Goal: Task Accomplishment & Management: Use online tool/utility

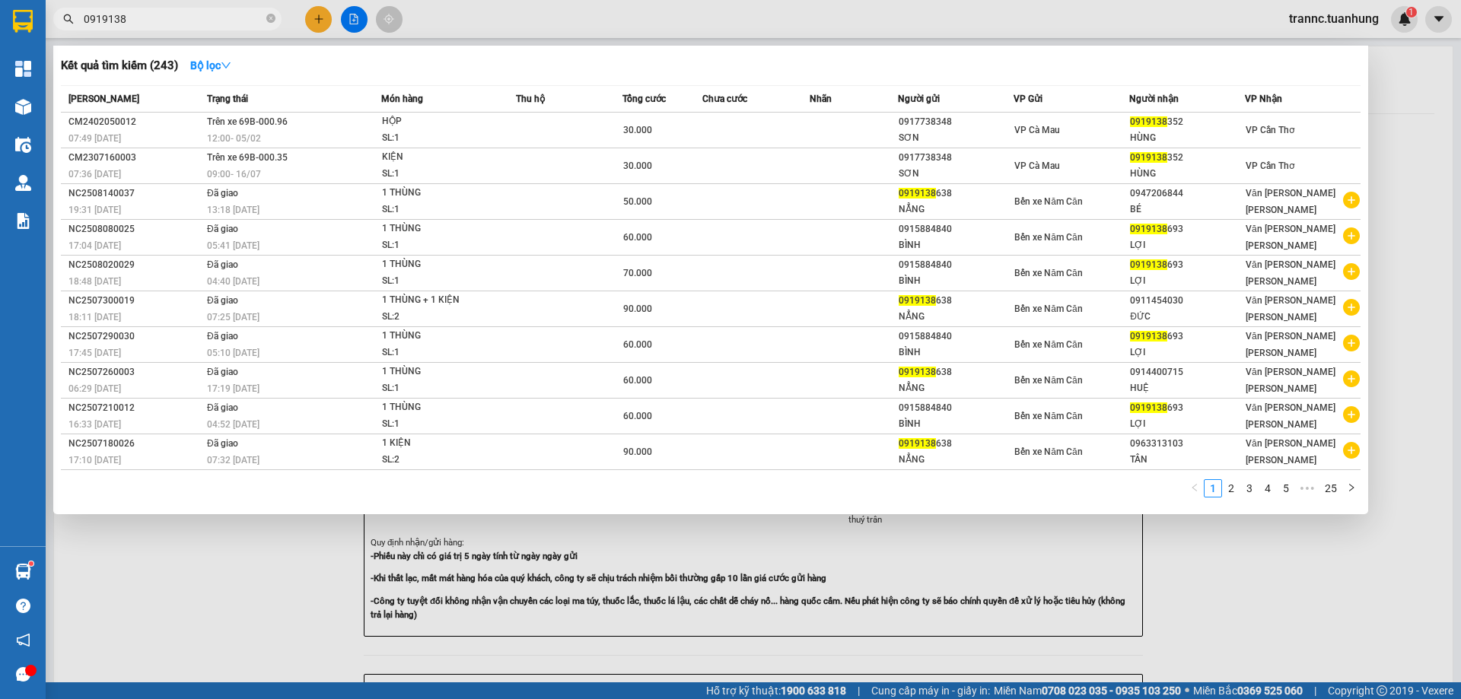
click at [270, 16] on icon "close-circle" at bounding box center [270, 18] width 9 height 9
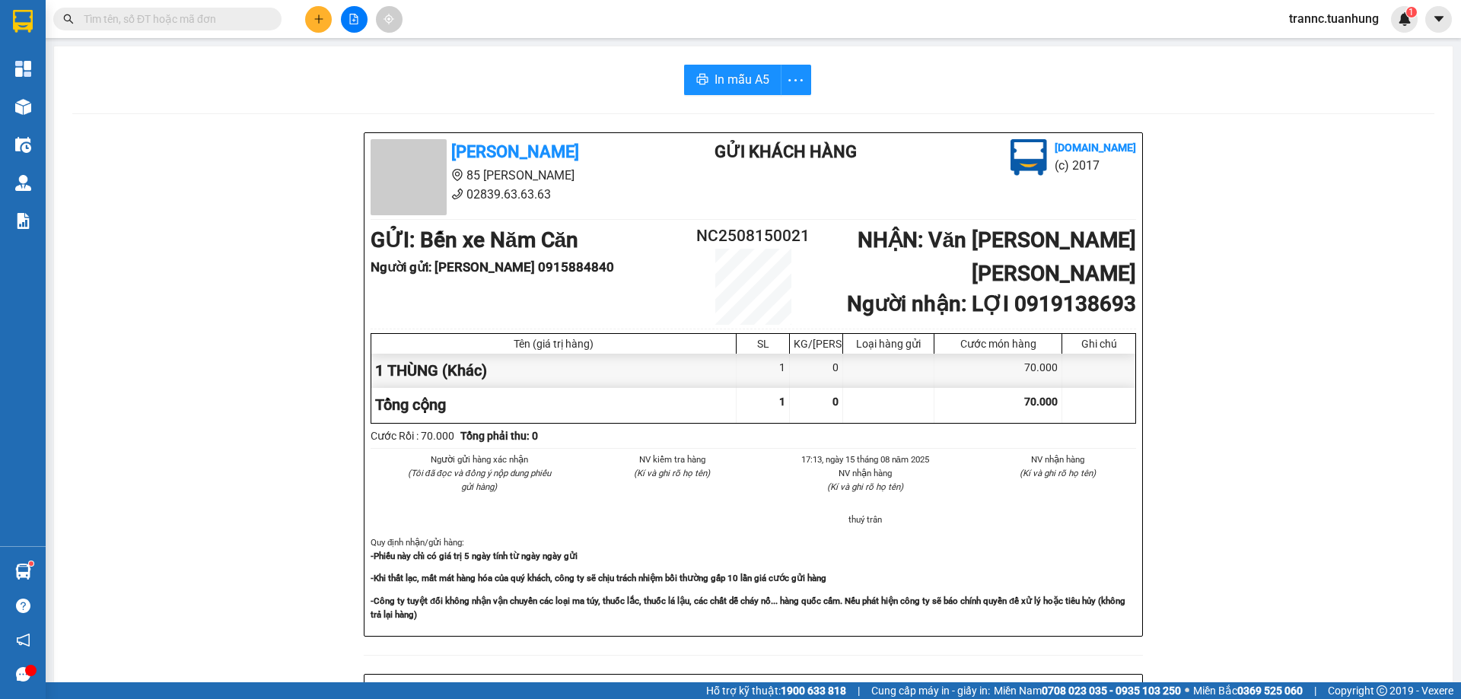
click at [253, 16] on input "text" at bounding box center [174, 19] width 180 height 17
click at [250, 15] on input "text" at bounding box center [174, 19] width 180 height 17
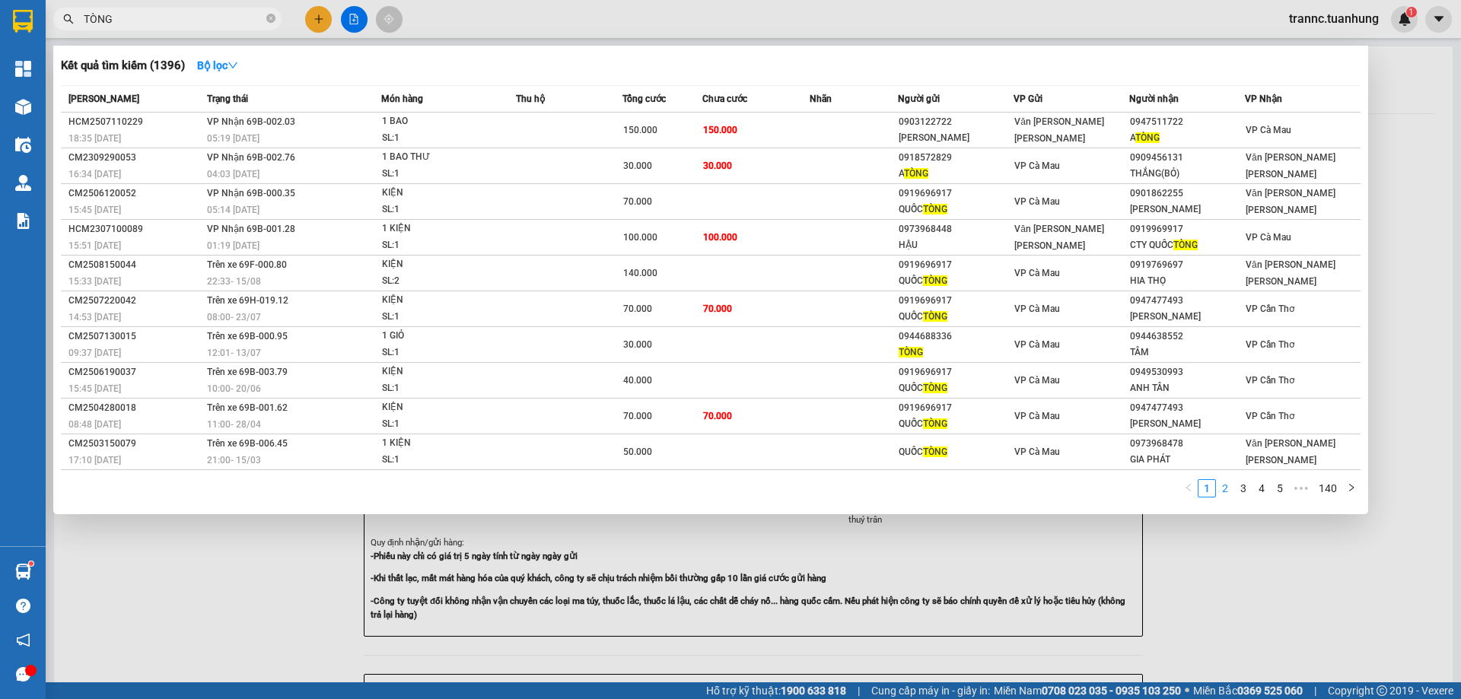
type input "TÒNG"
click at [1229, 489] on link "2" at bounding box center [1224, 488] width 17 height 17
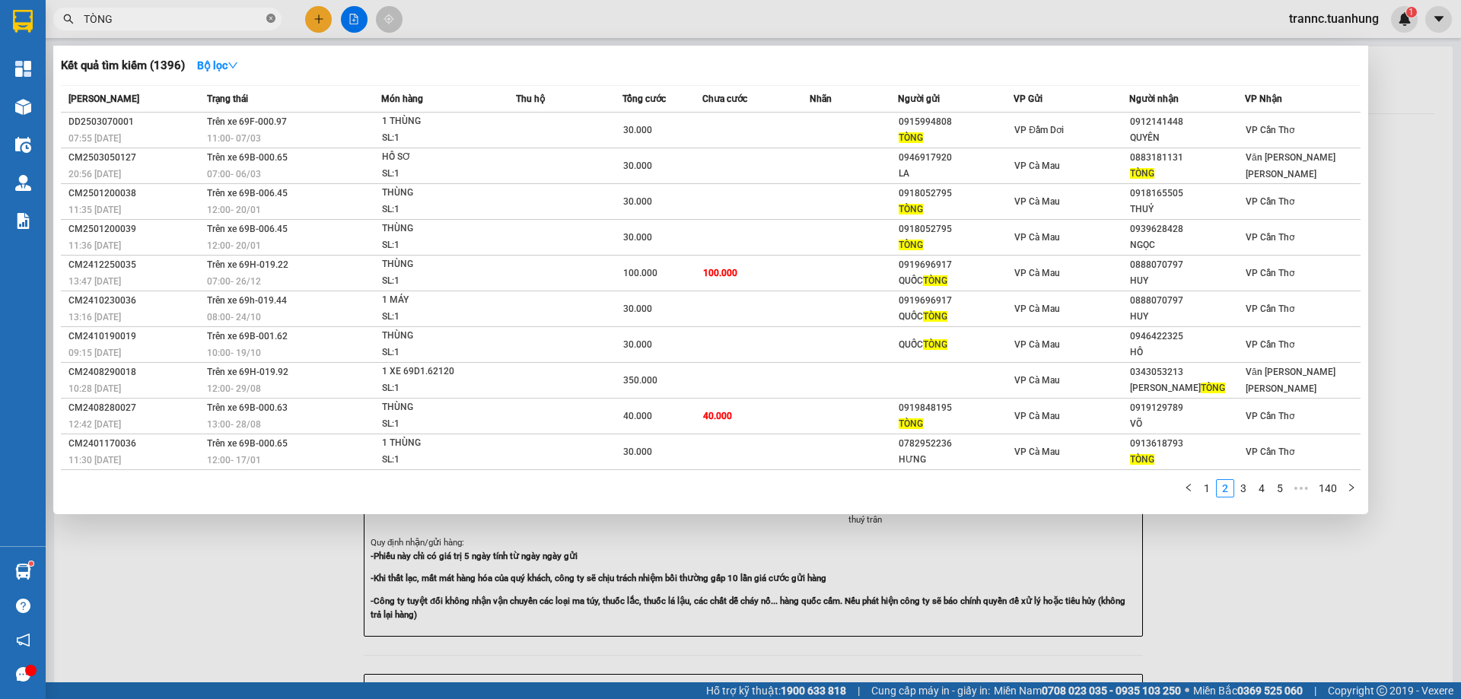
click at [268, 18] on icon "close-circle" at bounding box center [270, 18] width 9 height 9
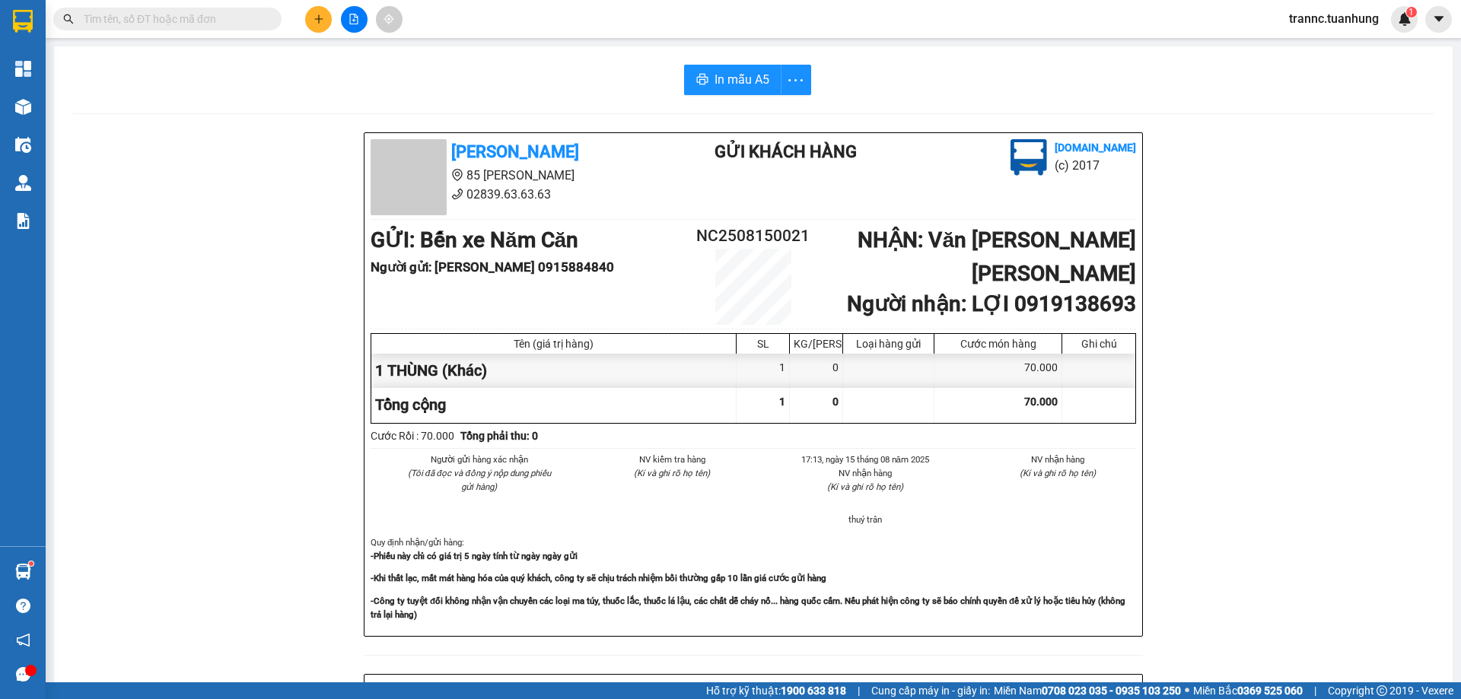
click at [254, 18] on input "text" at bounding box center [174, 19] width 180 height 17
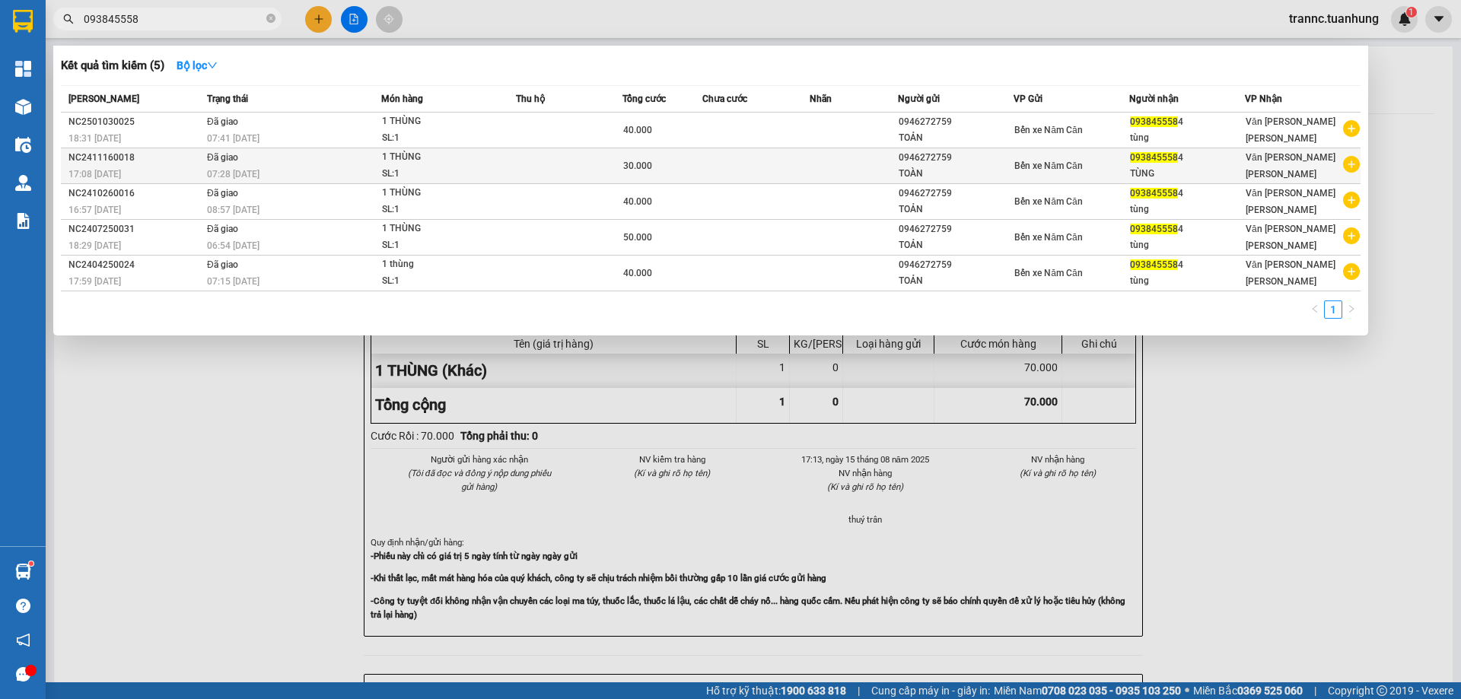
type input "093845558"
click at [1346, 168] on icon "plus-circle" at bounding box center [1351, 164] width 17 height 17
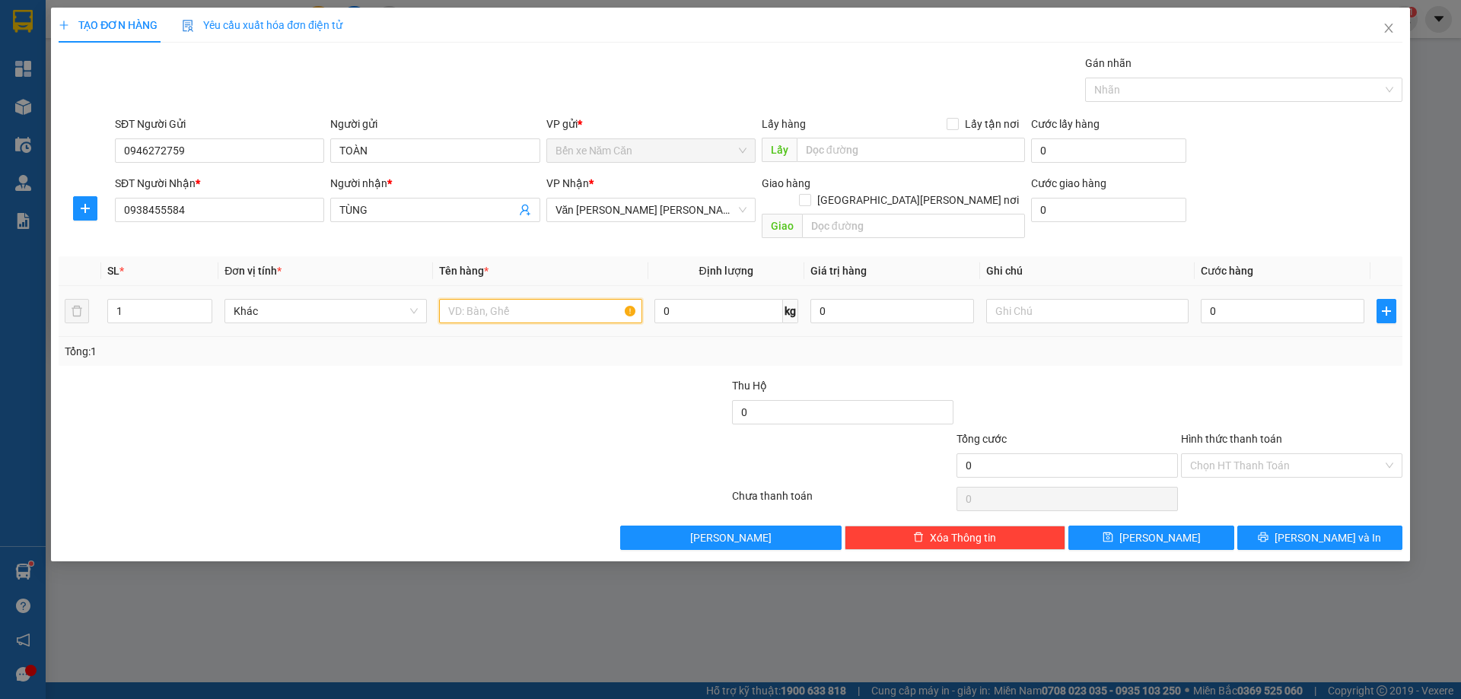
click at [523, 299] on input "text" at bounding box center [540, 311] width 202 height 24
type input "1 THÙNG"
click at [1278, 299] on input "0" at bounding box center [1282, 311] width 164 height 24
type input "3"
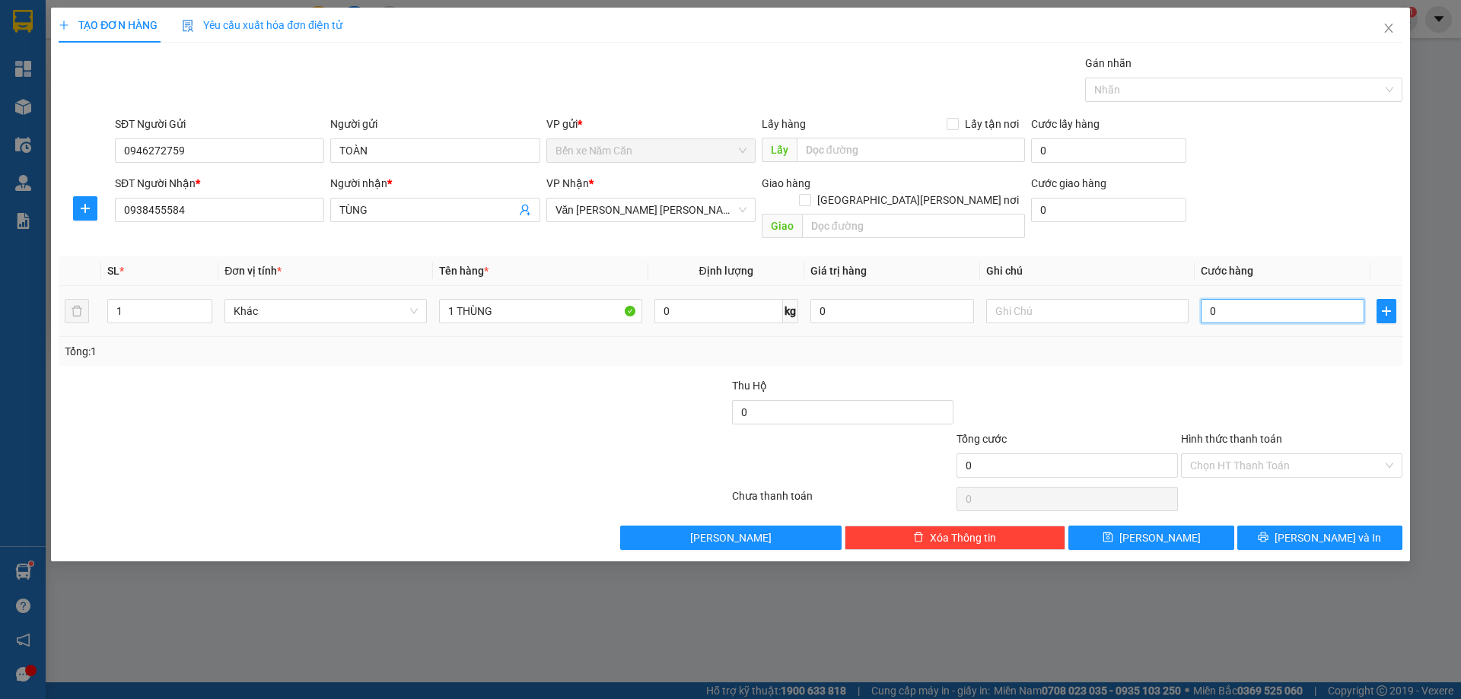
type input "3"
type input "30"
type input "30.000"
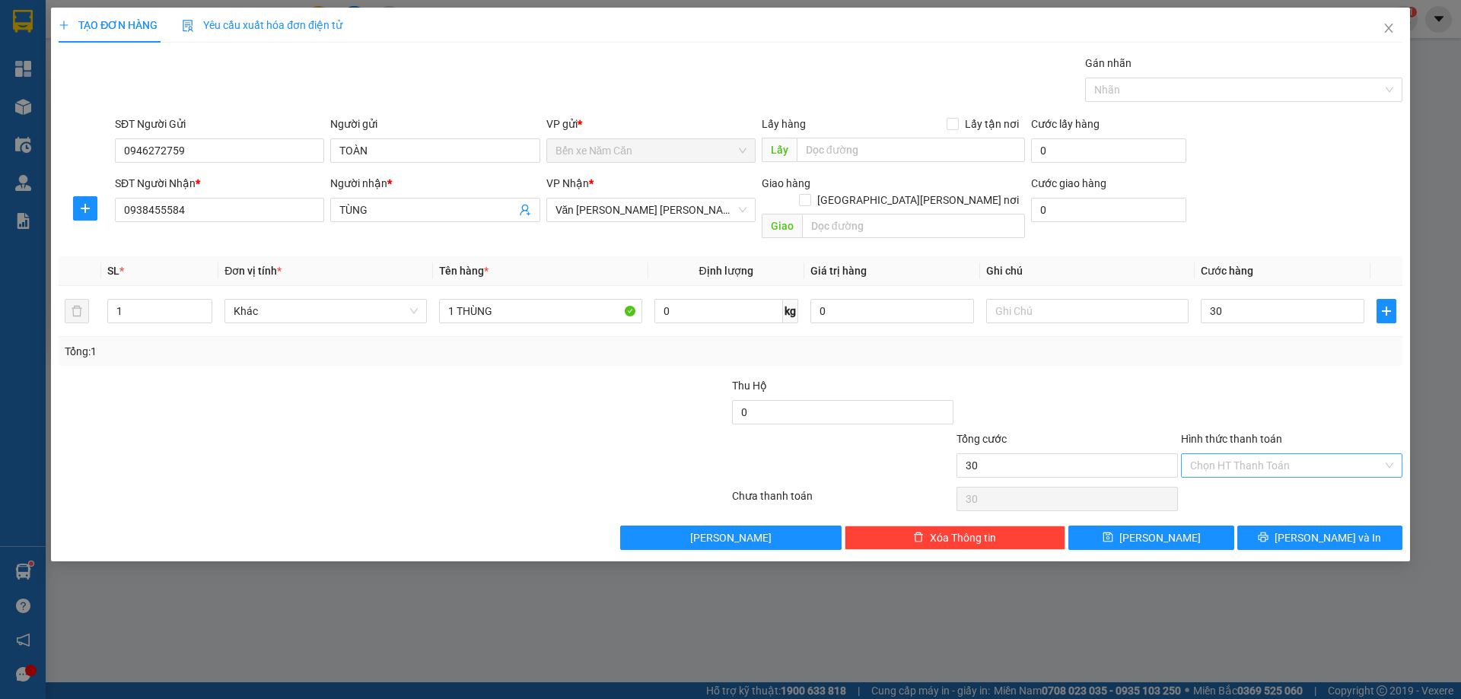
type input "30.000"
click at [1273, 454] on input "Hình thức thanh toán" at bounding box center [1286, 465] width 192 height 23
click at [1257, 477] on div "Tại văn phòng" at bounding box center [1291, 479] width 203 height 17
type input "0"
click at [1268, 533] on icon "printer" at bounding box center [1263, 538] width 10 height 10
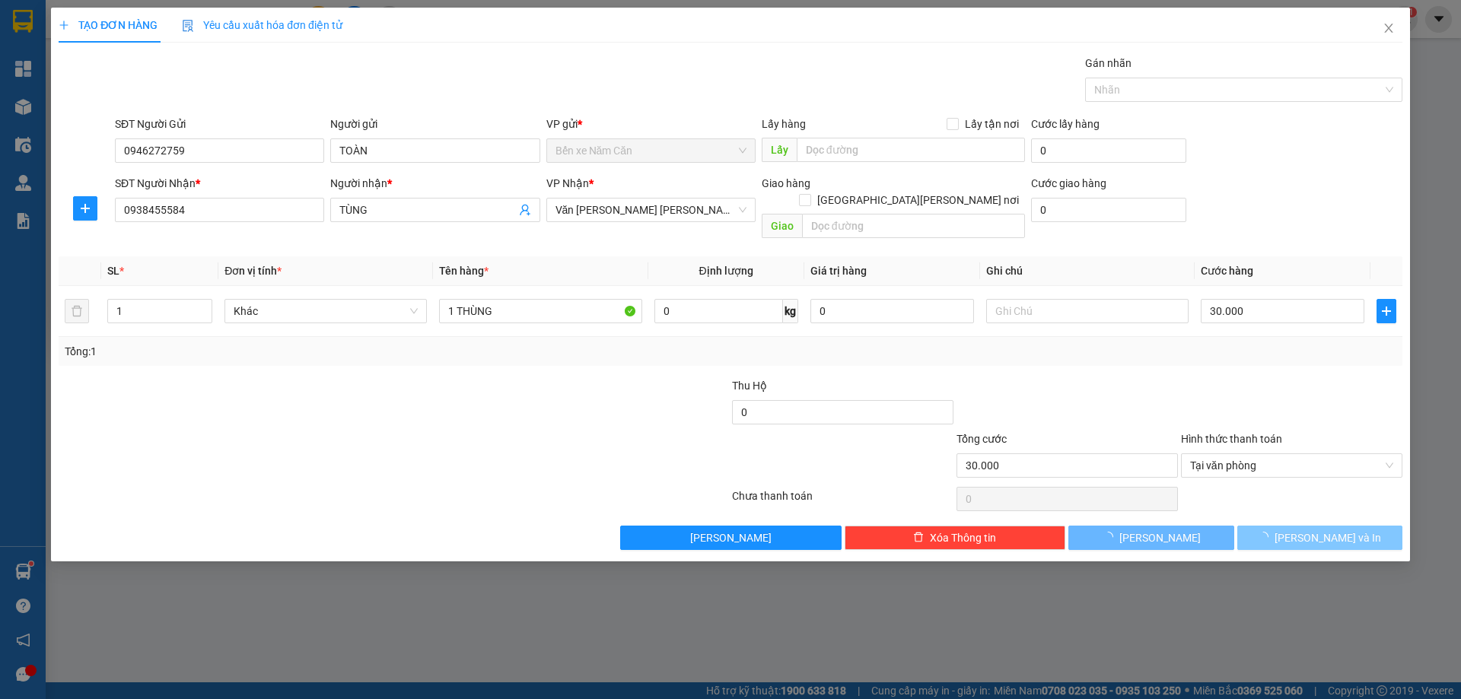
drag, startPoint x: 1300, startPoint y: 682, endPoint x: 1013, endPoint y: 361, distance: 431.0
click at [1289, 672] on div "TẠO ĐƠN HÀNG Yêu cầu xuất [PERSON_NAME] điện tử Transit Pickup Surcharge Ids Tr…" at bounding box center [730, 349] width 1461 height 699
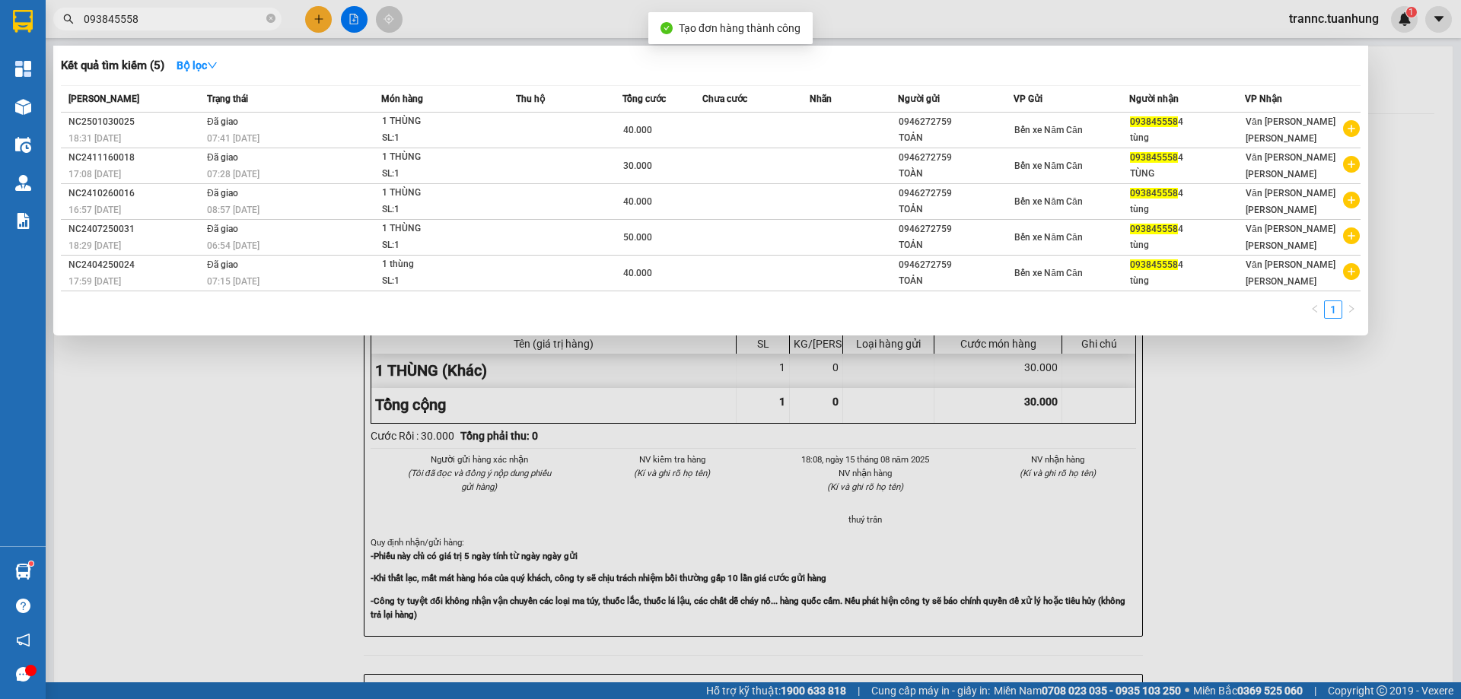
drag, startPoint x: 1249, startPoint y: 460, endPoint x: 691, endPoint y: 97, distance: 665.9
click at [1240, 452] on div at bounding box center [730, 349] width 1461 height 699
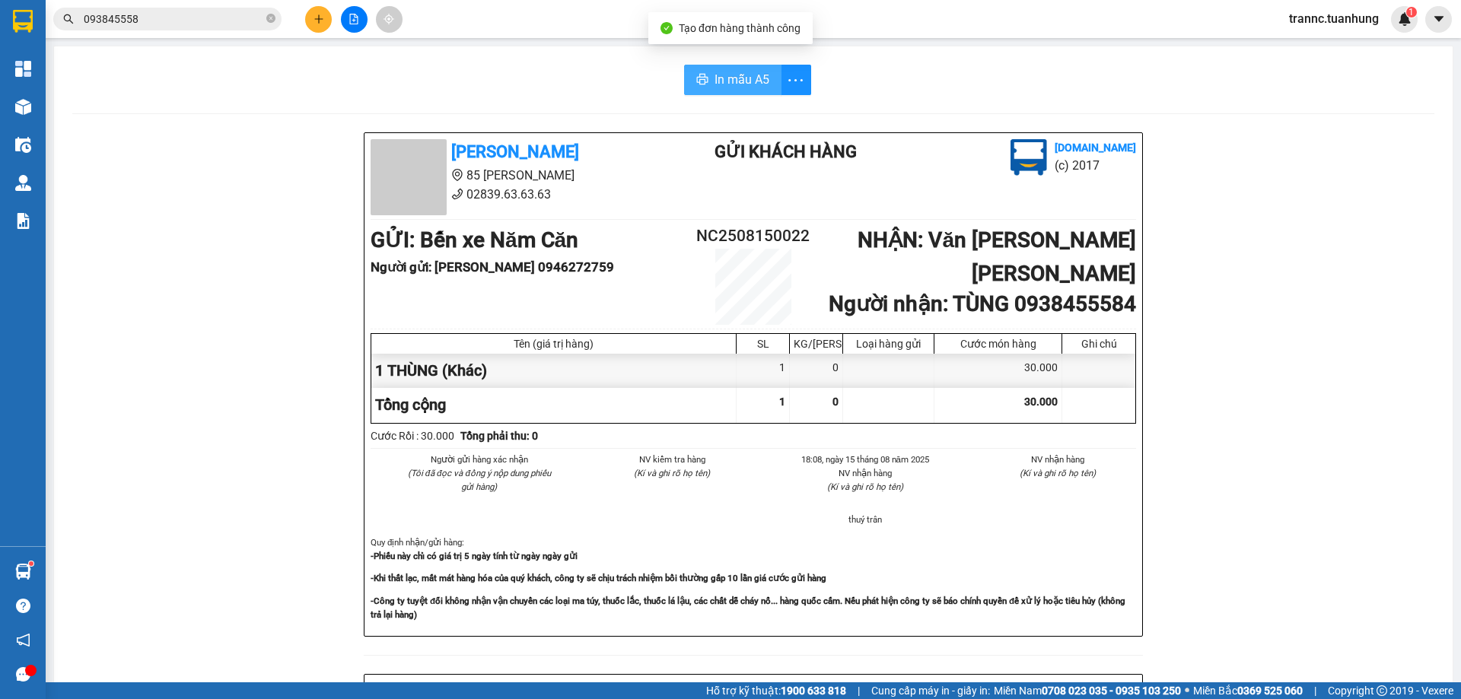
click at [720, 78] on span "In mẫu A5" at bounding box center [741, 79] width 55 height 19
click at [271, 18] on icon "close-circle" at bounding box center [270, 18] width 9 height 9
click at [223, 18] on input "text" at bounding box center [174, 19] width 180 height 17
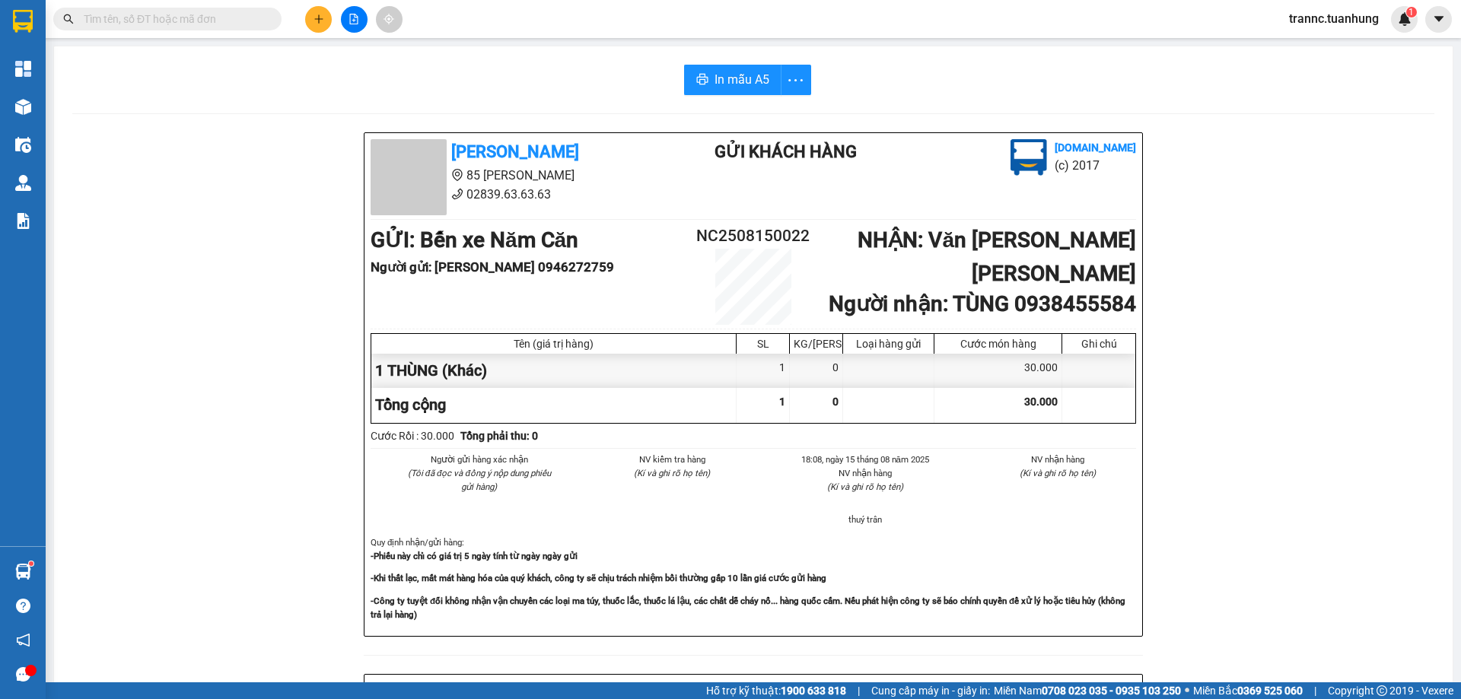
click at [166, 26] on input "text" at bounding box center [174, 19] width 180 height 17
type input "0"
click at [269, 15] on icon "close-circle" at bounding box center [270, 18] width 9 height 9
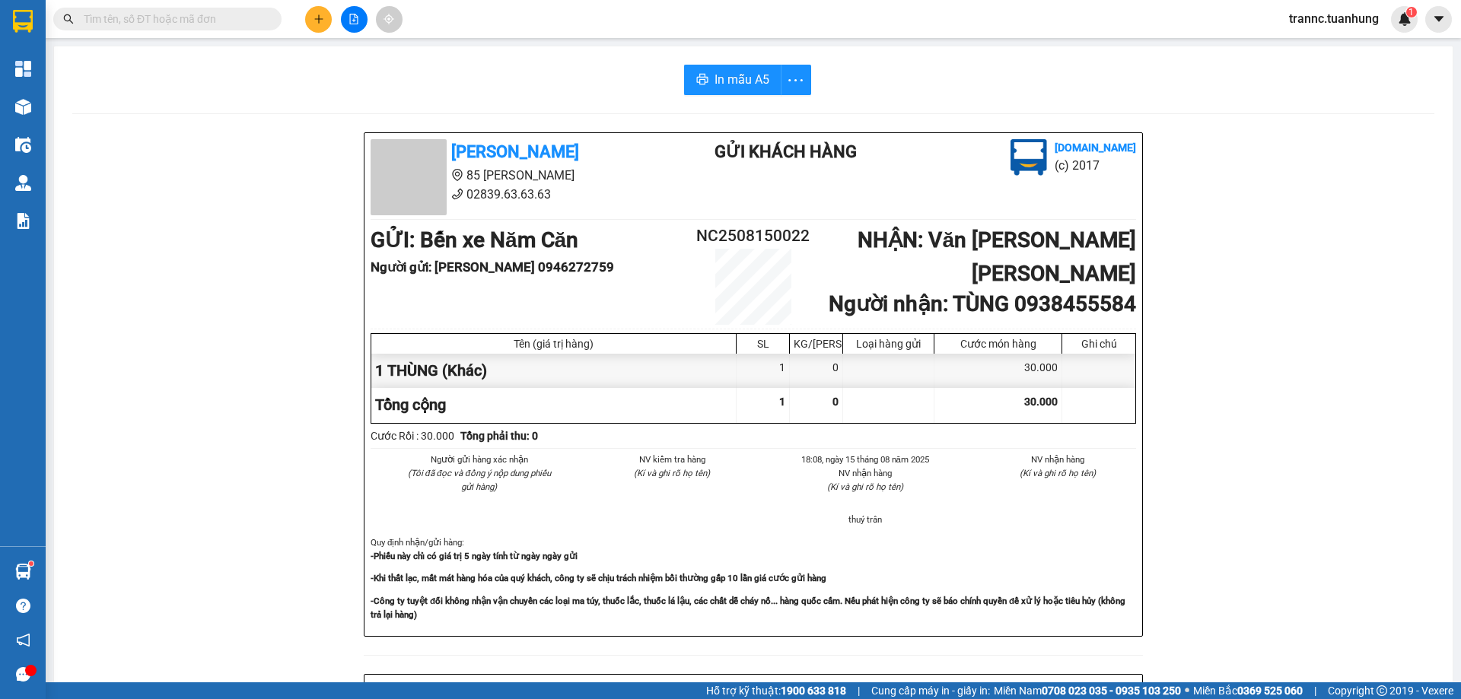
click at [247, 21] on input "text" at bounding box center [174, 19] width 180 height 17
type input "0"
click at [267, 15] on icon "close-circle" at bounding box center [270, 18] width 9 height 9
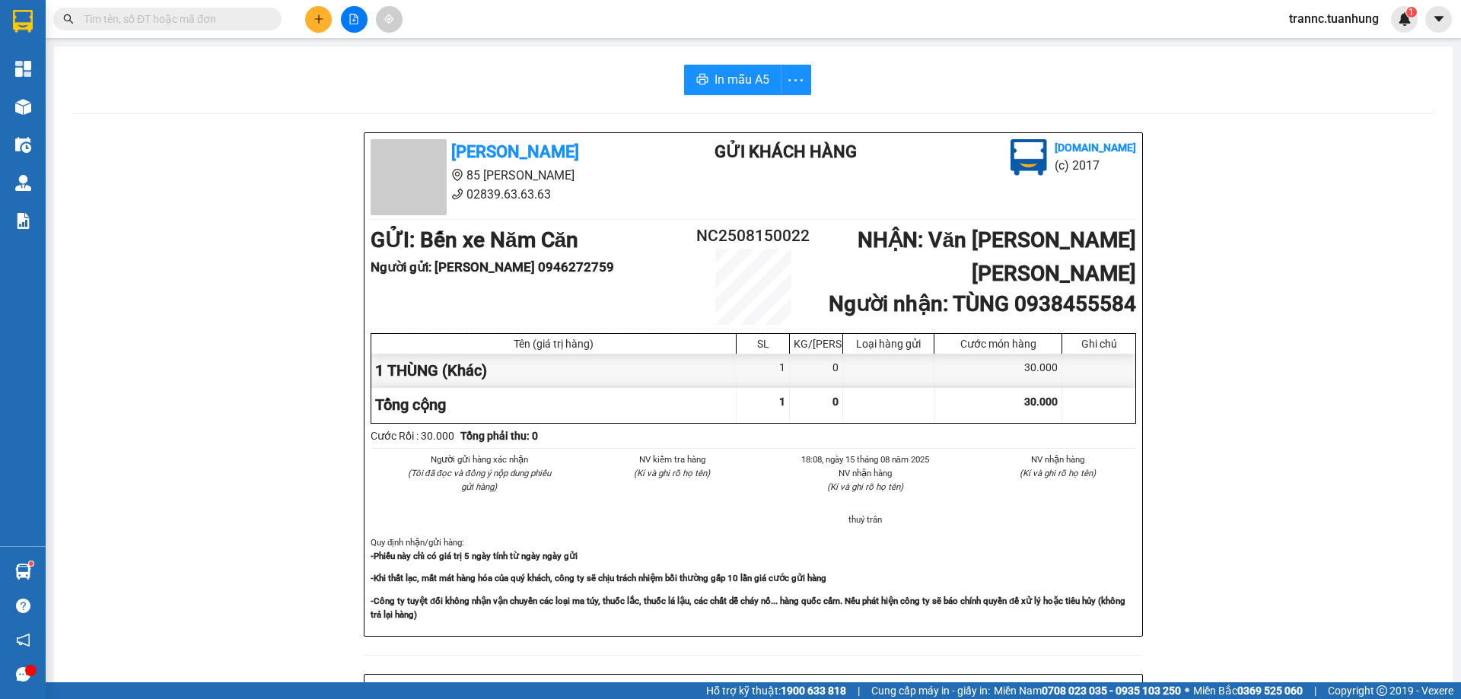
click at [250, 15] on input "text" at bounding box center [174, 19] width 180 height 17
click at [249, 15] on input "text" at bounding box center [174, 19] width 180 height 17
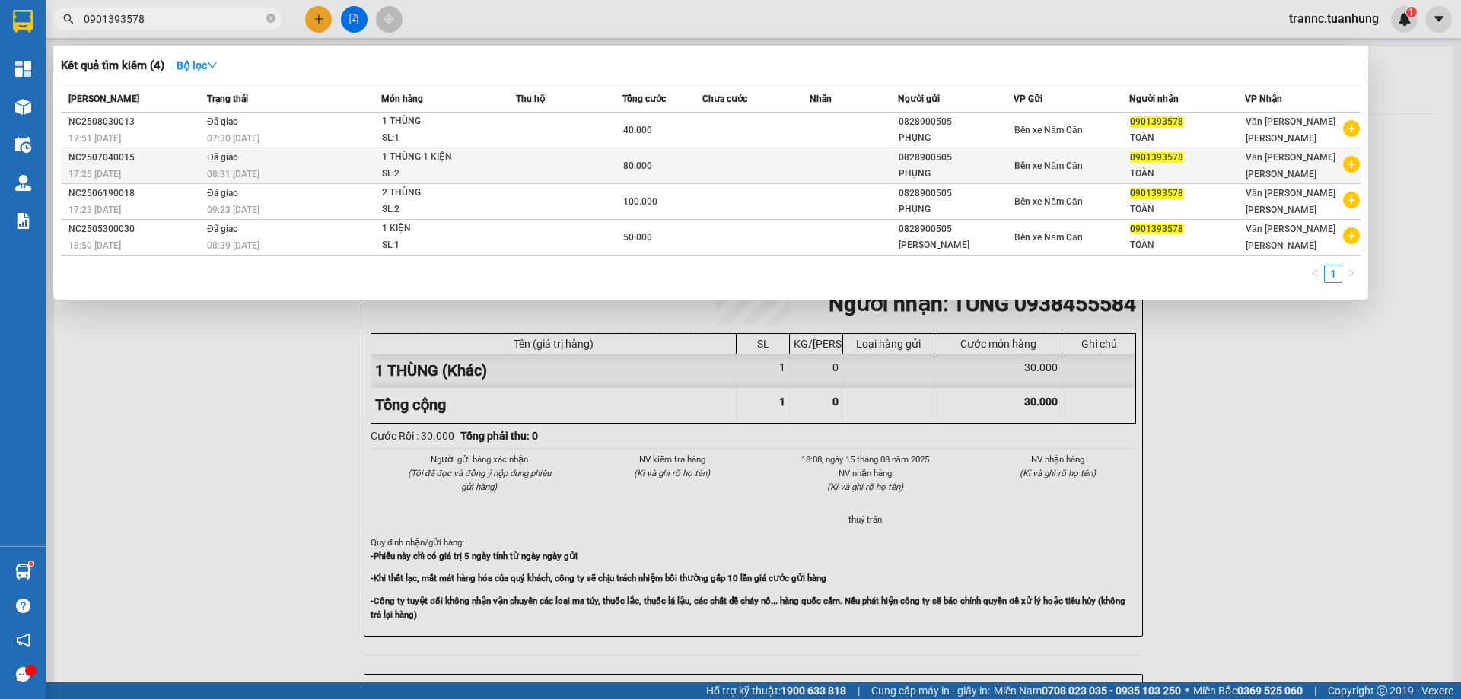
type input "0901393578"
click at [1352, 165] on icon "plus-circle" at bounding box center [1351, 164] width 17 height 17
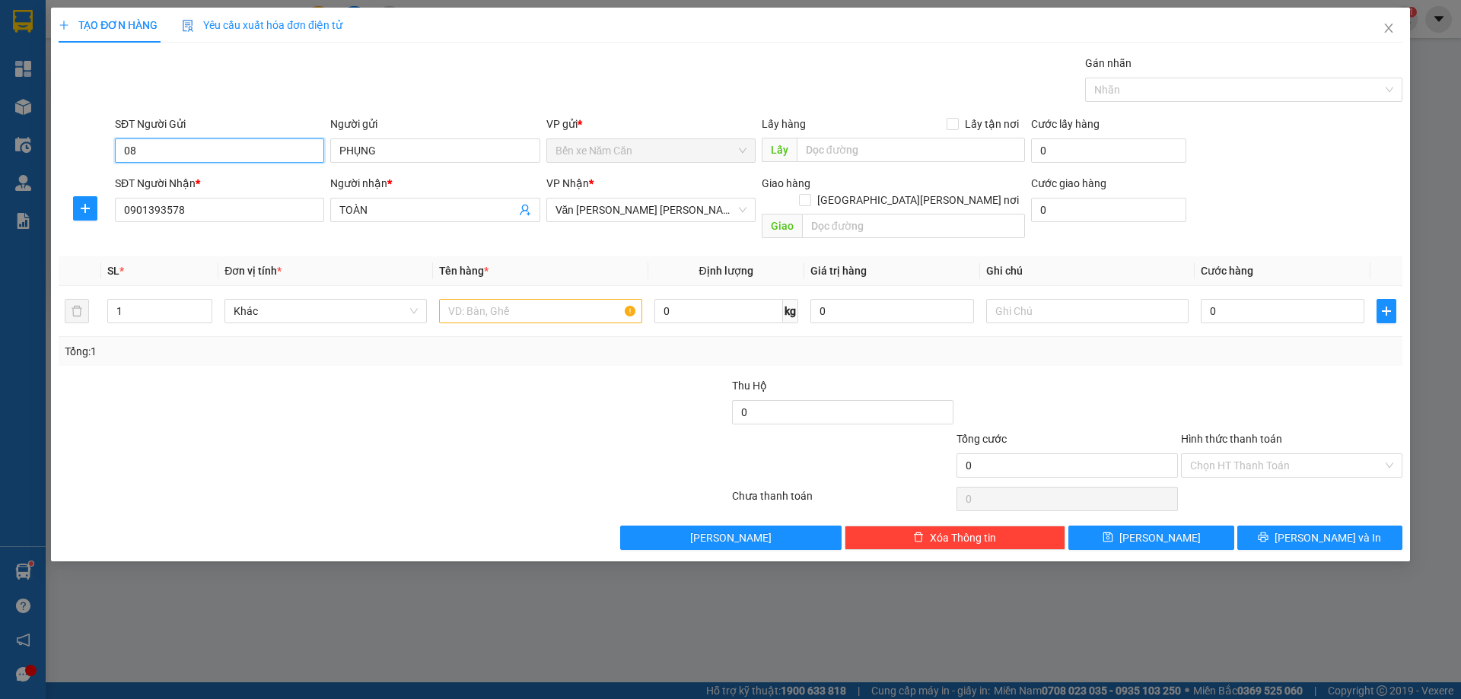
type input "0"
type input "0918012488"
click at [269, 185] on div "0918012488 - LÉN" at bounding box center [219, 181] width 191 height 17
type input "LÉN"
type input "0918012488"
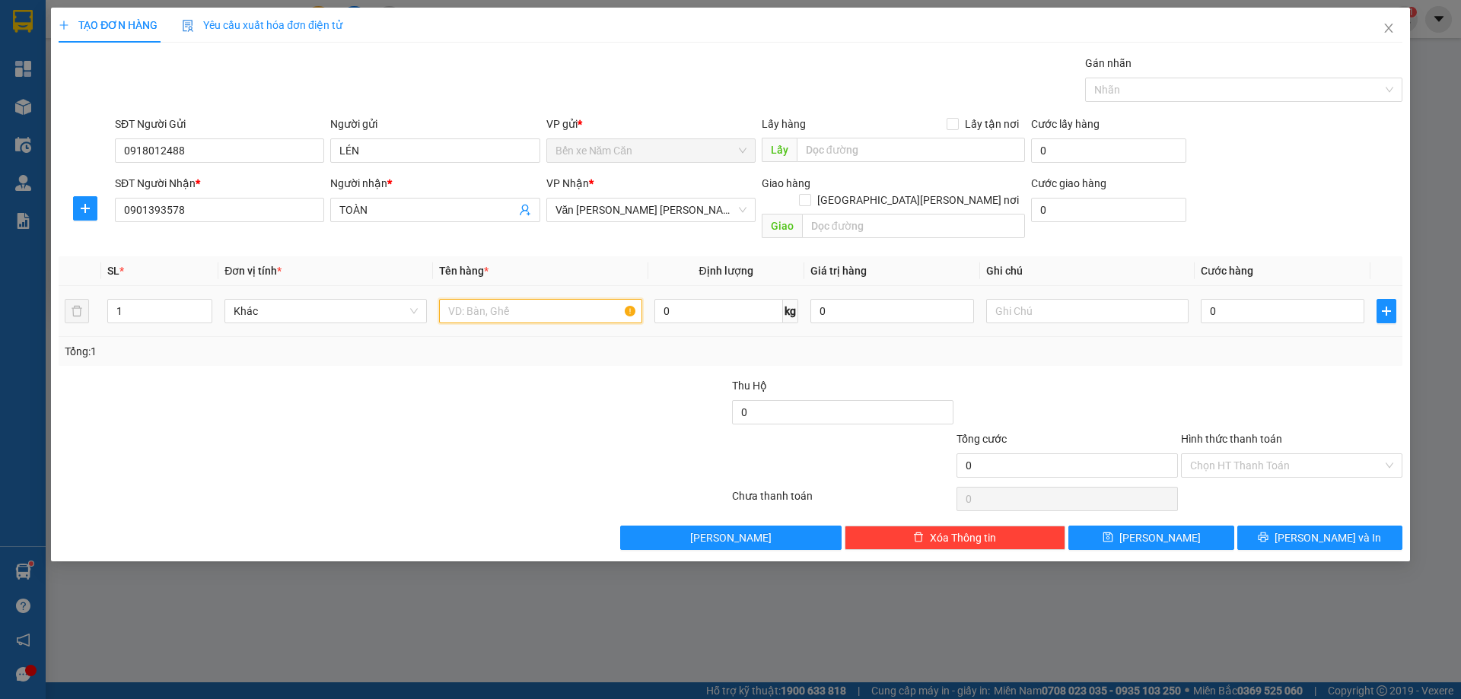
click at [553, 299] on input "text" at bounding box center [540, 311] width 202 height 24
type input "1 THÙNG"
click at [1246, 299] on input "0" at bounding box center [1282, 311] width 164 height 24
type input "5"
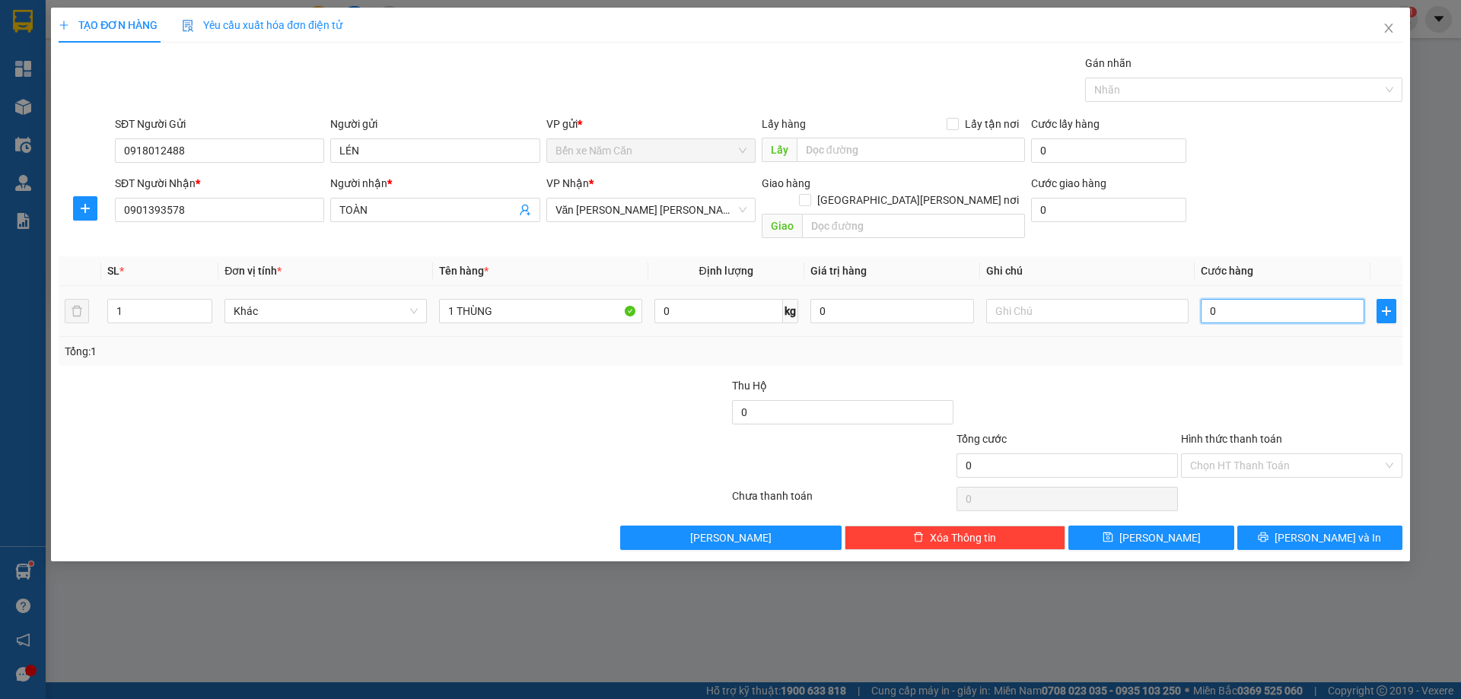
type input "5"
type input "50"
type input "50.000"
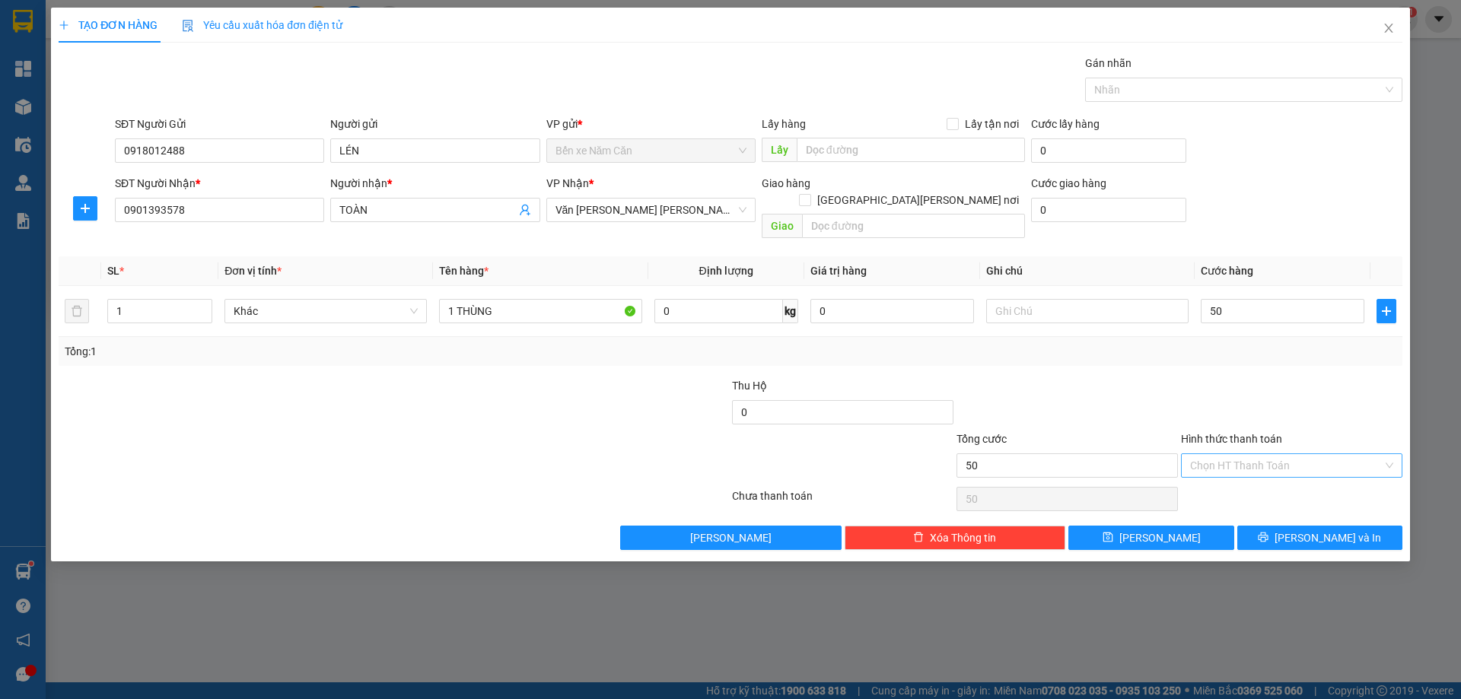
type input "50.000"
click at [1219, 454] on input "Hình thức thanh toán" at bounding box center [1286, 465] width 192 height 23
drag, startPoint x: 1236, startPoint y: 473, endPoint x: 1255, endPoint y: 501, distance: 33.3
click at [1237, 474] on div "Tại văn phòng" at bounding box center [1291, 479] width 203 height 17
type input "0"
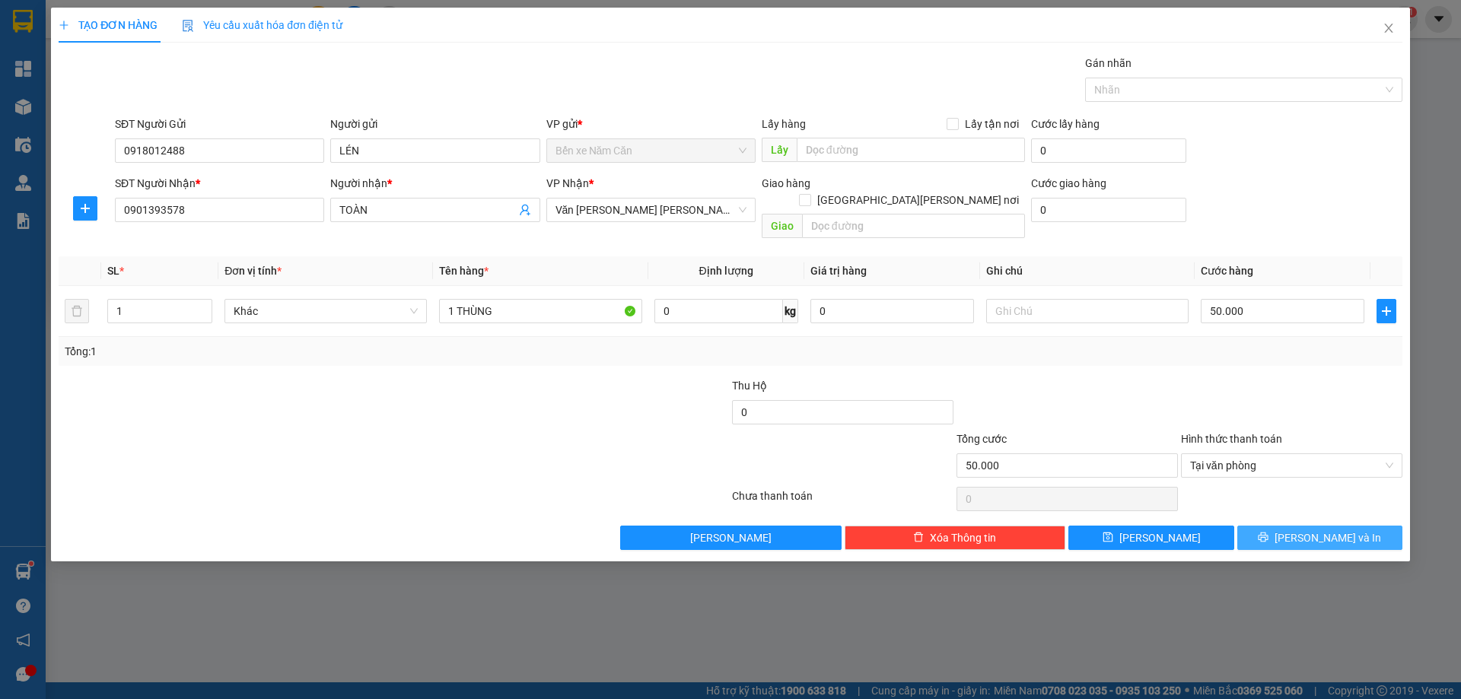
click at [1262, 526] on button "[PERSON_NAME] và In" at bounding box center [1319, 538] width 165 height 24
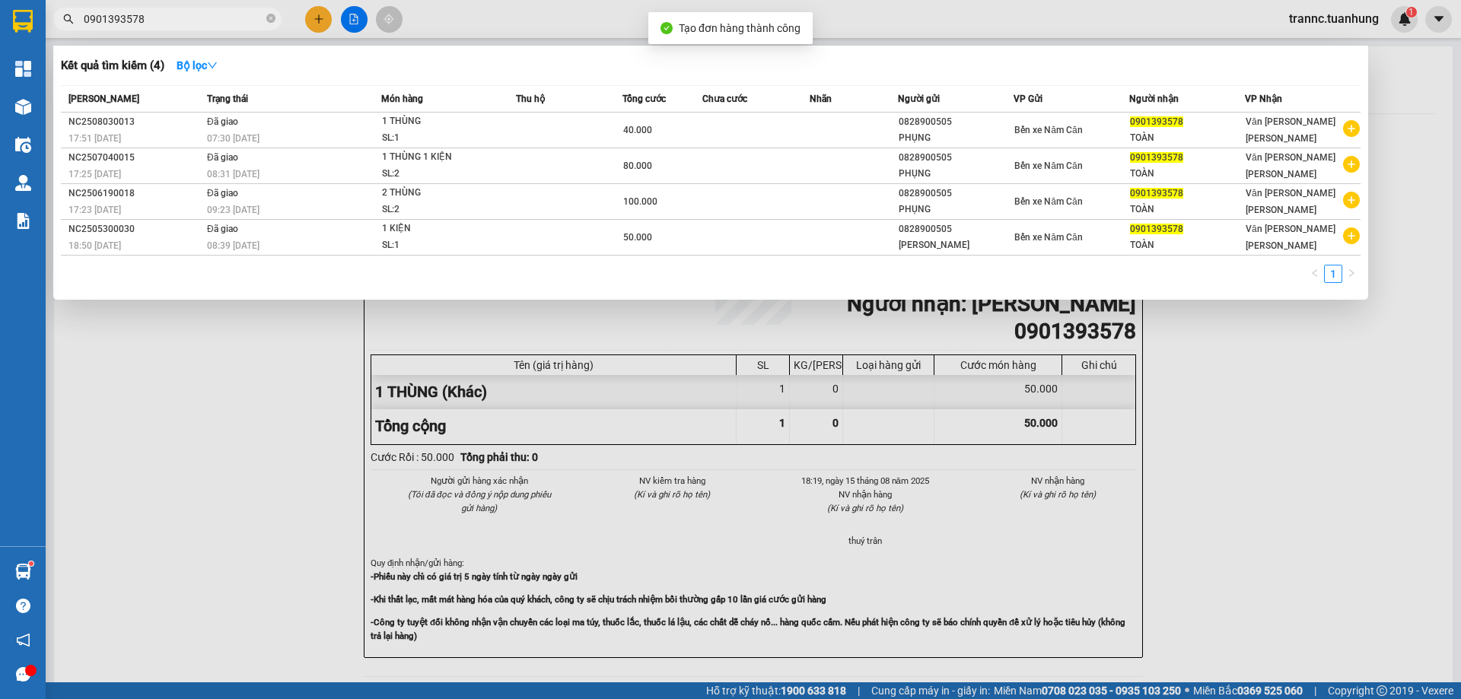
drag, startPoint x: 1310, startPoint y: 629, endPoint x: 1223, endPoint y: 583, distance: 98.0
click at [1307, 630] on div at bounding box center [730, 349] width 1461 height 699
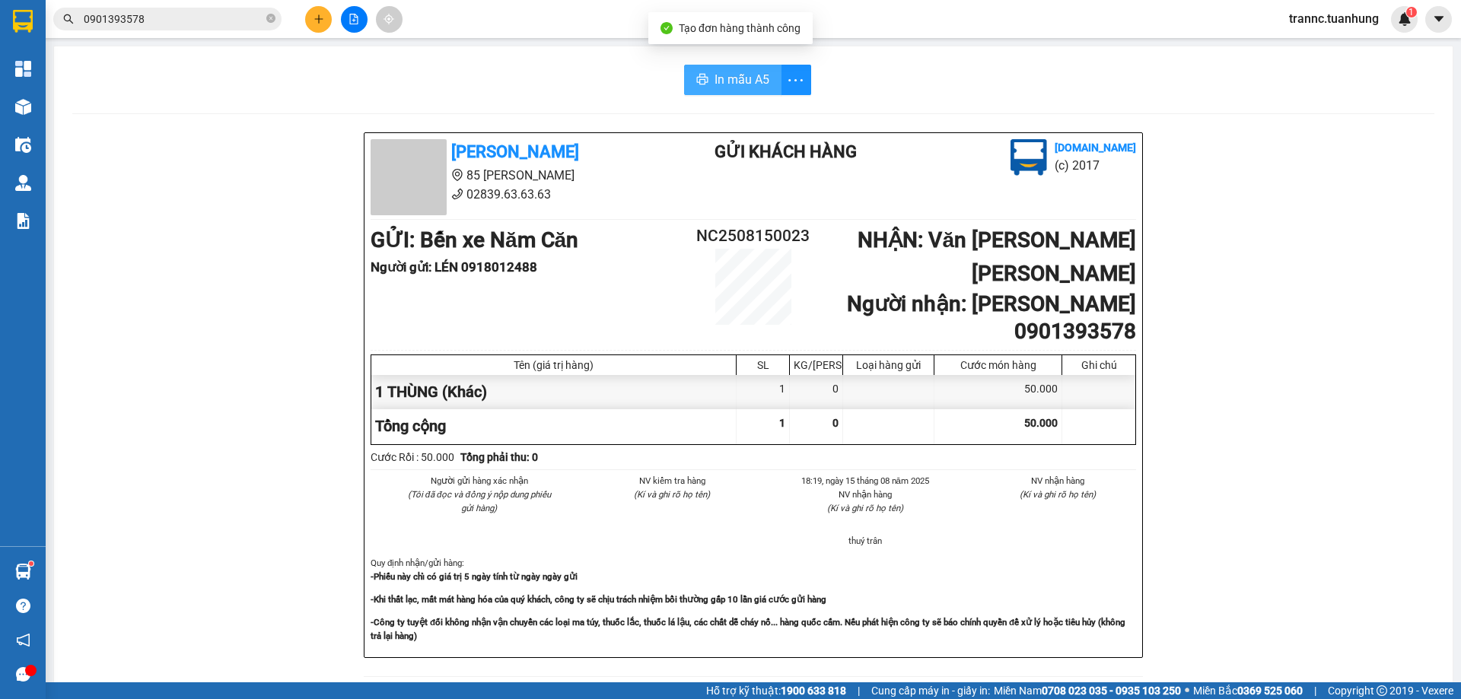
click at [716, 85] on span "In mẫu A5" at bounding box center [741, 79] width 55 height 19
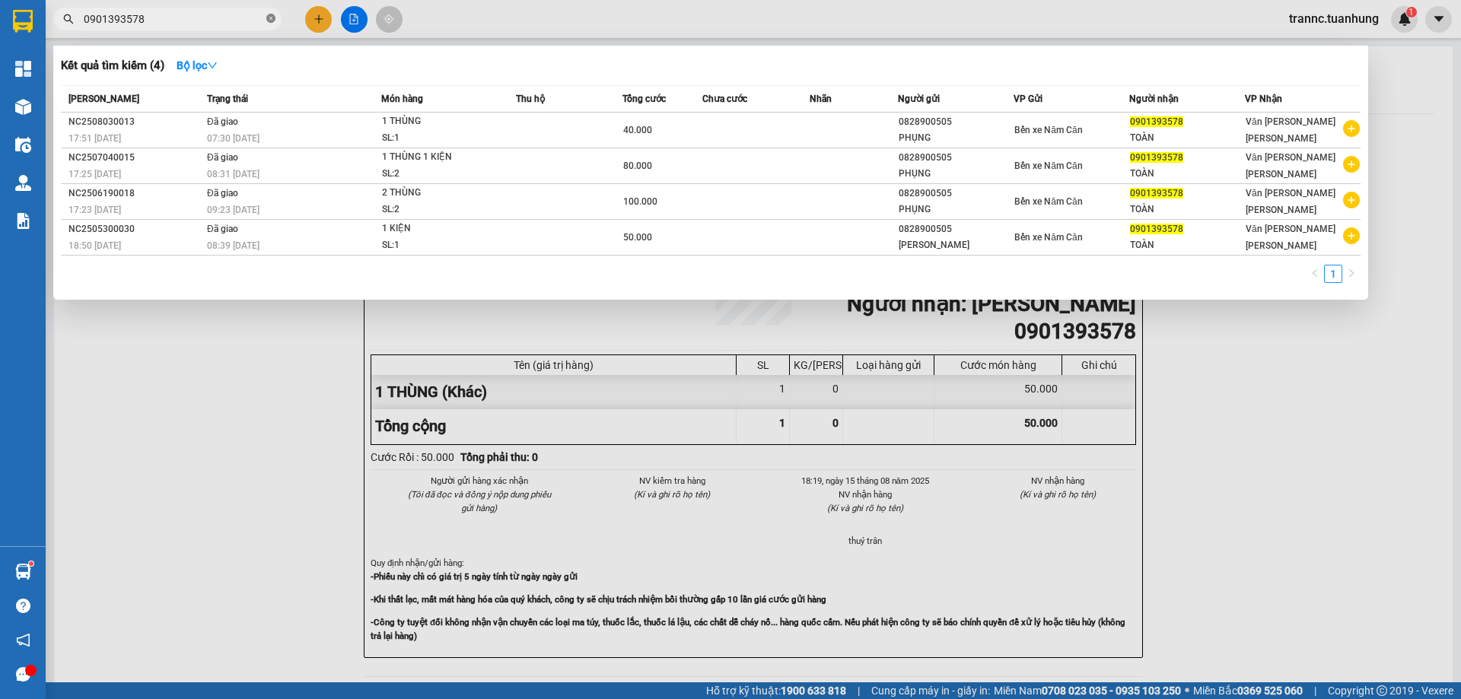
click at [270, 14] on icon "close-circle" at bounding box center [270, 18] width 9 height 9
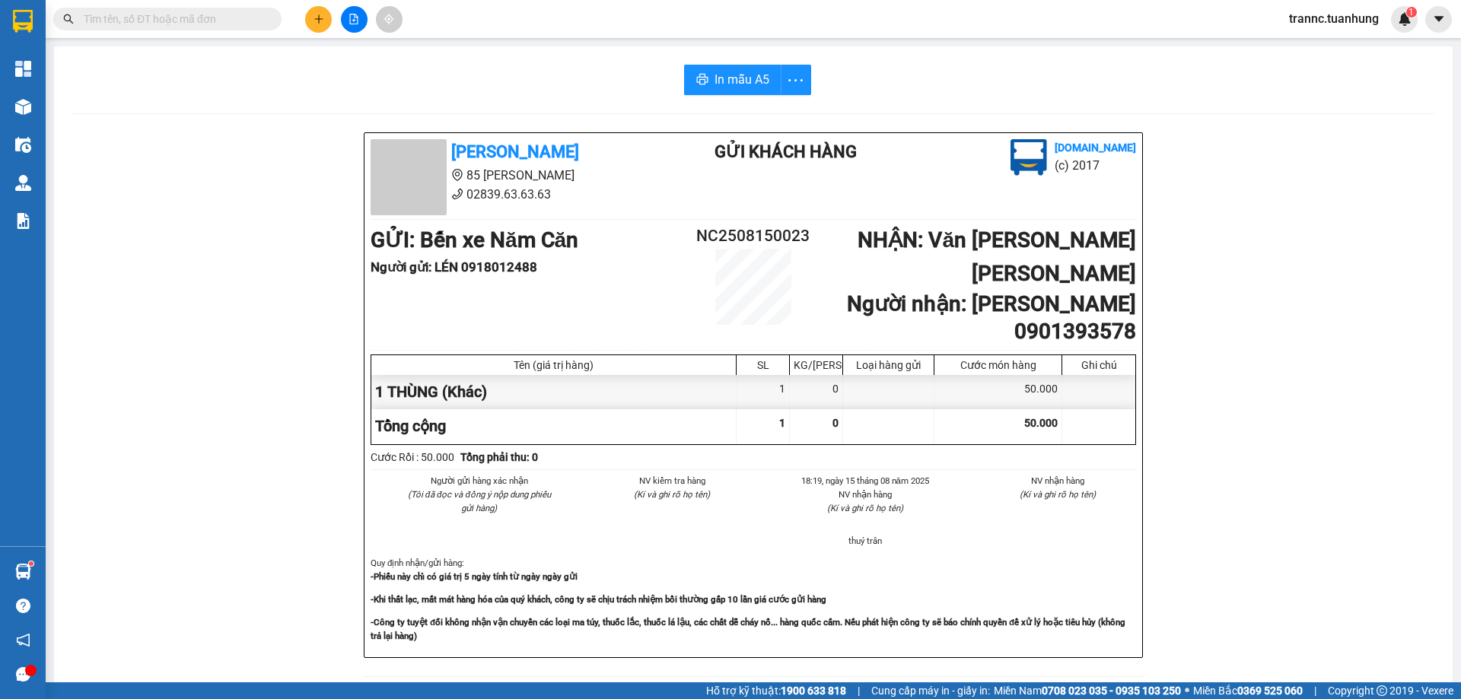
click at [243, 17] on input "text" at bounding box center [174, 19] width 180 height 17
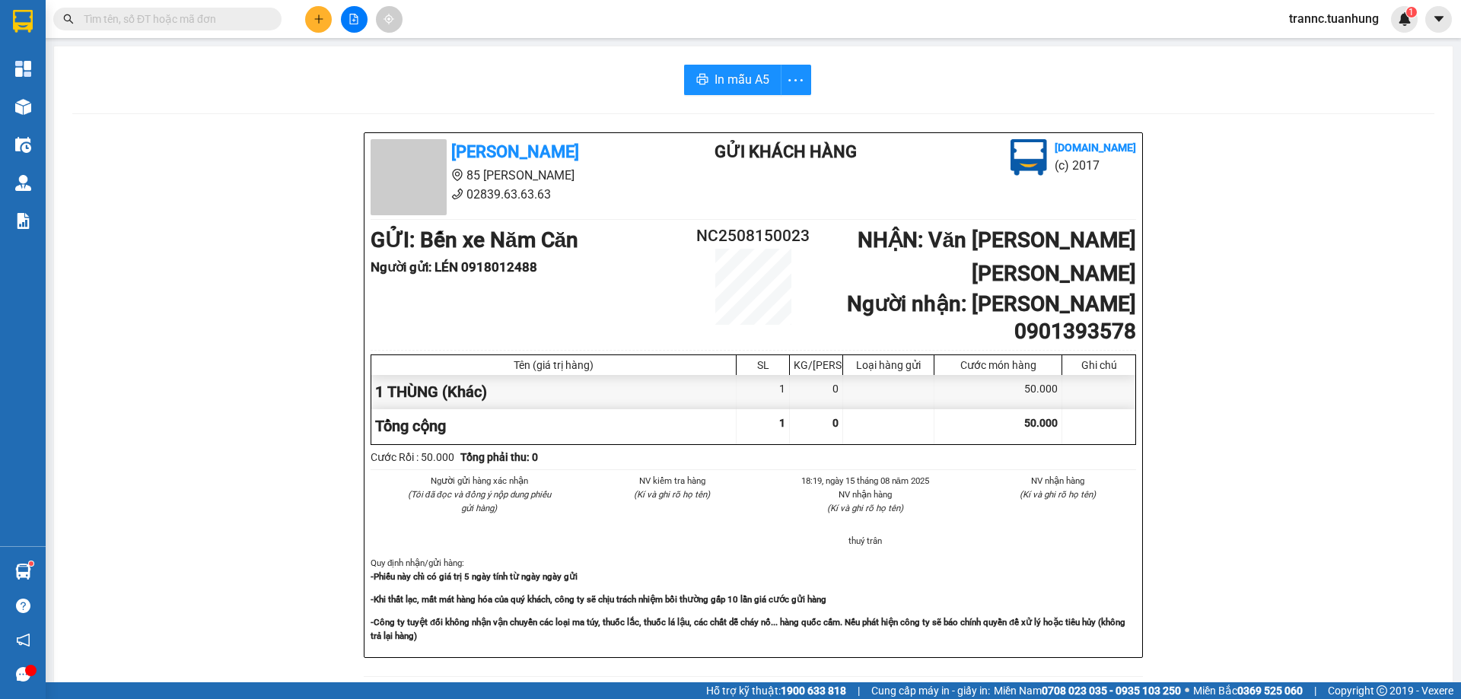
click at [243, 17] on input "text" at bounding box center [174, 19] width 180 height 17
type input "0"
click at [272, 16] on icon "close-circle" at bounding box center [270, 18] width 9 height 9
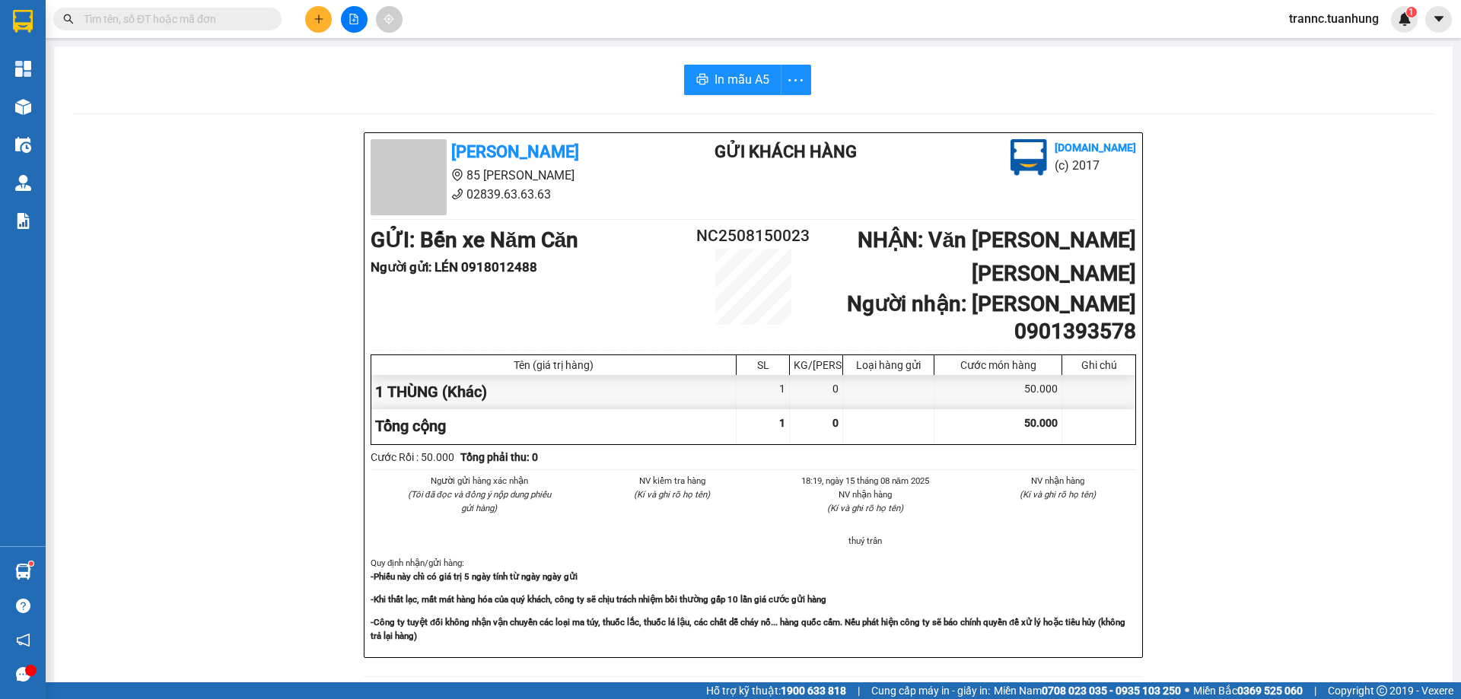
click at [199, 21] on input "text" at bounding box center [174, 19] width 180 height 17
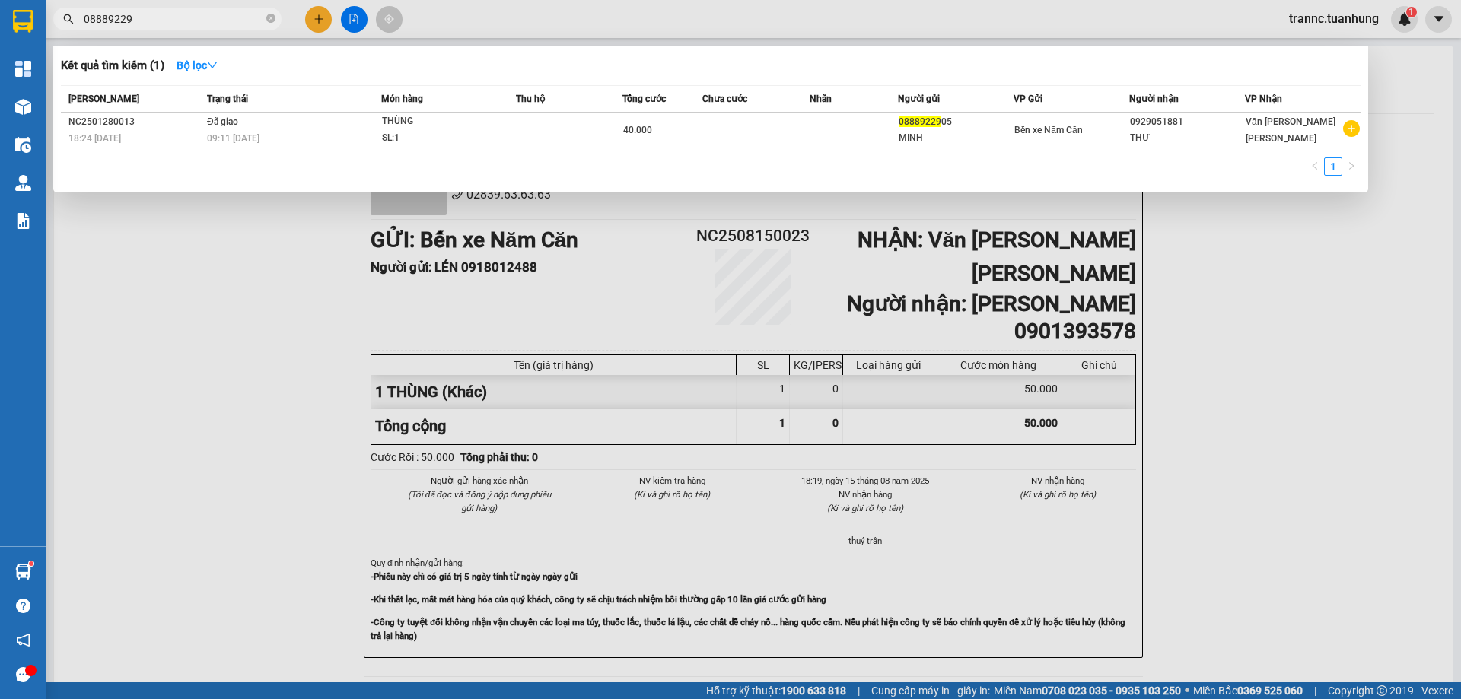
type input "08889229"
click at [321, 23] on div at bounding box center [730, 349] width 1461 height 699
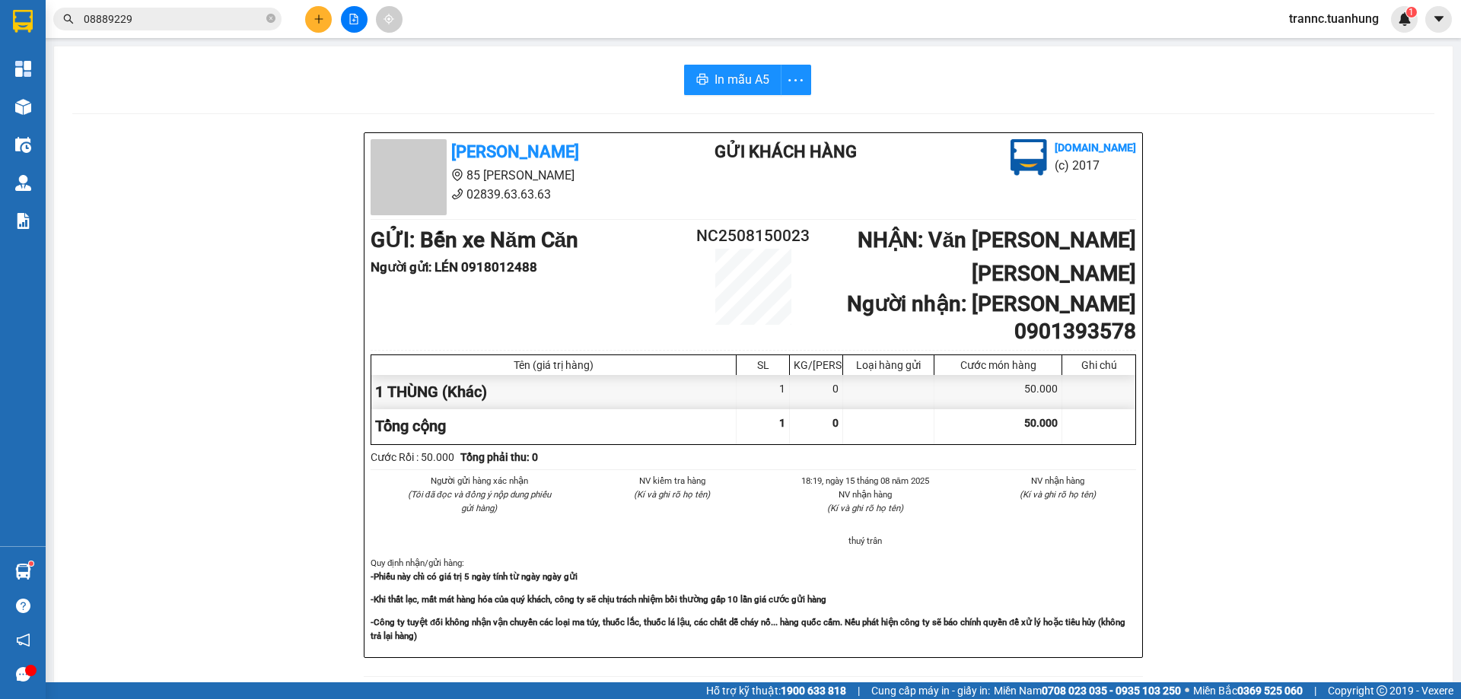
click at [321, 23] on icon "plus" at bounding box center [318, 19] width 11 height 11
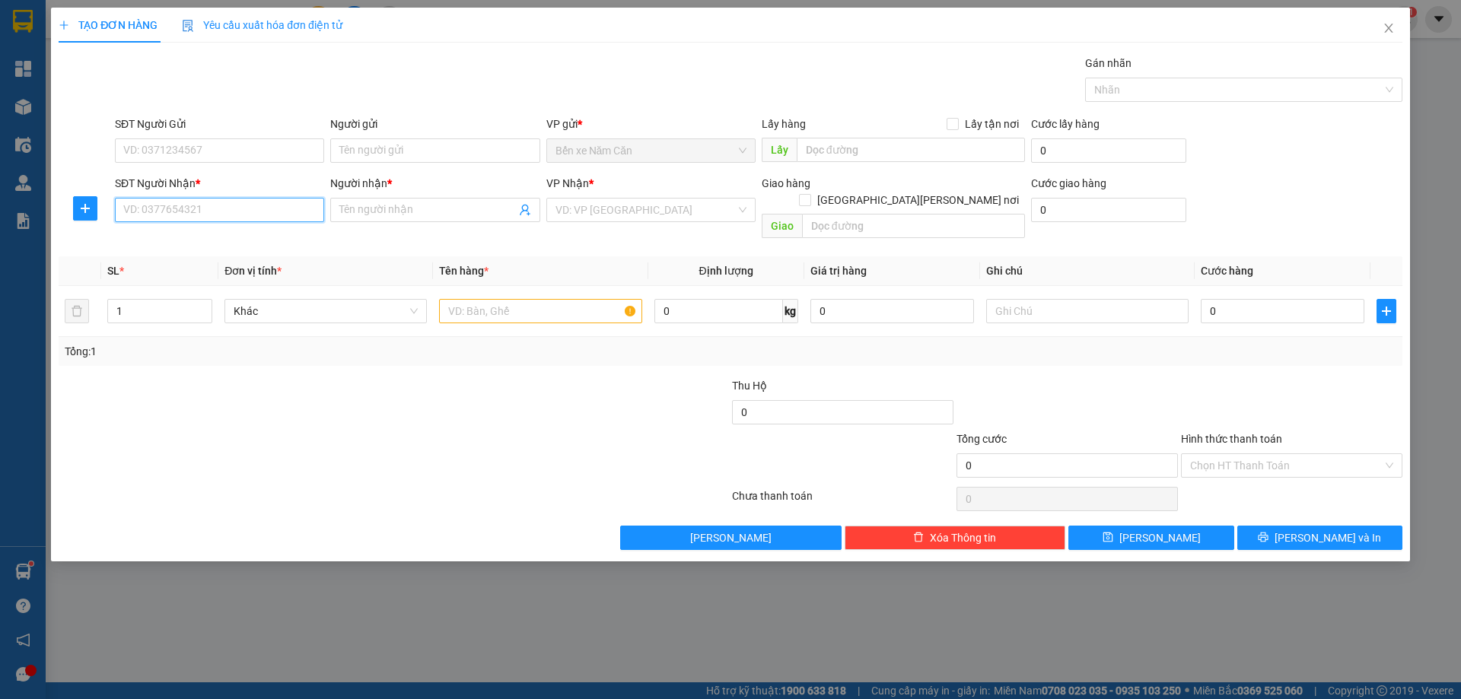
click at [174, 215] on input "SĐT Người Nhận *" at bounding box center [219, 210] width 209 height 24
type input "0888922905"
click at [401, 215] on input "Người nhận *" at bounding box center [427, 210] width 176 height 17
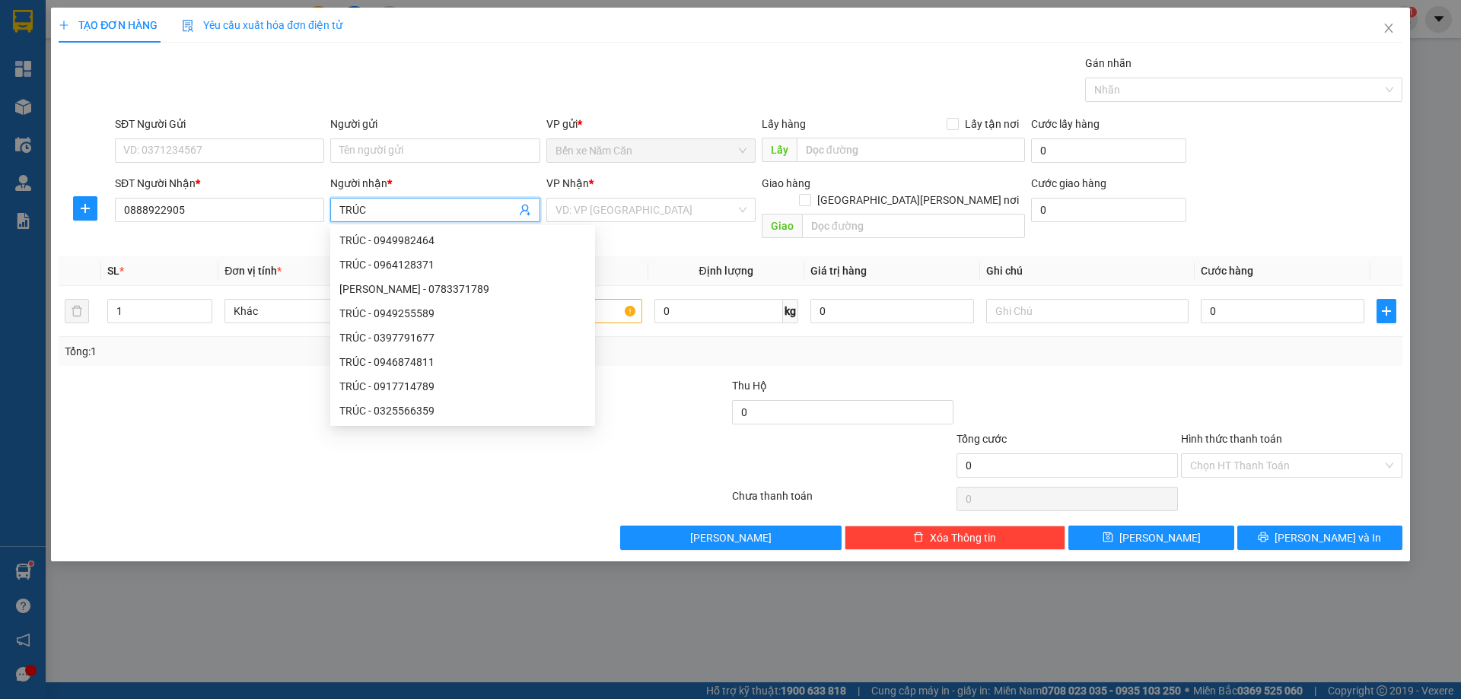
type input "TRÚC"
click at [223, 162] on div "SĐT Người Gửi VD: 0371234567" at bounding box center [219, 142] width 209 height 53
click at [223, 161] on input "SĐT Người Gửi" at bounding box center [219, 150] width 209 height 24
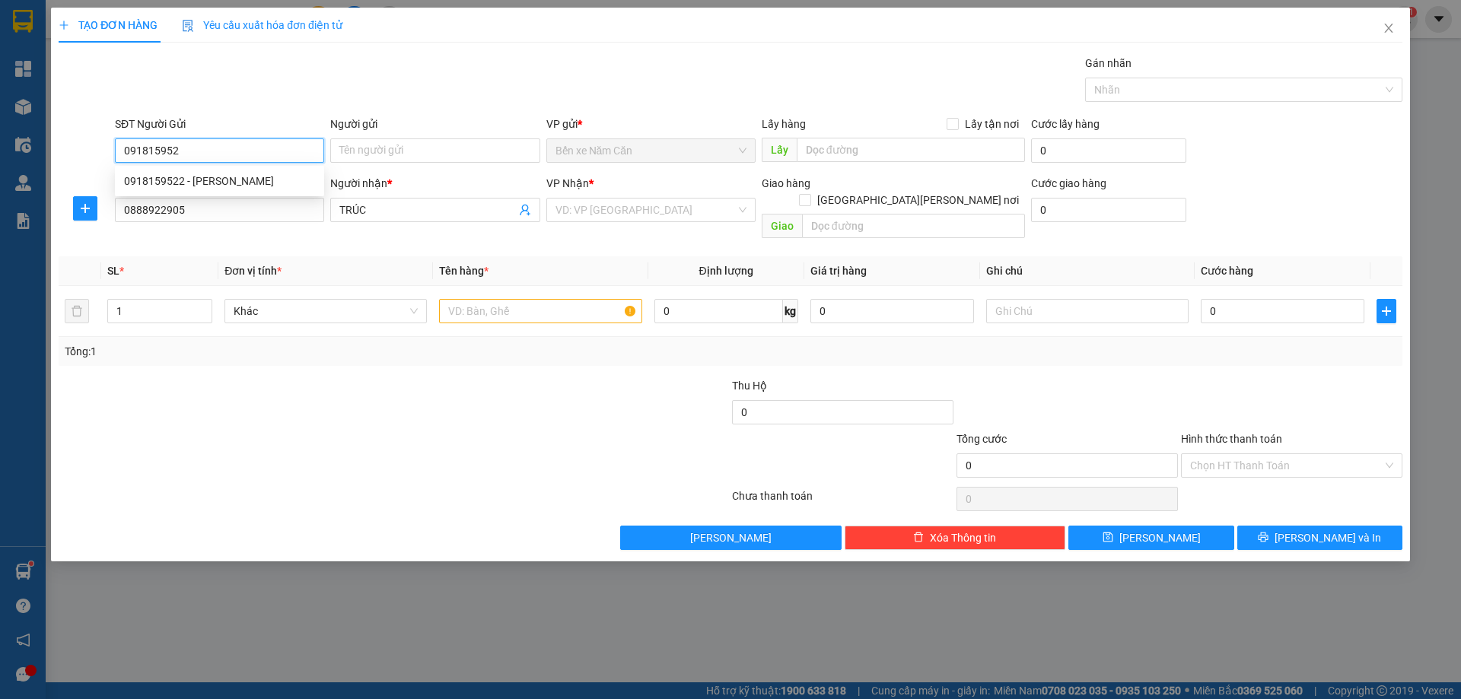
type input "0918159522"
click at [258, 183] on div "0918159522 - [PERSON_NAME]" at bounding box center [219, 181] width 191 height 17
type input "NHƠN"
type input "0918159522"
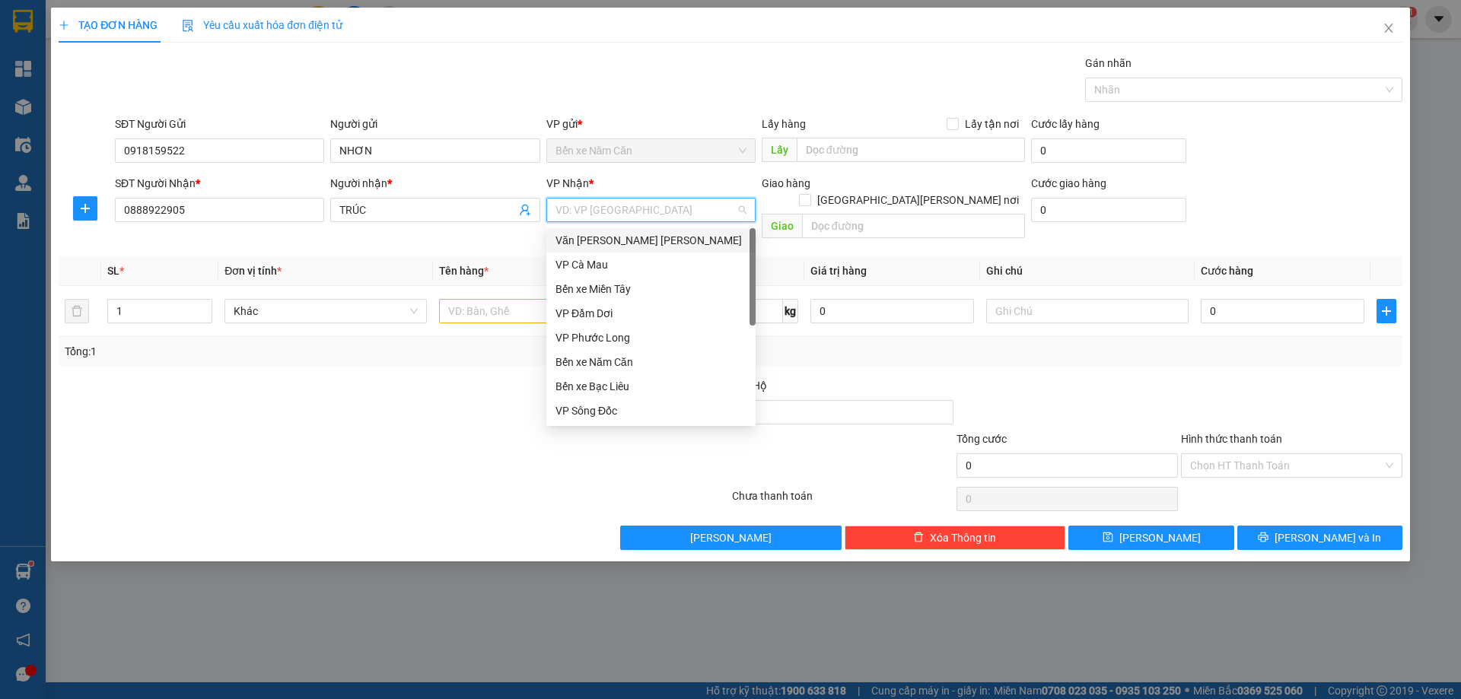
click at [606, 204] on input "search" at bounding box center [645, 210] width 180 height 23
click at [602, 243] on div "Văn [PERSON_NAME] [PERSON_NAME]" at bounding box center [650, 240] width 191 height 17
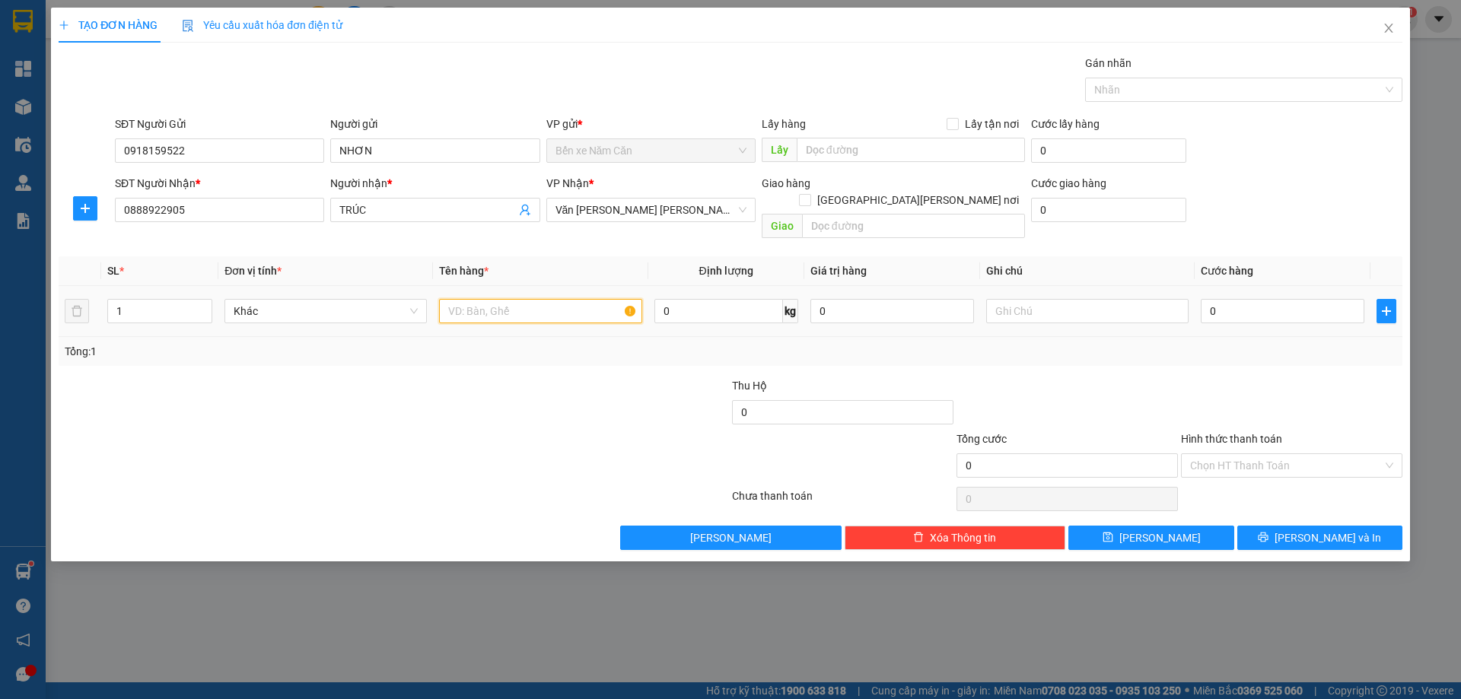
click at [523, 299] on input "text" at bounding box center [540, 311] width 202 height 24
type input "1 KIỆN"
click at [1255, 299] on input "0" at bounding box center [1282, 311] width 164 height 24
type input "5"
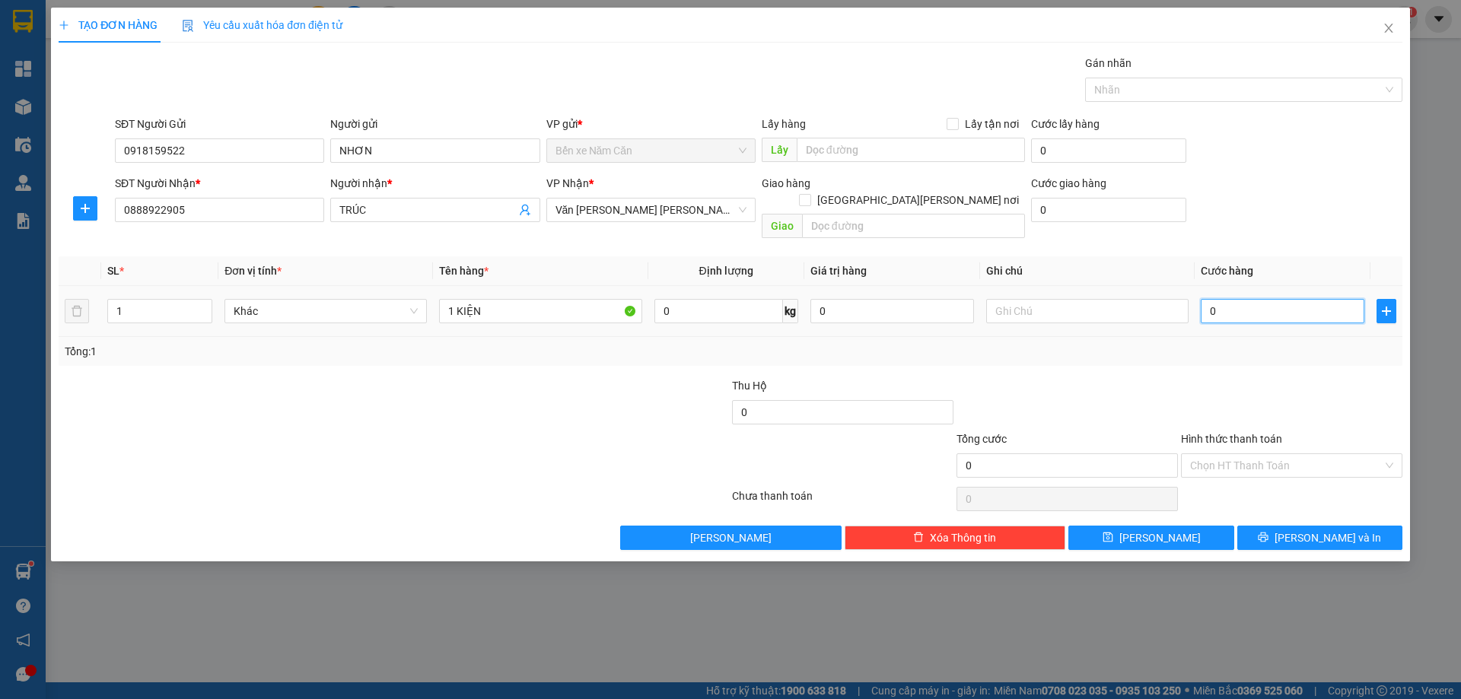
type input "5"
type input "50"
type input "50.000"
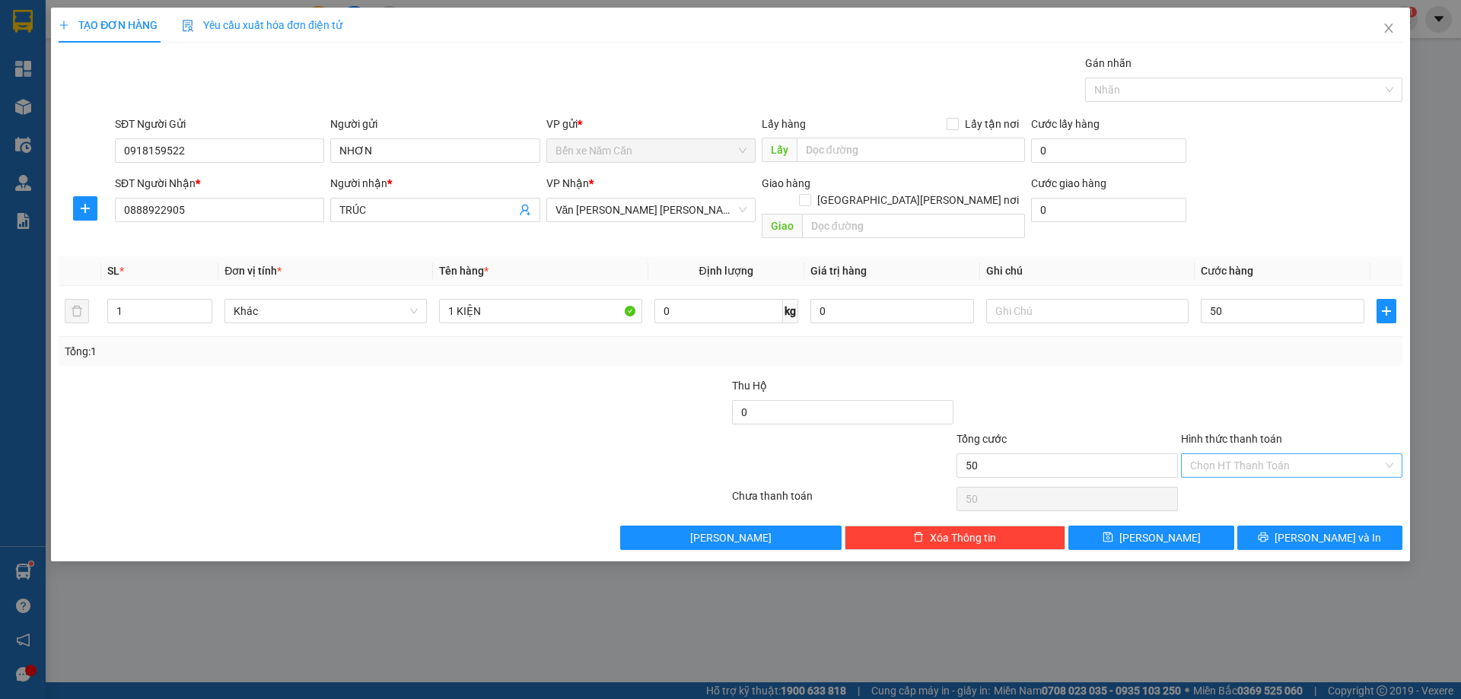
type input "50.000"
click at [1241, 454] on input "Hình thức thanh toán" at bounding box center [1286, 465] width 192 height 23
click at [1232, 476] on div "Tại văn phòng" at bounding box center [1291, 479] width 203 height 17
type input "0"
click at [1262, 526] on button "[PERSON_NAME] và In" at bounding box center [1319, 538] width 165 height 24
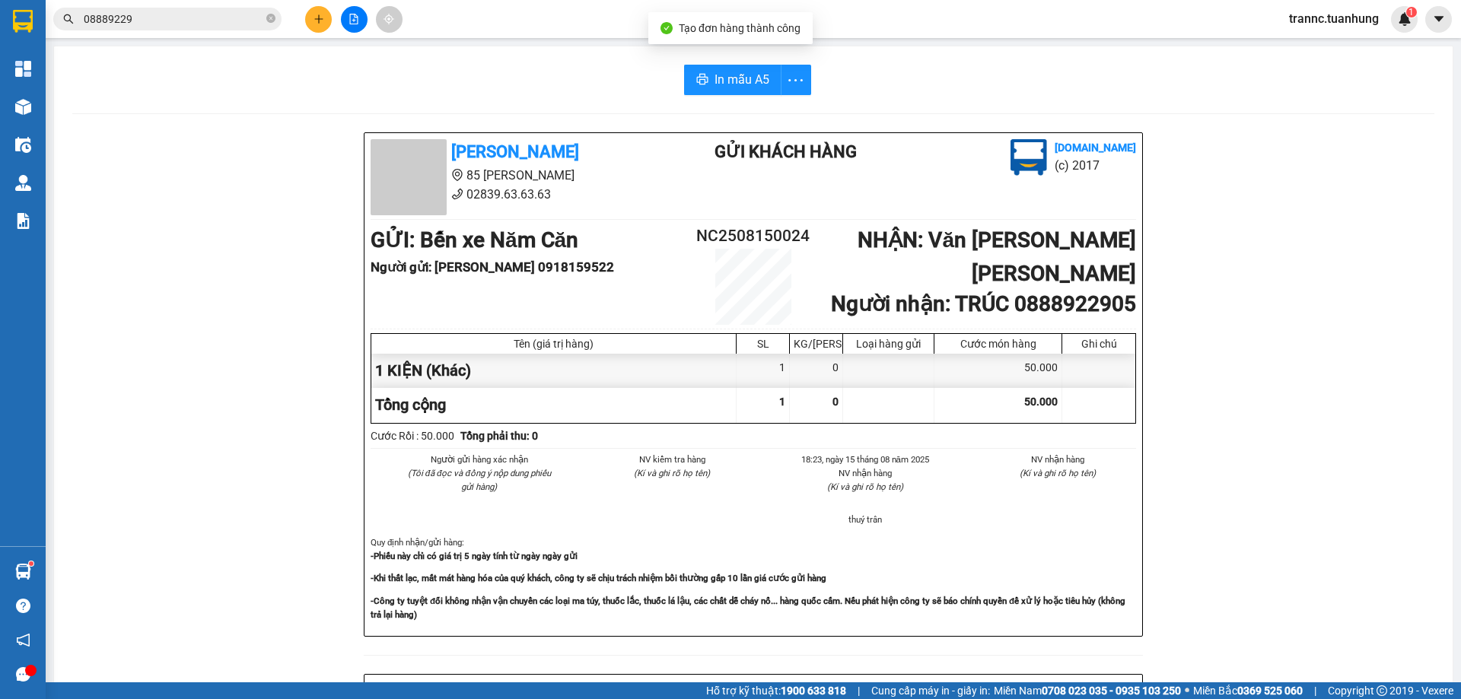
drag, startPoint x: 1307, startPoint y: 625, endPoint x: 950, endPoint y: 245, distance: 520.9
click at [1287, 609] on div "[PERSON_NAME] 85 [PERSON_NAME] 02839.63.63.63 Gửi khách hàng [DOMAIN_NAME] (c) …" at bounding box center [753, 672] width 1362 height 1080
click at [698, 81] on icon "printer" at bounding box center [701, 79] width 11 height 11
click at [271, 21] on icon "close-circle" at bounding box center [270, 18] width 9 height 9
click at [260, 19] on input "text" at bounding box center [174, 19] width 180 height 17
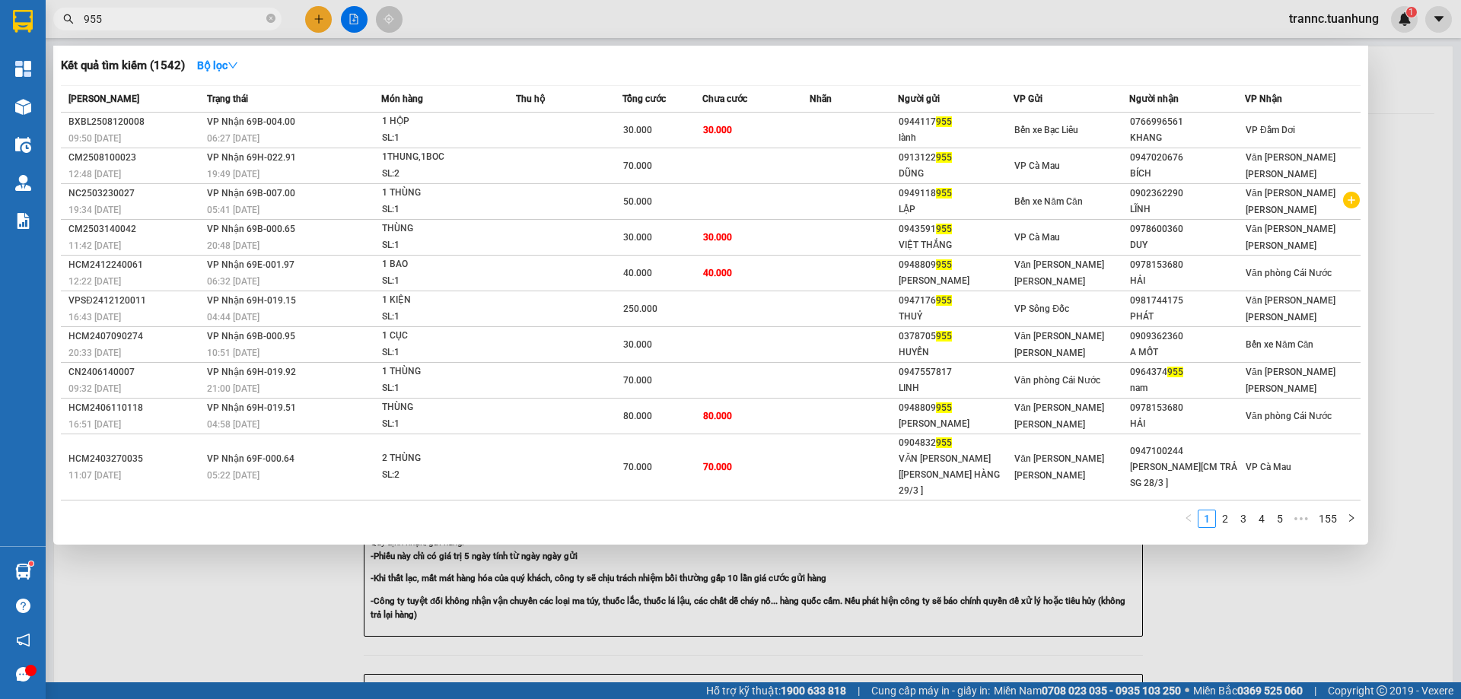
type input "955"
click at [272, 16] on icon "close-circle" at bounding box center [270, 18] width 9 height 9
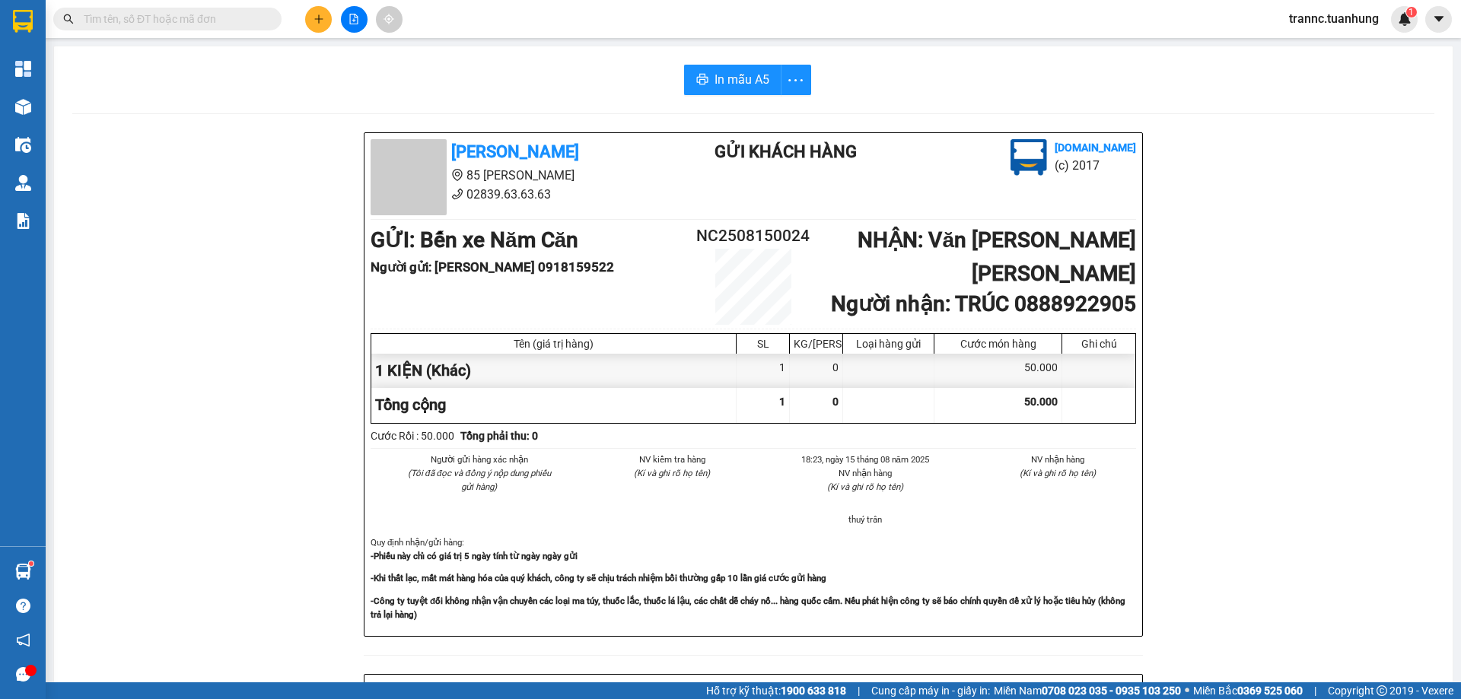
click at [234, 24] on input "text" at bounding box center [174, 19] width 180 height 17
click at [231, 24] on input "text" at bounding box center [174, 19] width 180 height 17
click at [229, 24] on input "text" at bounding box center [174, 19] width 180 height 17
click at [228, 24] on input "text" at bounding box center [174, 19] width 180 height 17
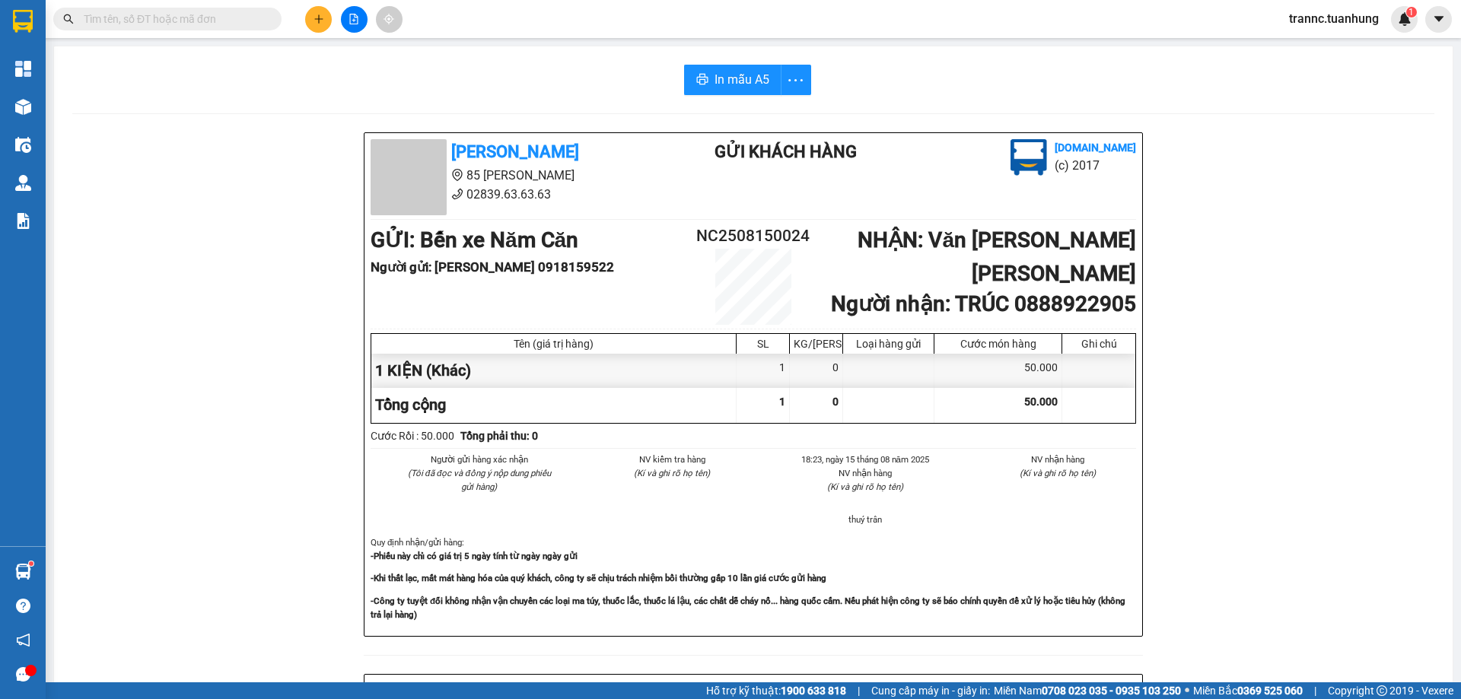
click at [228, 24] on input "text" at bounding box center [174, 19] width 180 height 17
click at [228, 22] on input "text" at bounding box center [174, 19] width 180 height 17
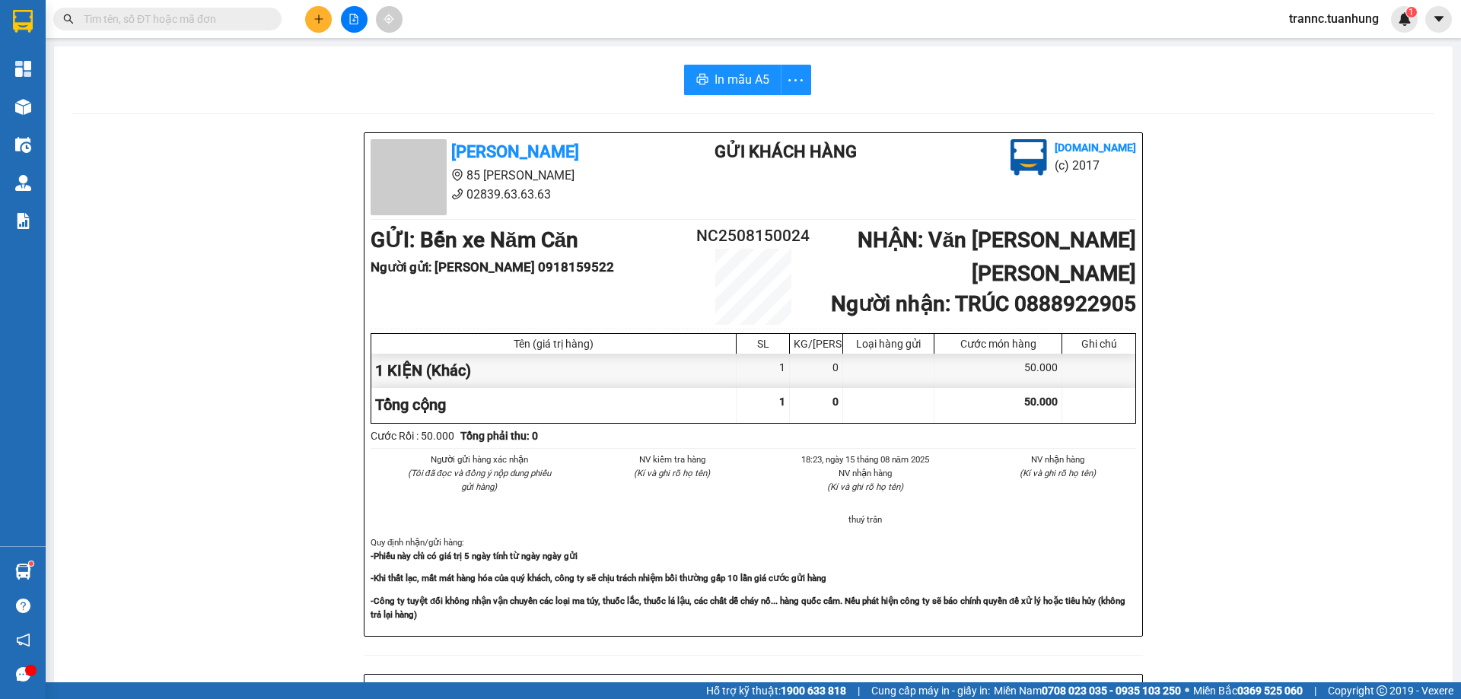
click at [227, 22] on input "text" at bounding box center [174, 19] width 180 height 17
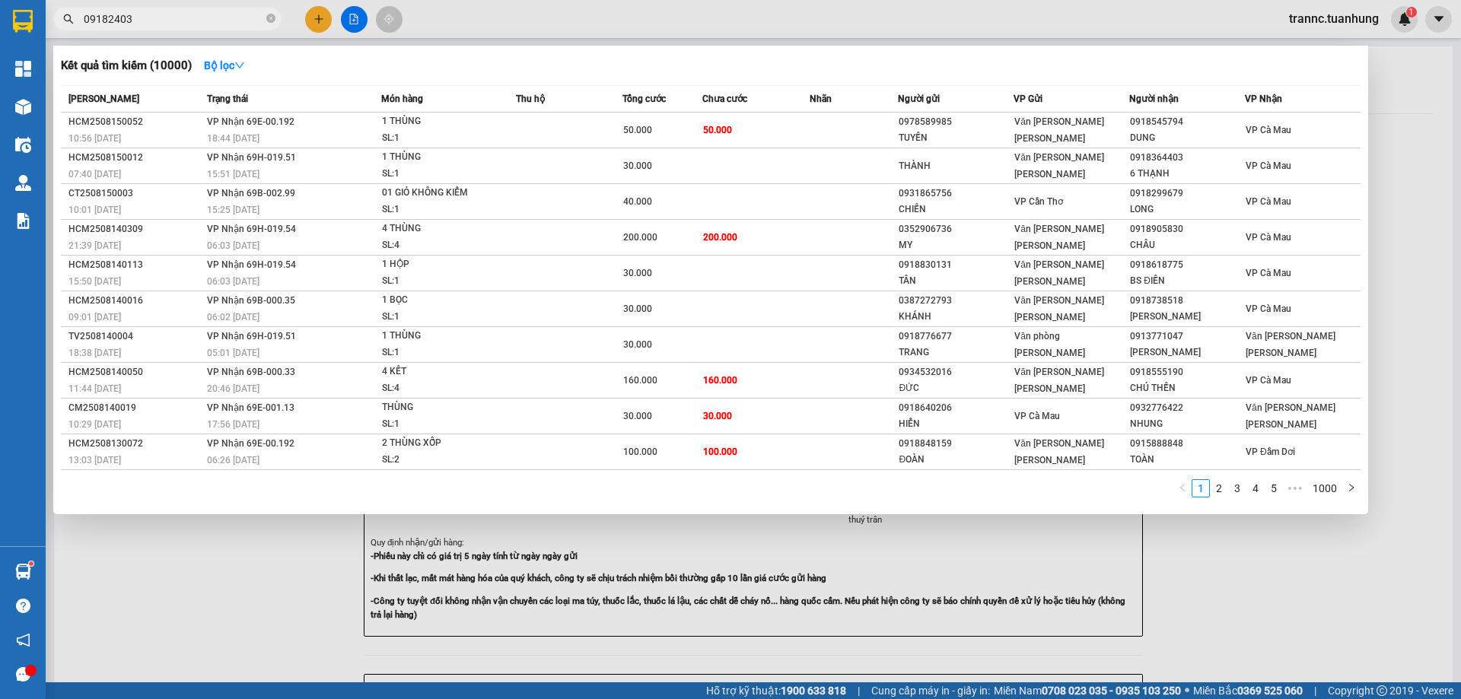
type input "091824037"
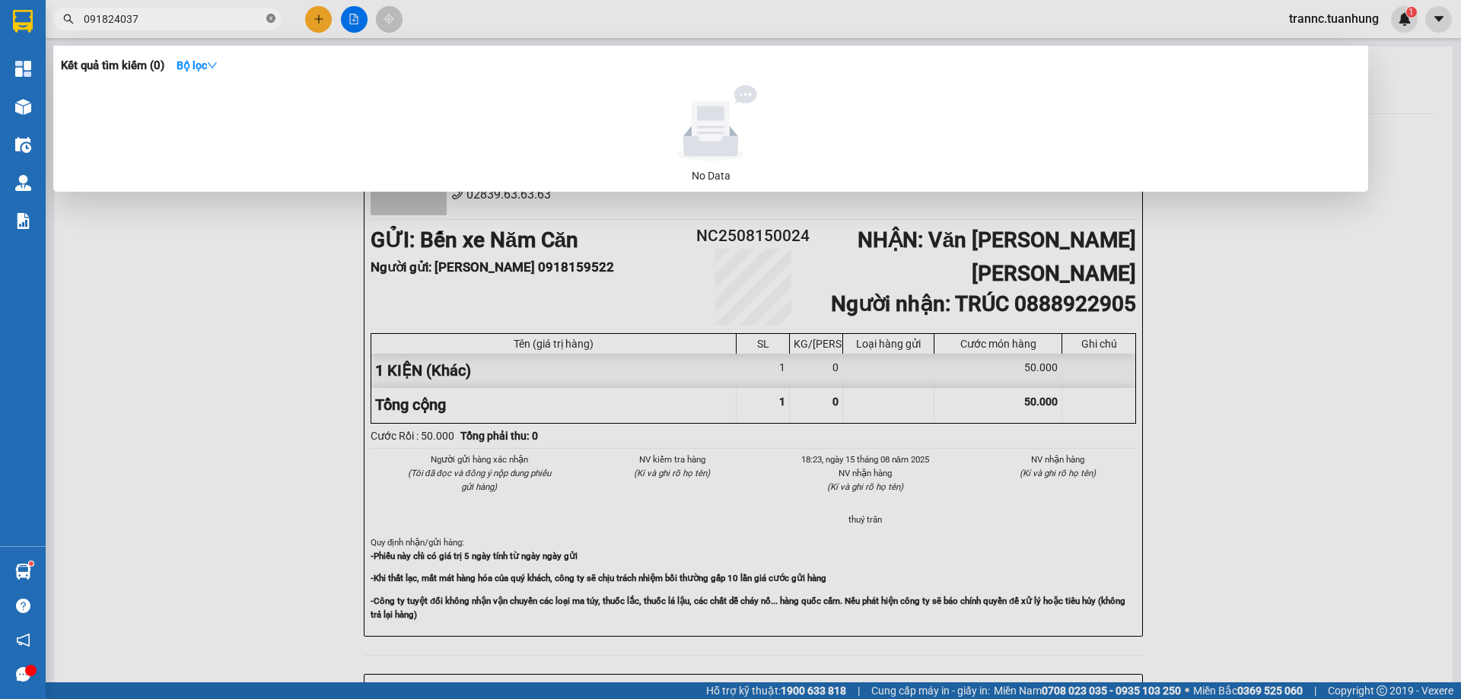
click at [269, 16] on icon "close-circle" at bounding box center [270, 18] width 9 height 9
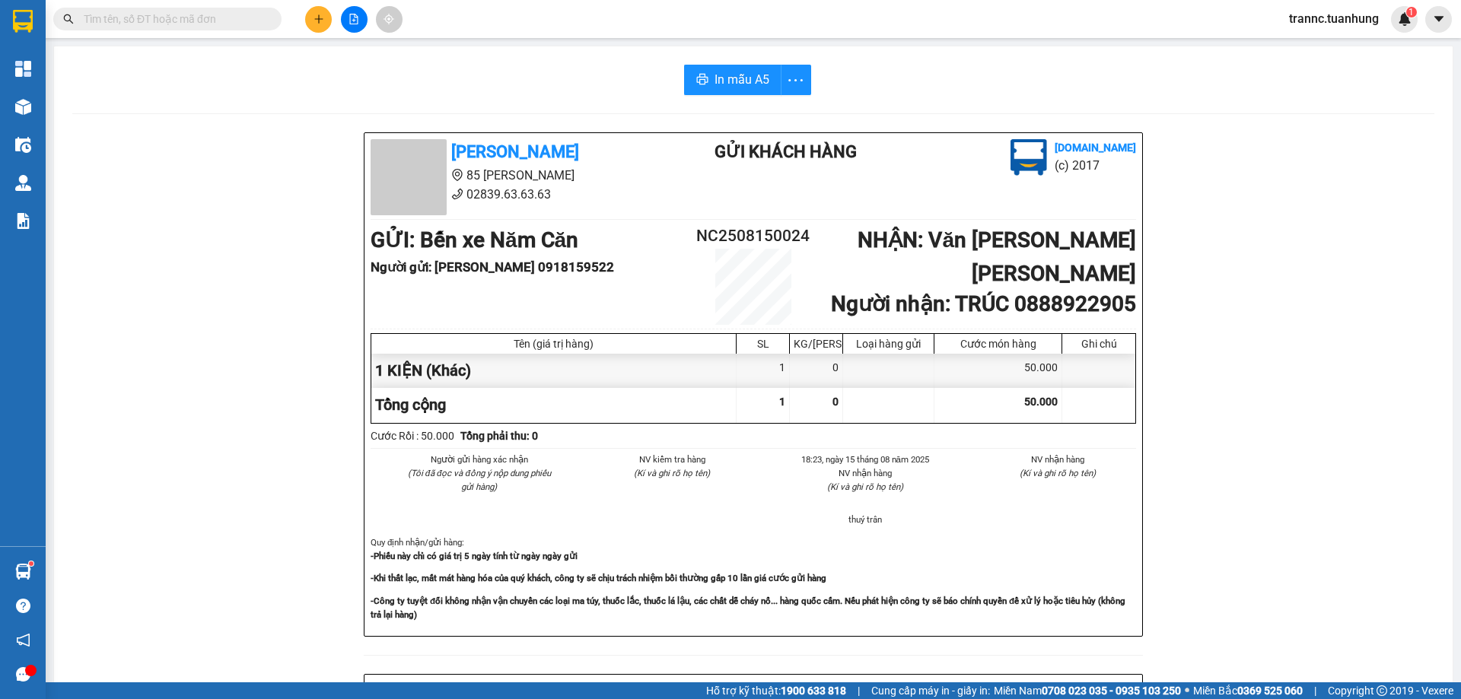
click at [197, 26] on input "text" at bounding box center [174, 19] width 180 height 17
click at [185, 25] on input "text" at bounding box center [174, 19] width 180 height 17
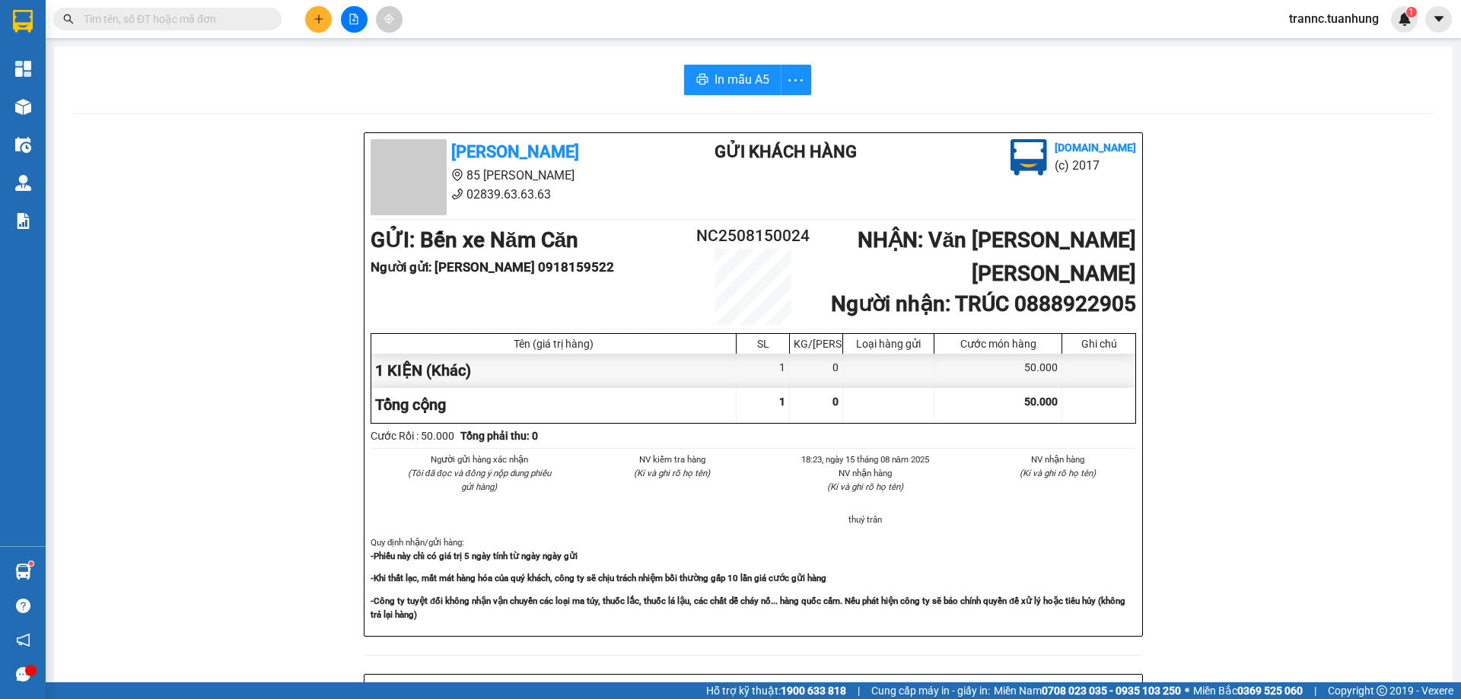
click at [185, 25] on input "text" at bounding box center [174, 19] width 180 height 17
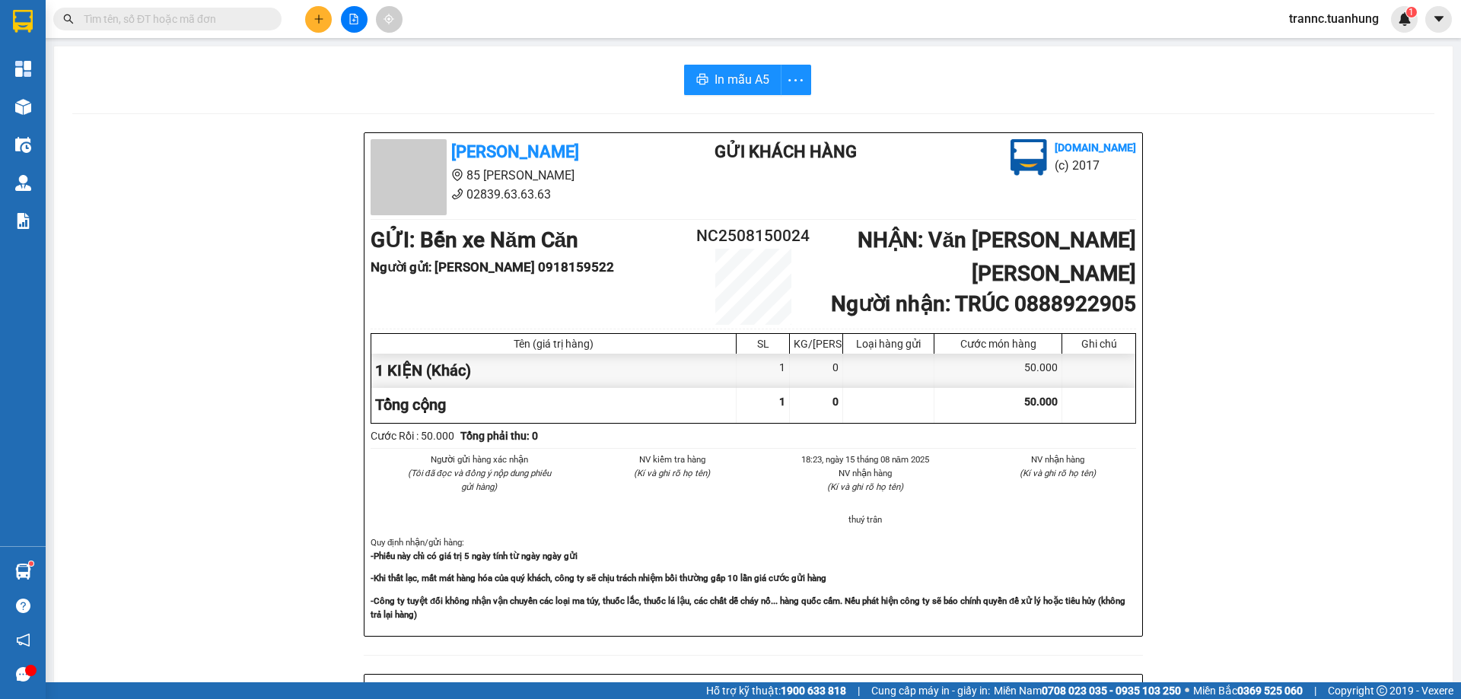
click at [185, 25] on input "text" at bounding box center [174, 19] width 180 height 17
click at [237, 17] on input "text" at bounding box center [174, 19] width 180 height 17
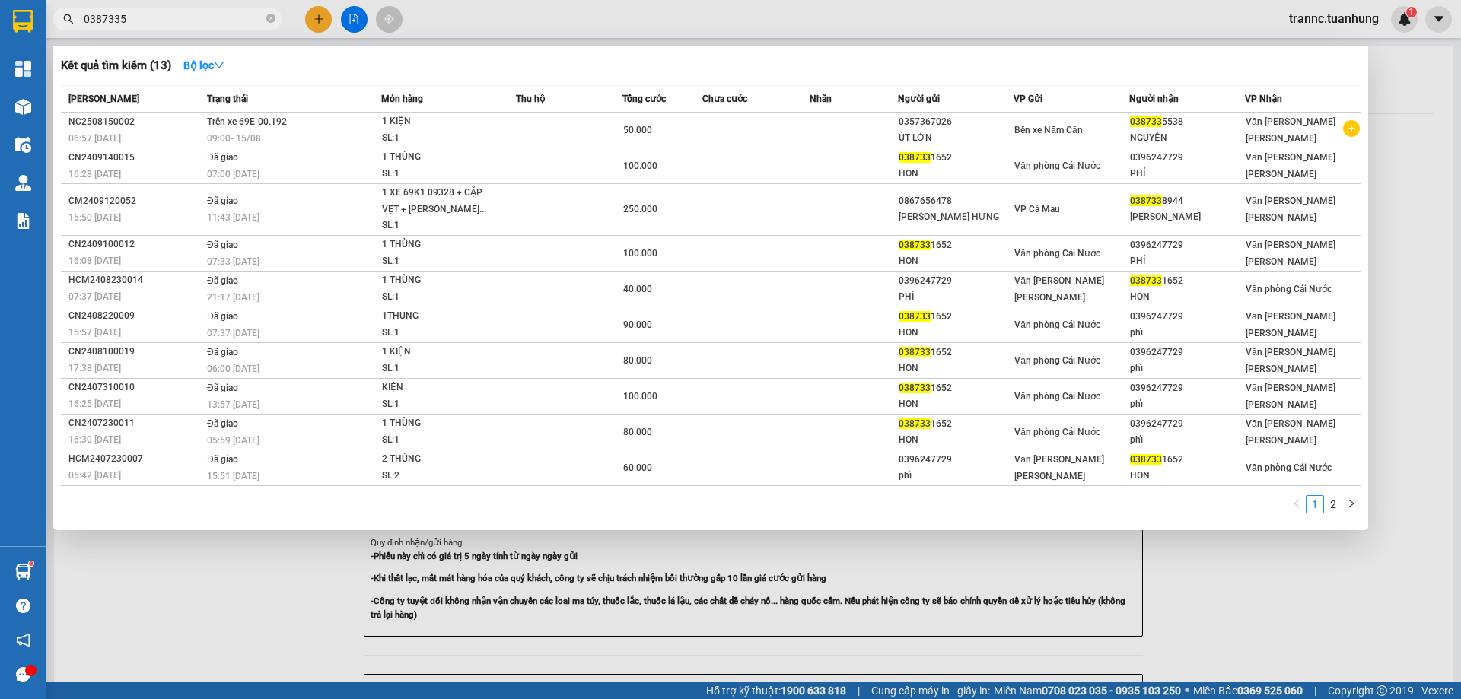
type input "03873355"
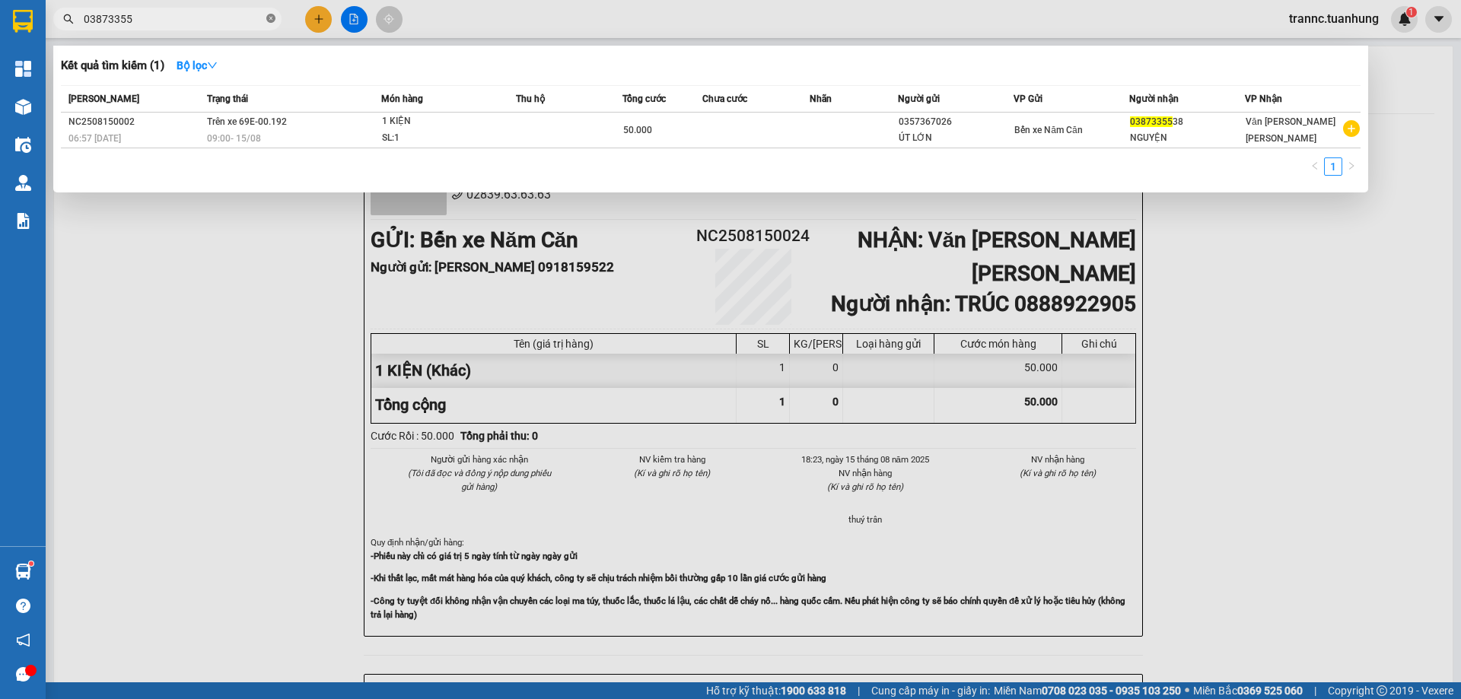
drag, startPoint x: 272, startPoint y: 18, endPoint x: 255, endPoint y: 18, distance: 16.7
click at [271, 18] on icon "close-circle" at bounding box center [270, 18] width 9 height 9
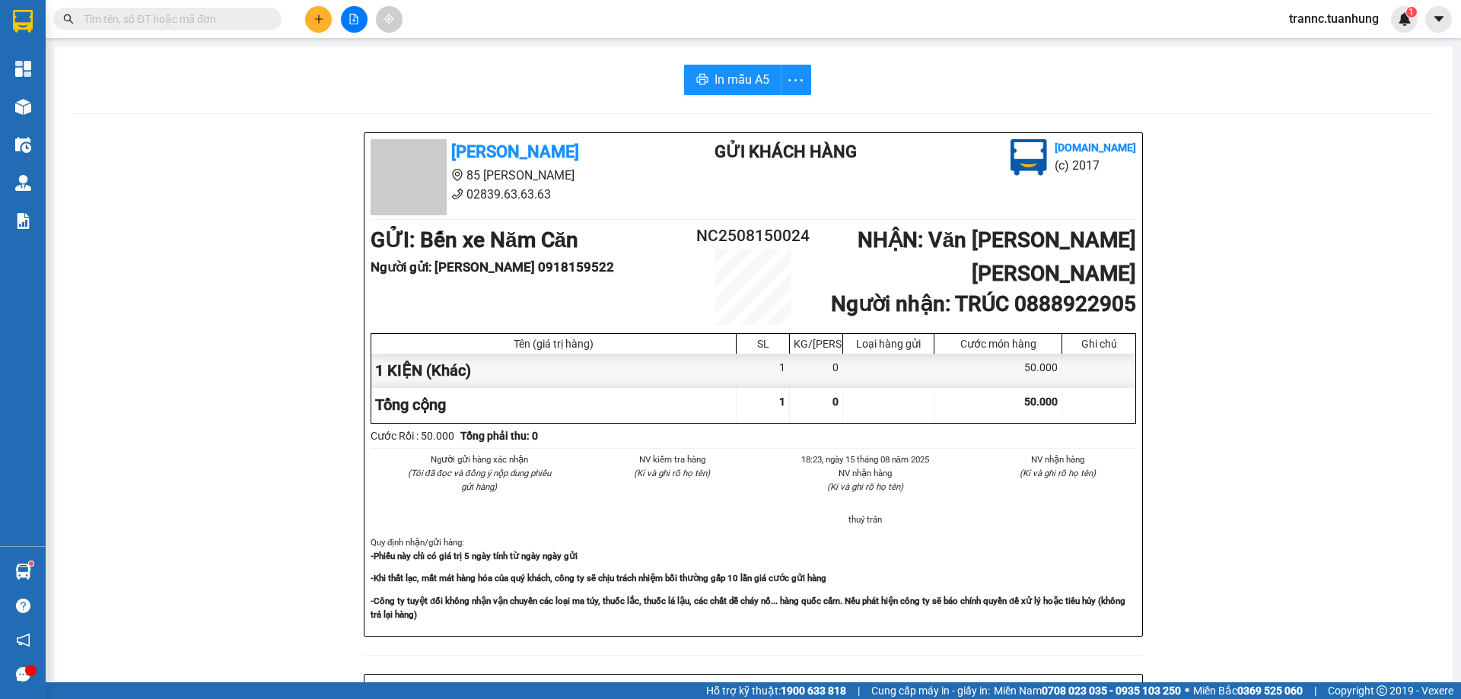
click at [235, 17] on input "text" at bounding box center [174, 19] width 180 height 17
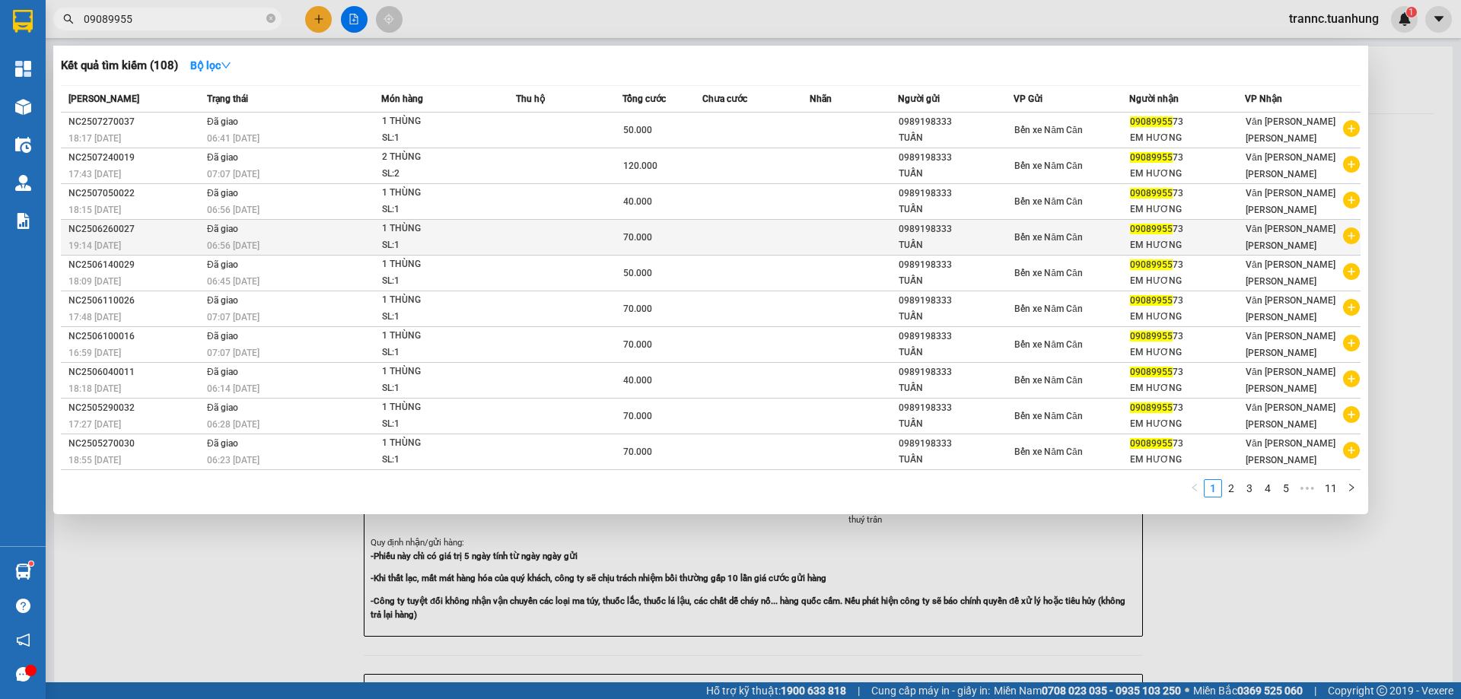
type input "09089955"
click at [1355, 234] on icon "plus-circle" at bounding box center [1351, 235] width 17 height 17
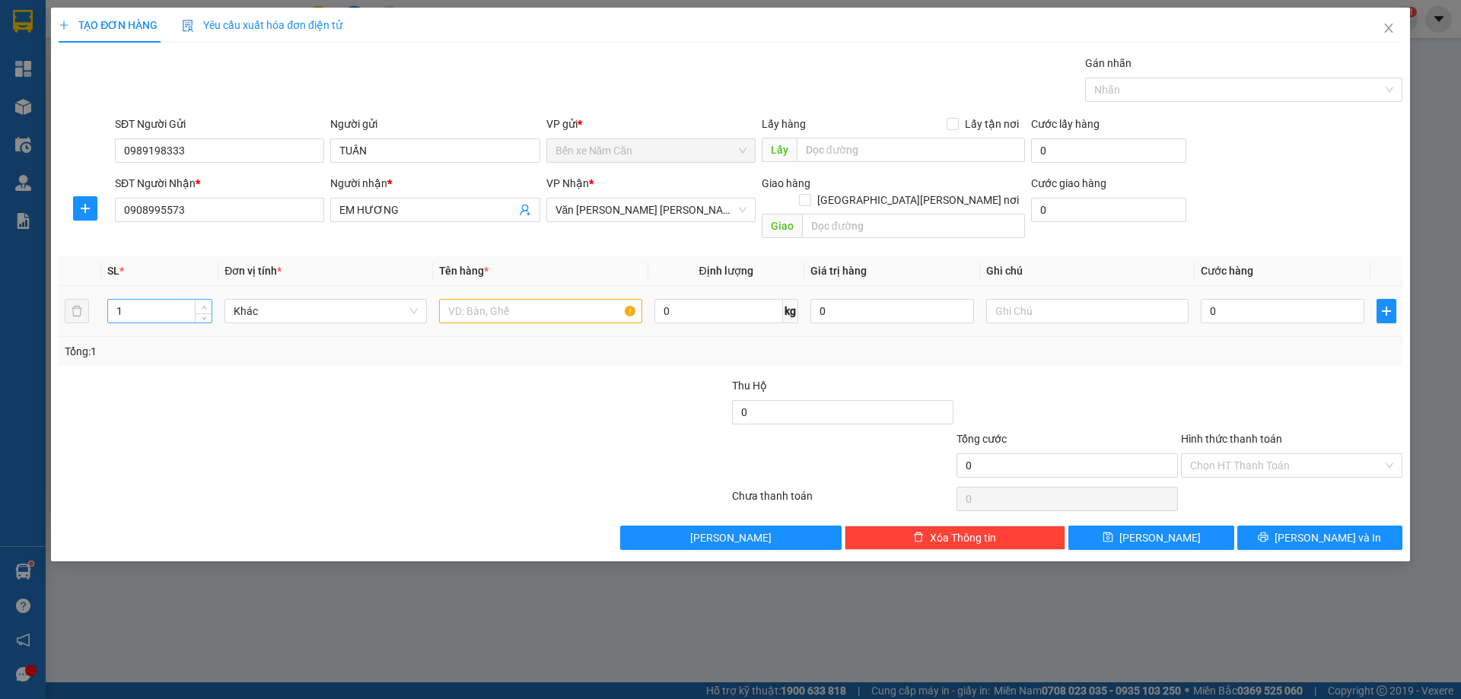
type input "2"
click at [199, 303] on span "up" at bounding box center [203, 307] width 9 height 9
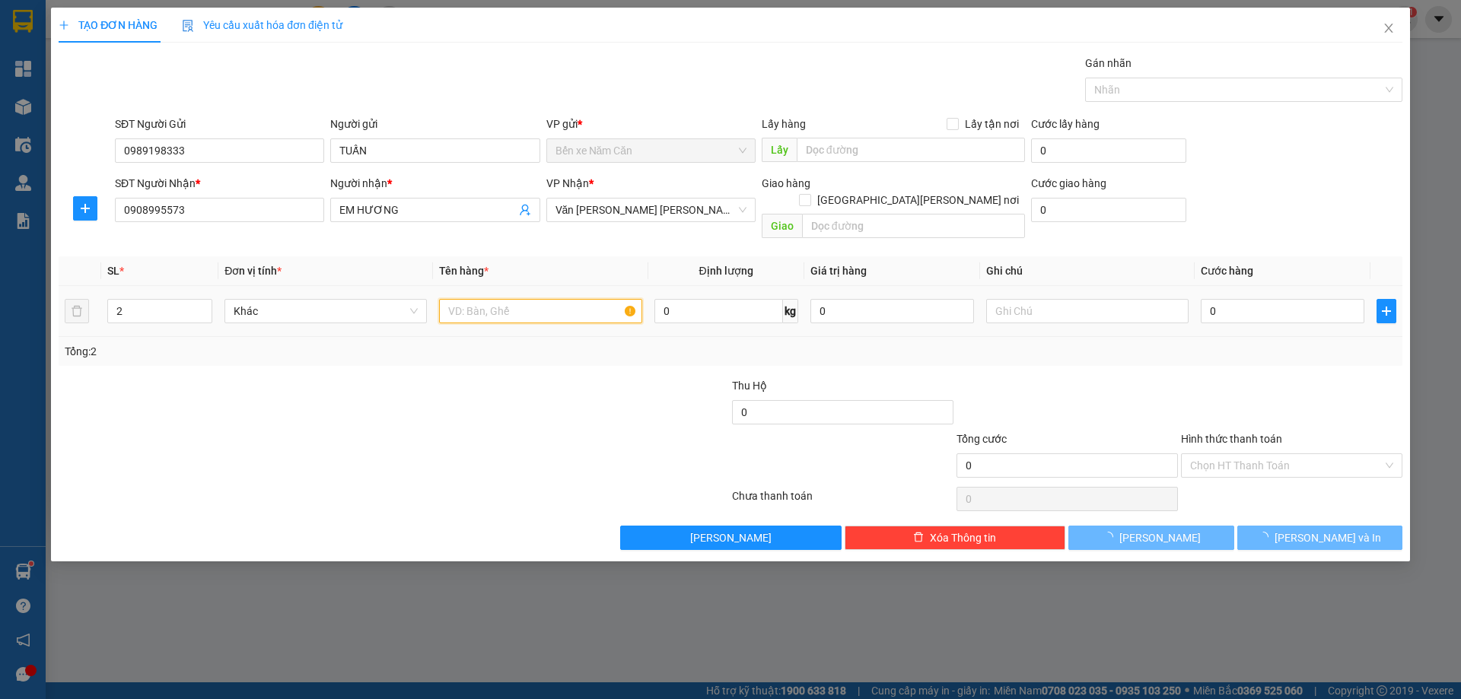
click at [529, 299] on input "text" at bounding box center [540, 311] width 202 height 24
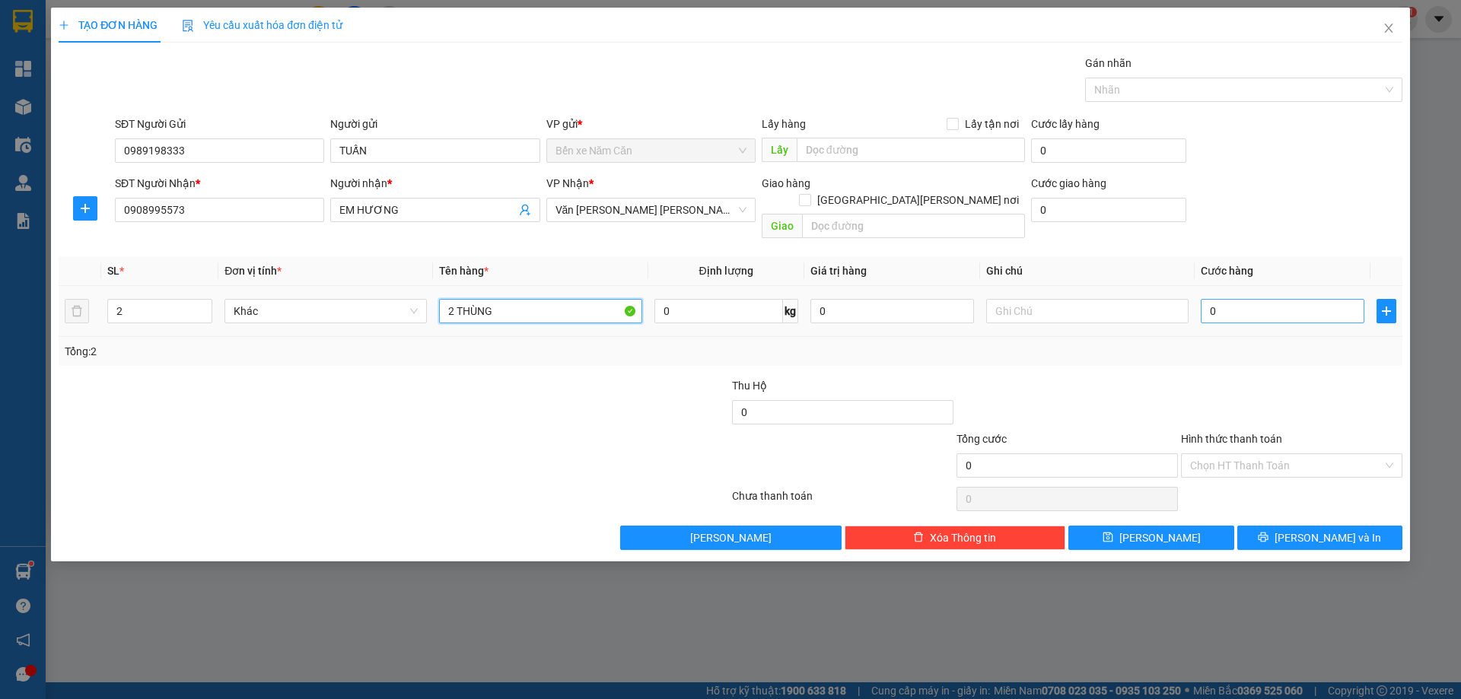
type input "2 THÙNG"
click at [1251, 299] on input "0" at bounding box center [1282, 311] width 164 height 24
type input "1"
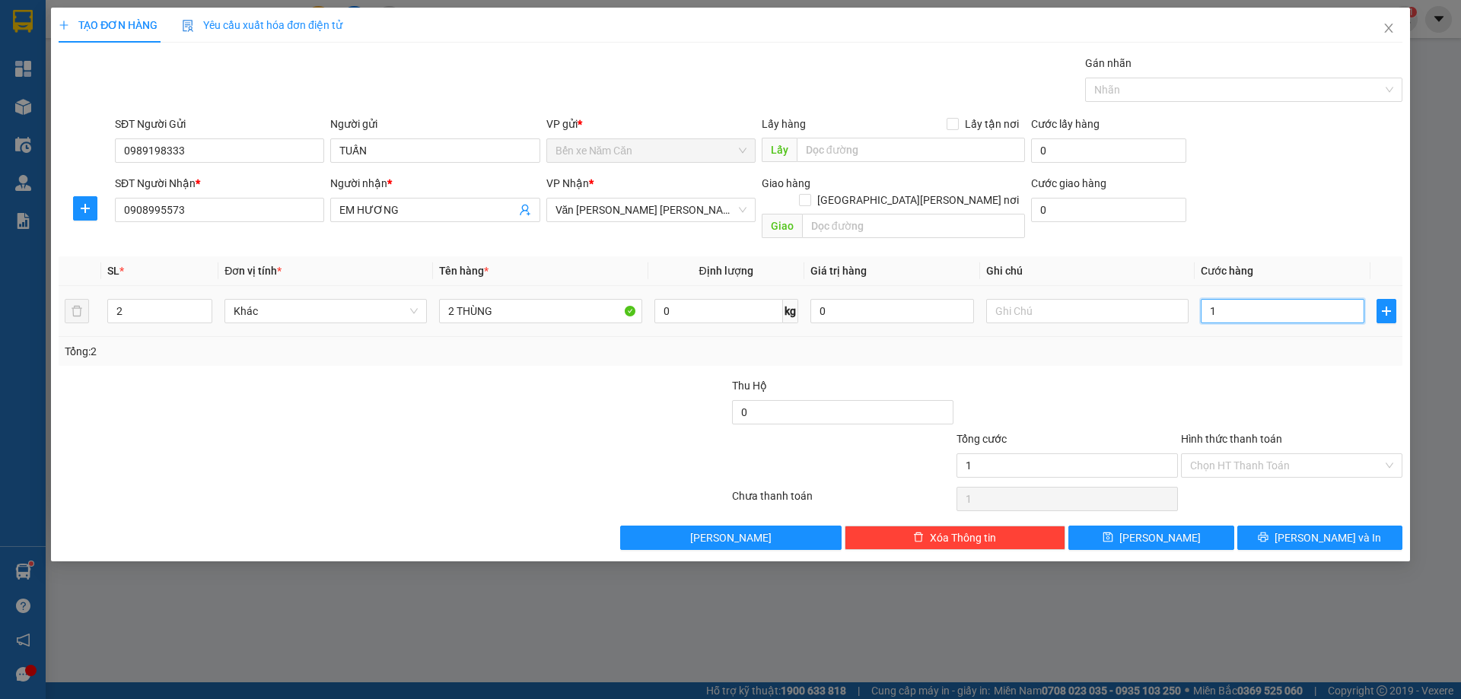
type input "10"
type input "100"
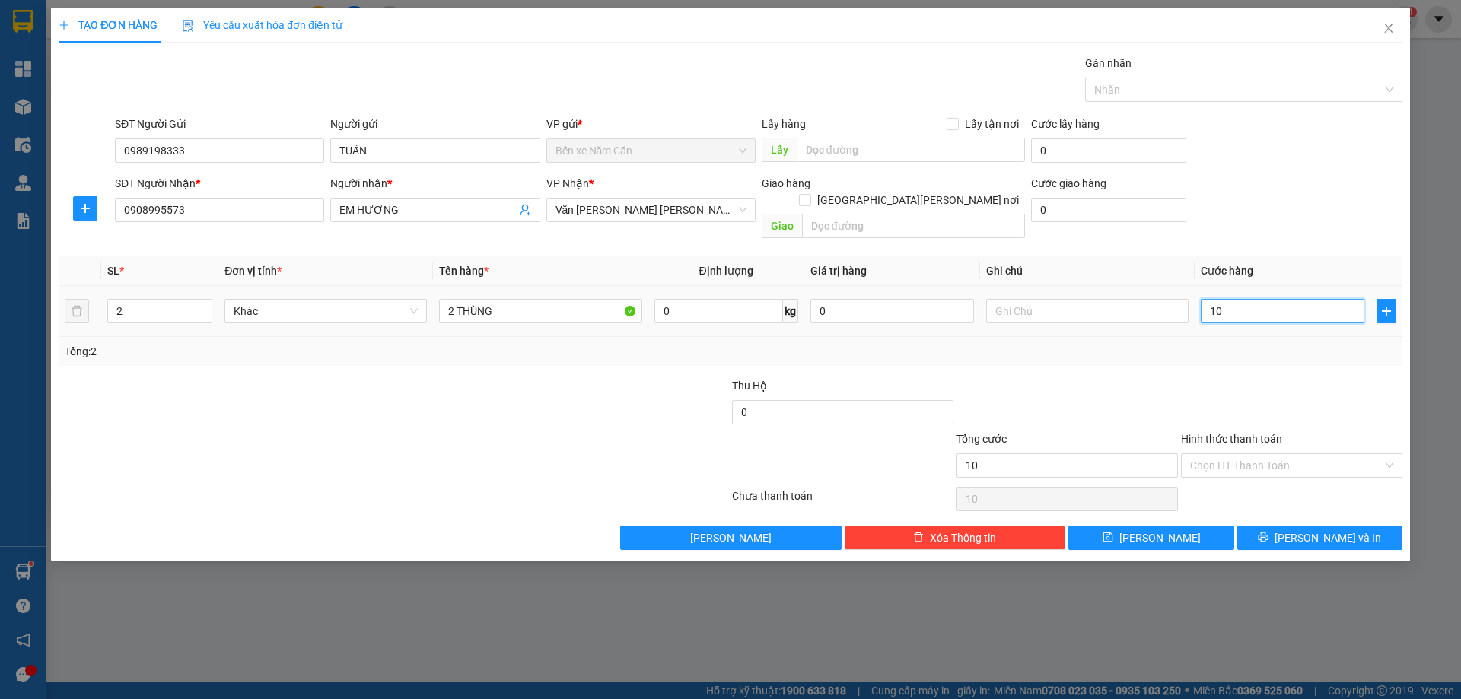
type input "100"
type input "1.000"
type input "10.000"
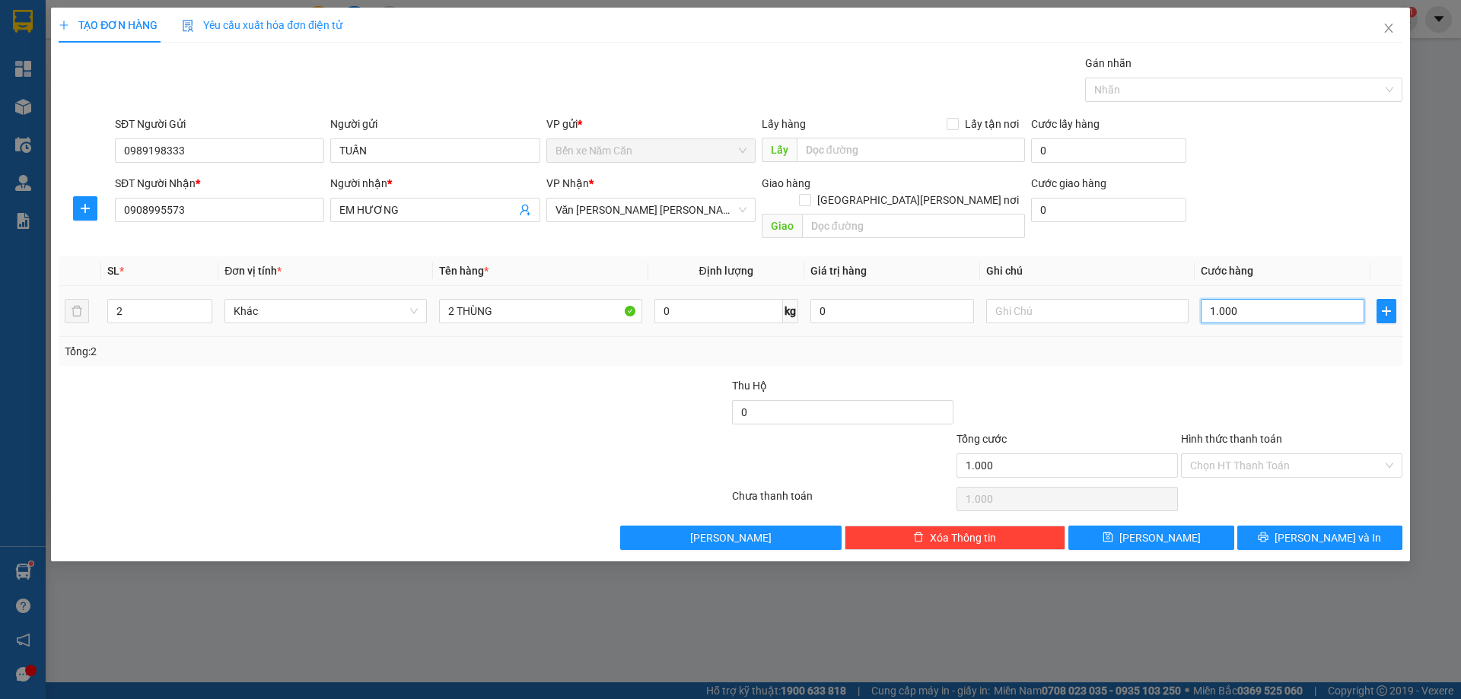
type input "10.000"
type input "100.000"
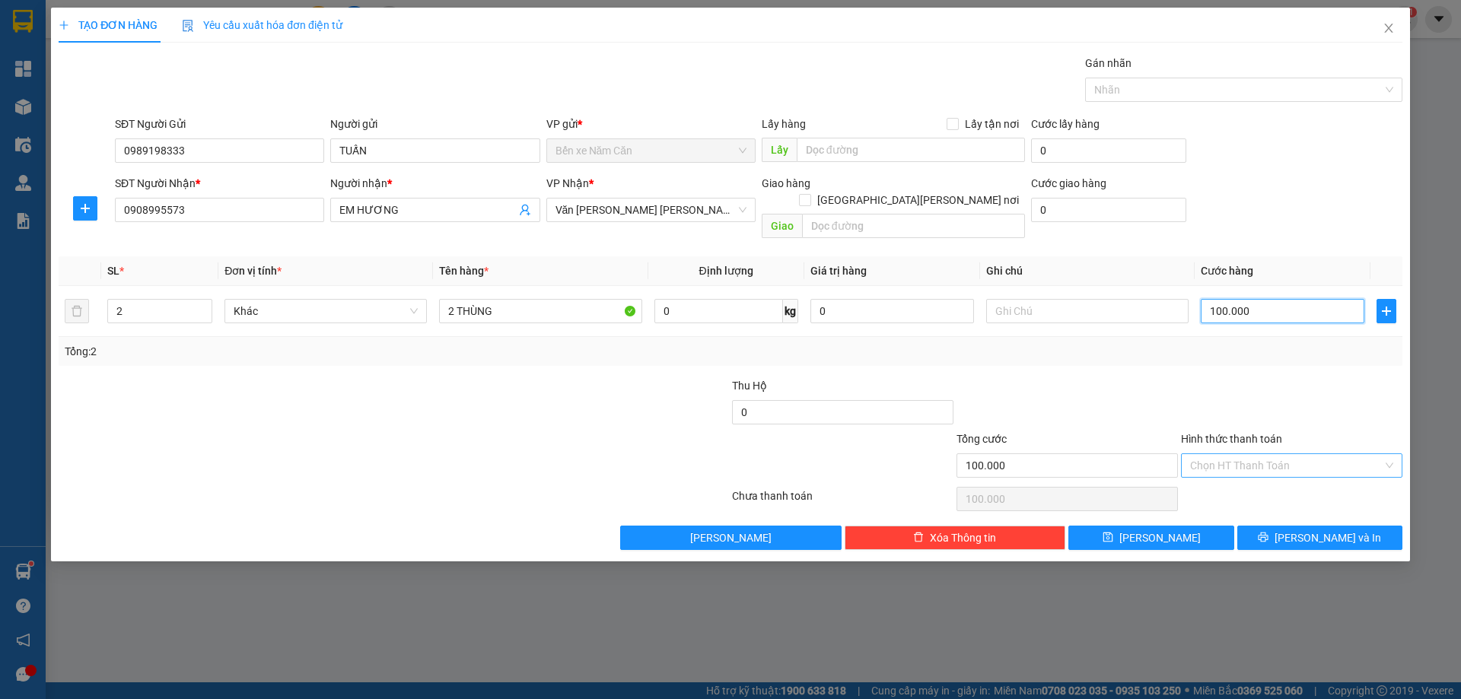
type input "100.000"
click at [1296, 454] on input "Hình thức thanh toán" at bounding box center [1286, 465] width 192 height 23
click at [1251, 480] on div "Tại văn phòng" at bounding box center [1291, 479] width 203 height 17
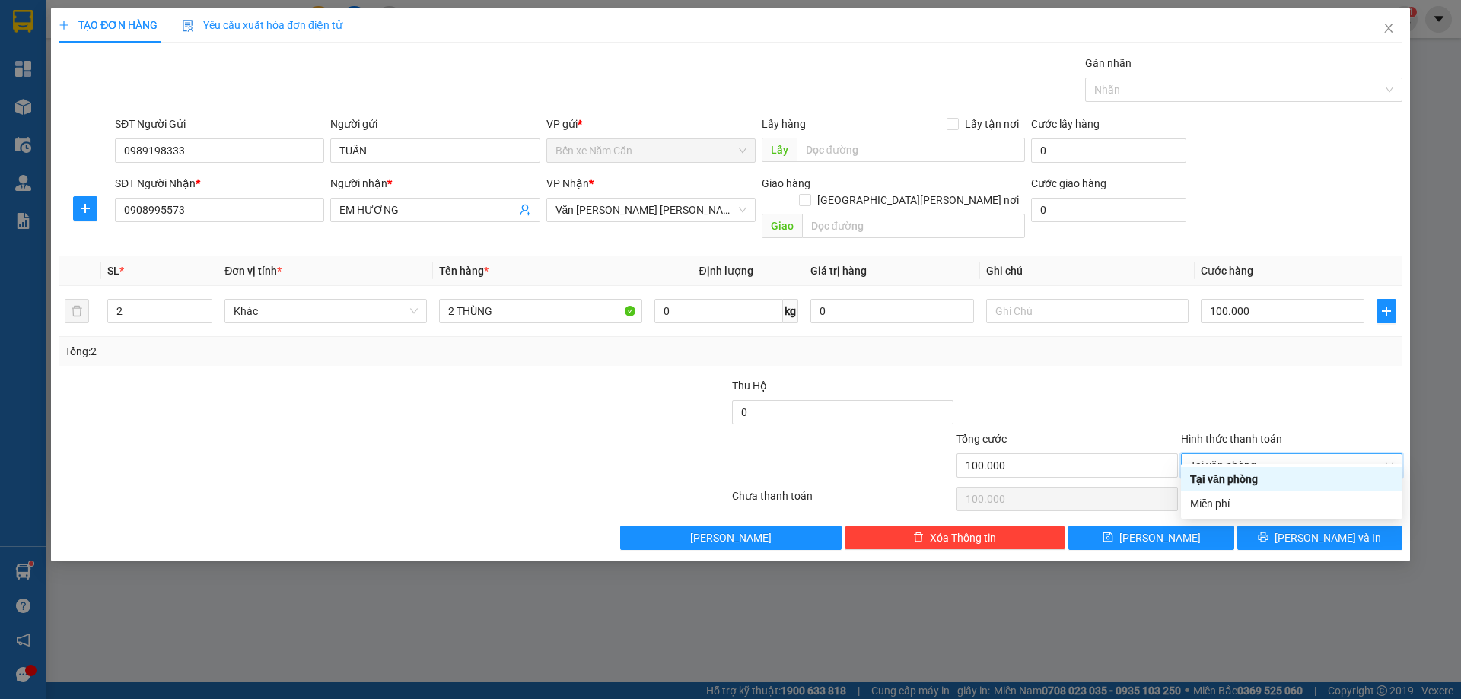
type input "0"
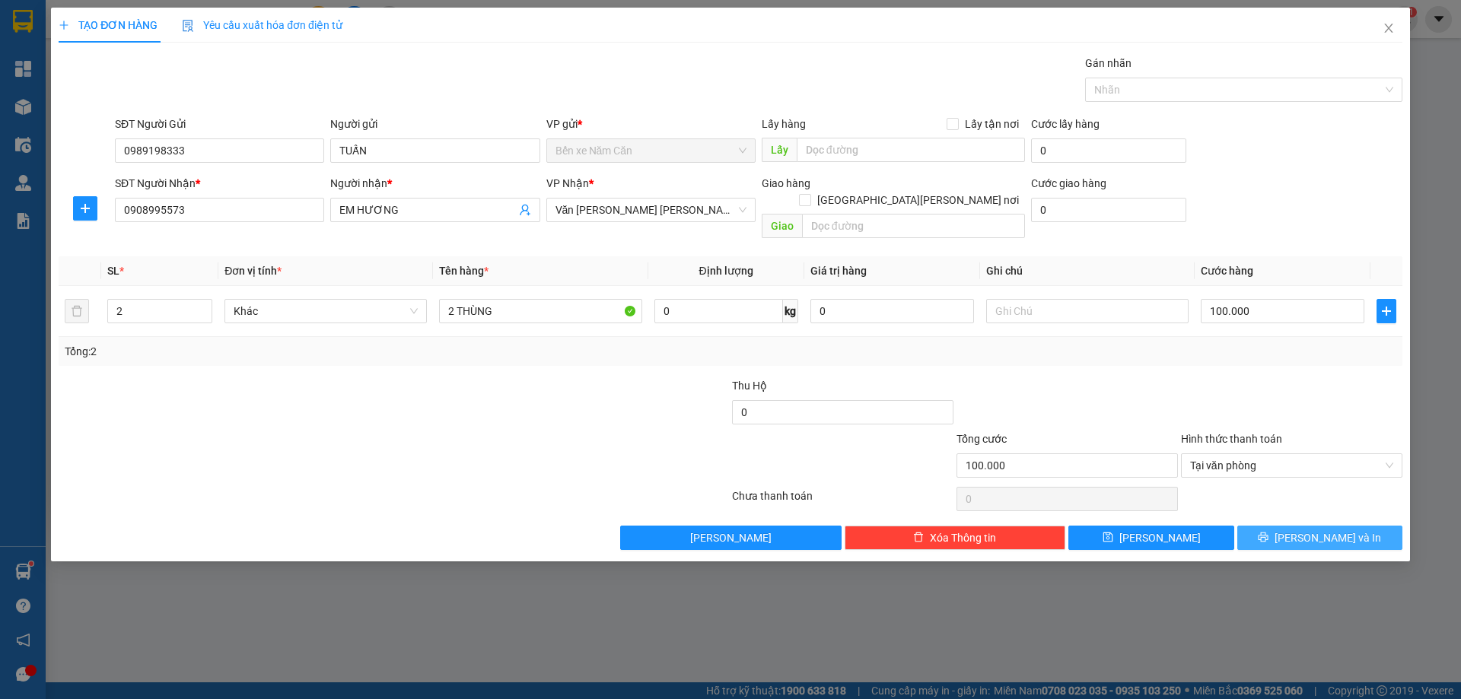
click at [1268, 532] on icon "printer" at bounding box center [1262, 537] width 11 height 11
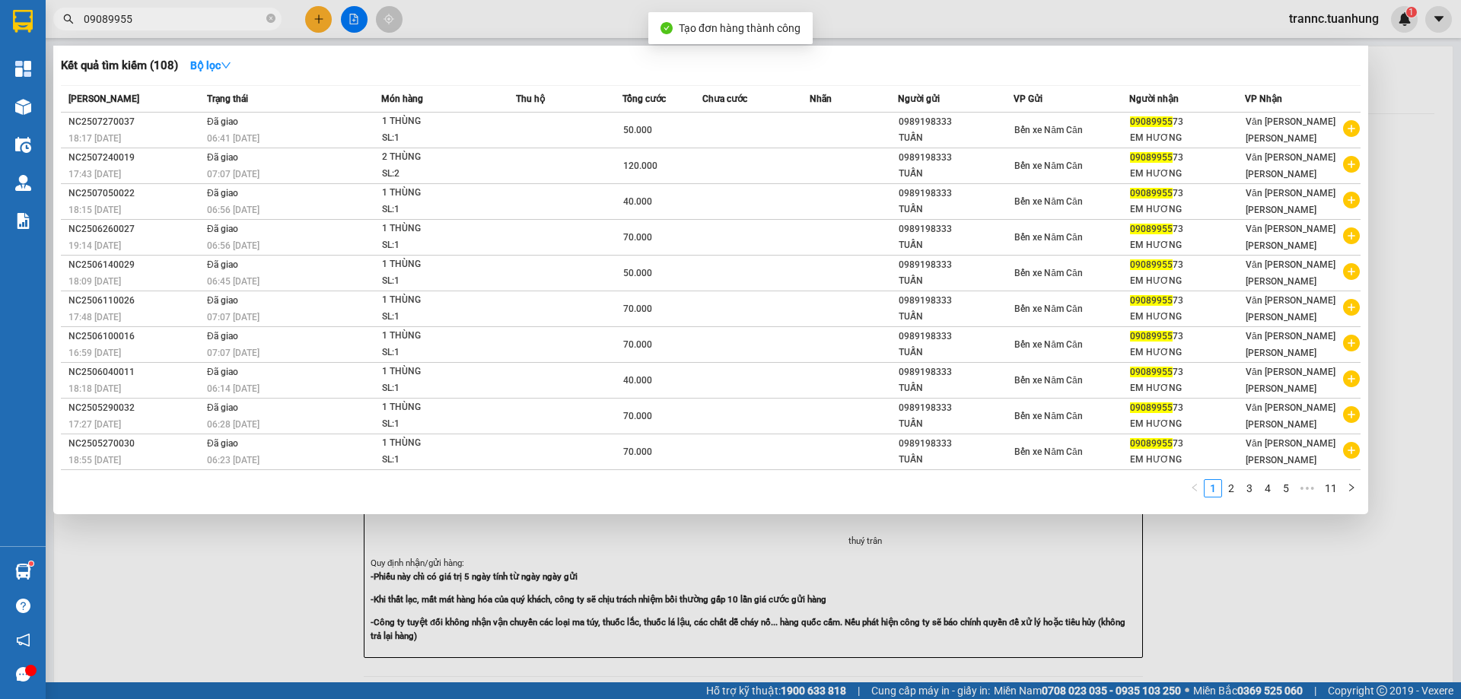
drag, startPoint x: 1348, startPoint y: 593, endPoint x: 1040, endPoint y: 274, distance: 443.3
click at [1348, 592] on div at bounding box center [730, 349] width 1461 height 699
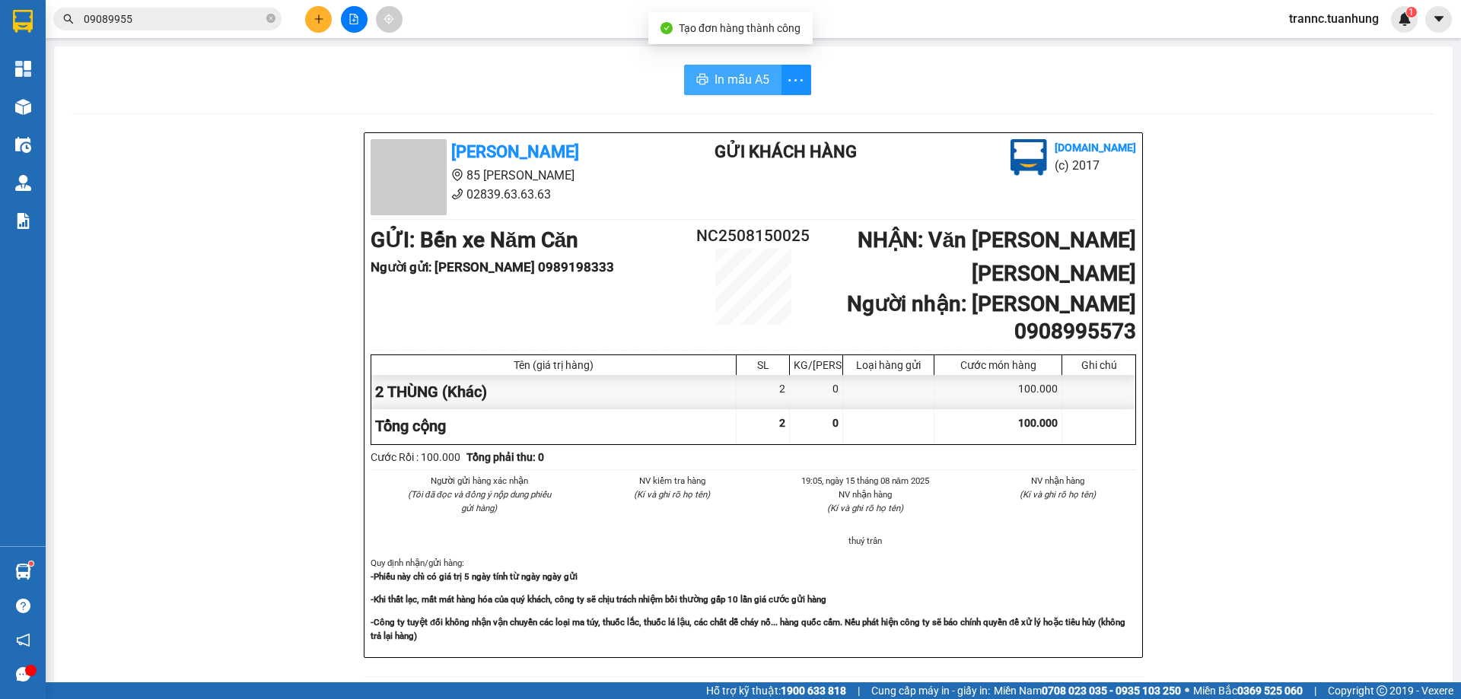
click at [722, 72] on span "In mẫu A5" at bounding box center [741, 79] width 55 height 19
click at [707, 81] on button "In mẫu A5" at bounding box center [732, 80] width 97 height 30
click at [269, 21] on icon "close-circle" at bounding box center [270, 18] width 9 height 9
click at [251, 21] on input "text" at bounding box center [174, 19] width 180 height 17
click at [250, 21] on input "text" at bounding box center [174, 19] width 180 height 17
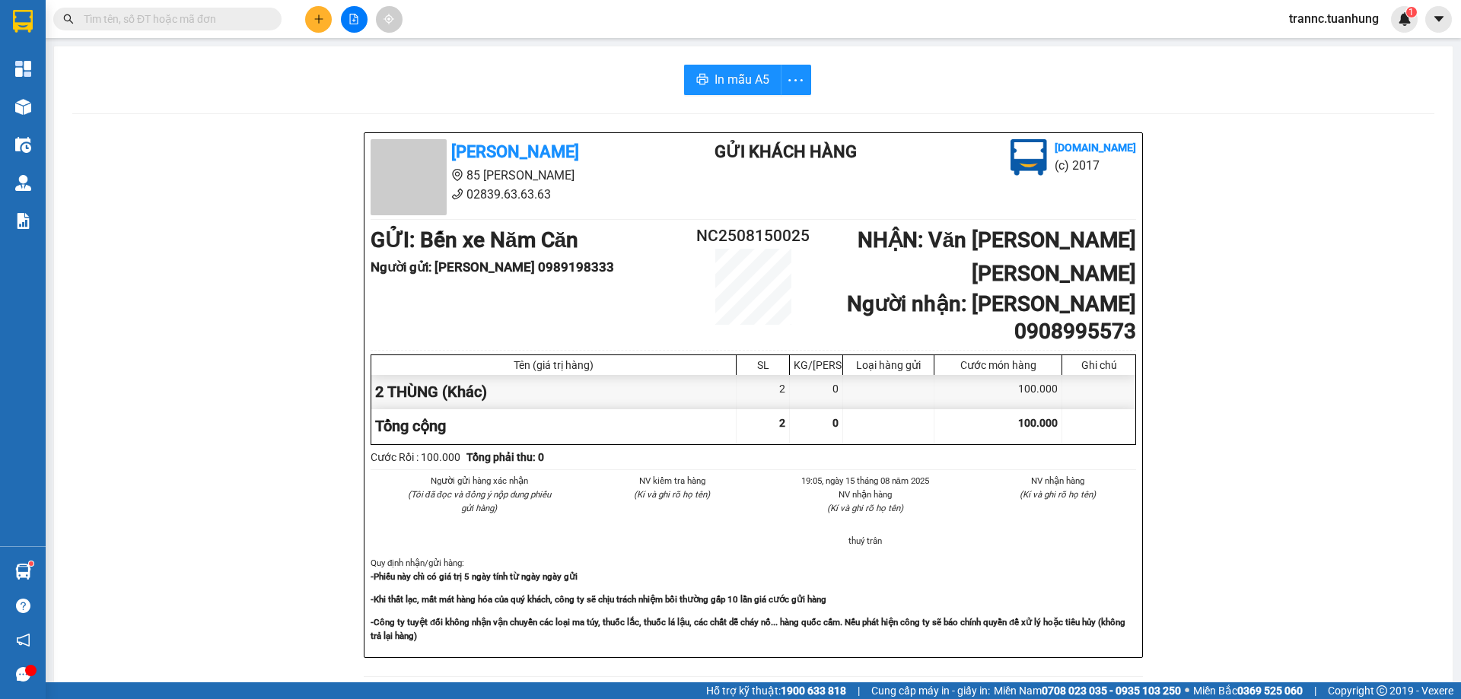
click at [213, 21] on input "text" at bounding box center [174, 19] width 180 height 17
click at [212, 21] on input "text" at bounding box center [174, 19] width 180 height 17
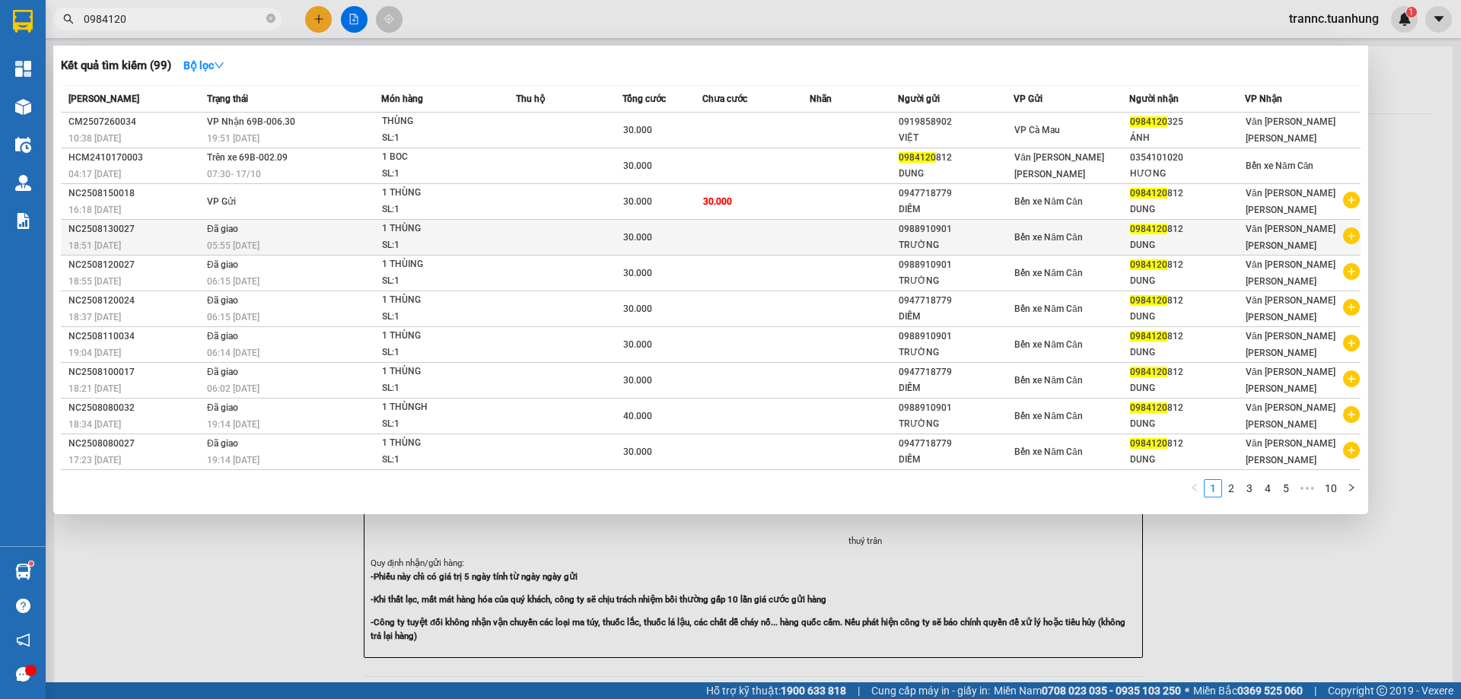
type input "0984120"
click at [1354, 237] on icon "plus-circle" at bounding box center [1351, 235] width 17 height 17
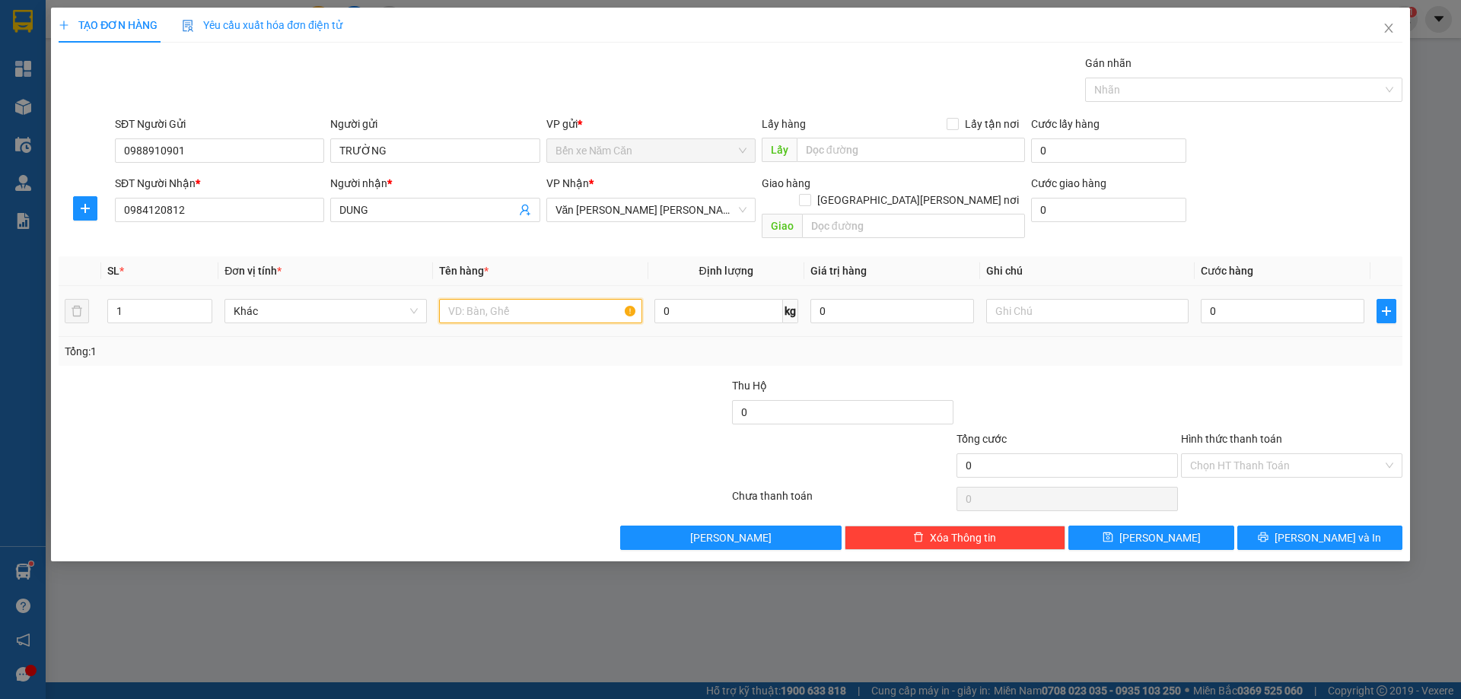
click at [528, 299] on input "text" at bounding box center [540, 311] width 202 height 24
type input "1 THÙNG"
click at [1269, 299] on input "0" at bounding box center [1282, 311] width 164 height 24
type input "4"
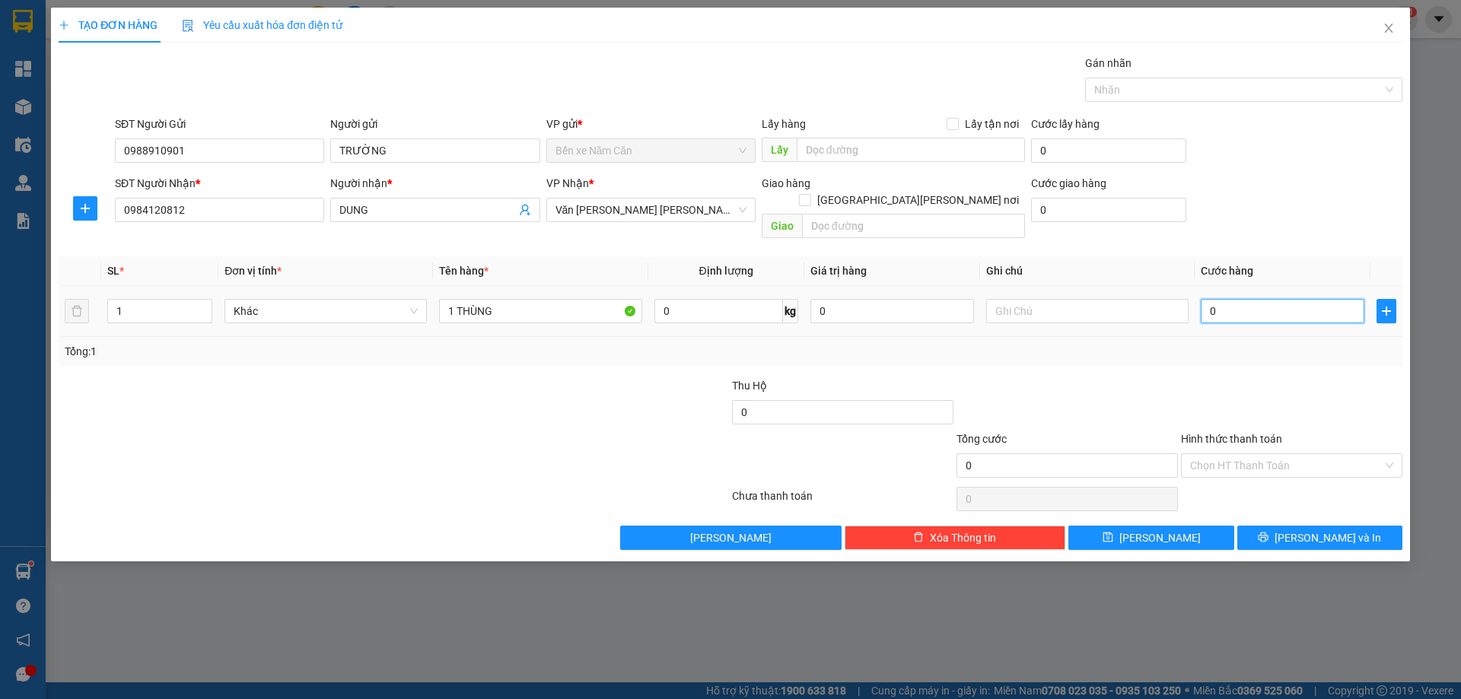
type input "4"
type input "40"
type input "40.000"
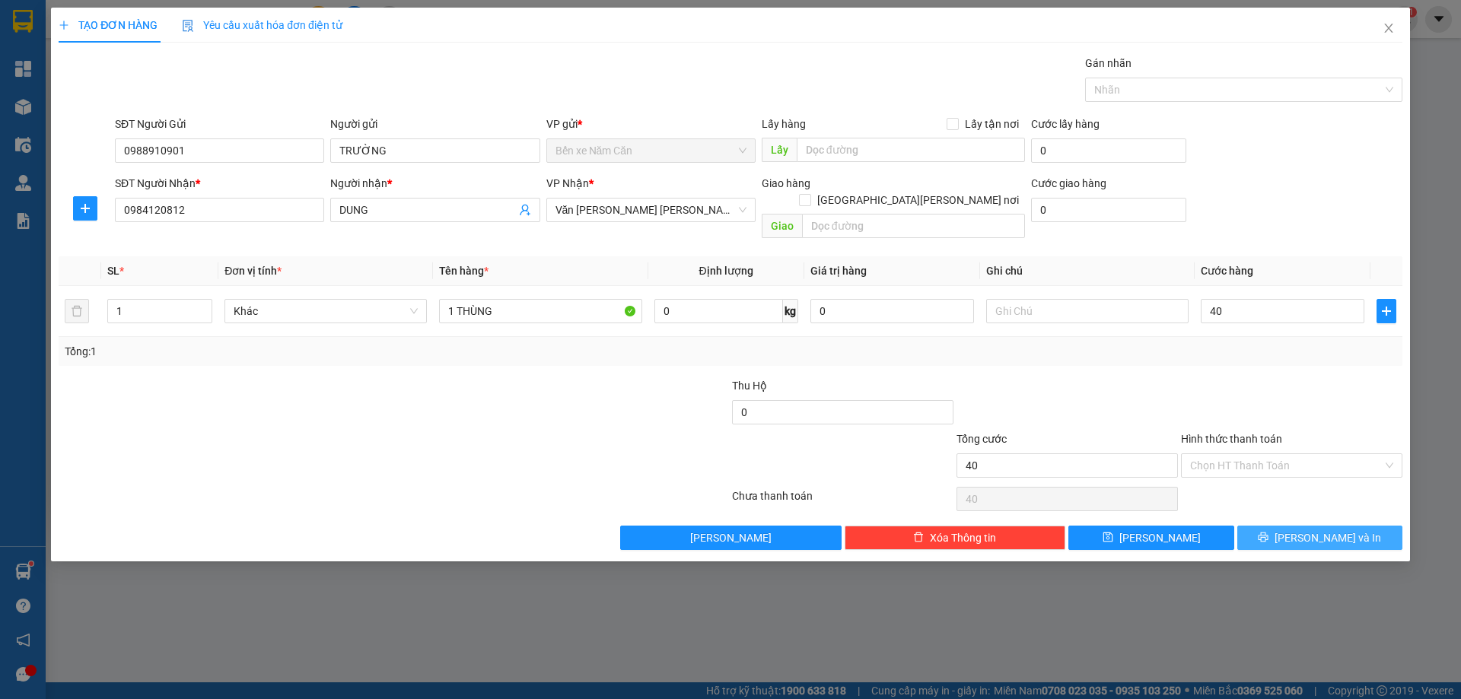
type input "40.000"
click at [1278, 526] on button "[PERSON_NAME] và In" at bounding box center [1319, 538] width 165 height 24
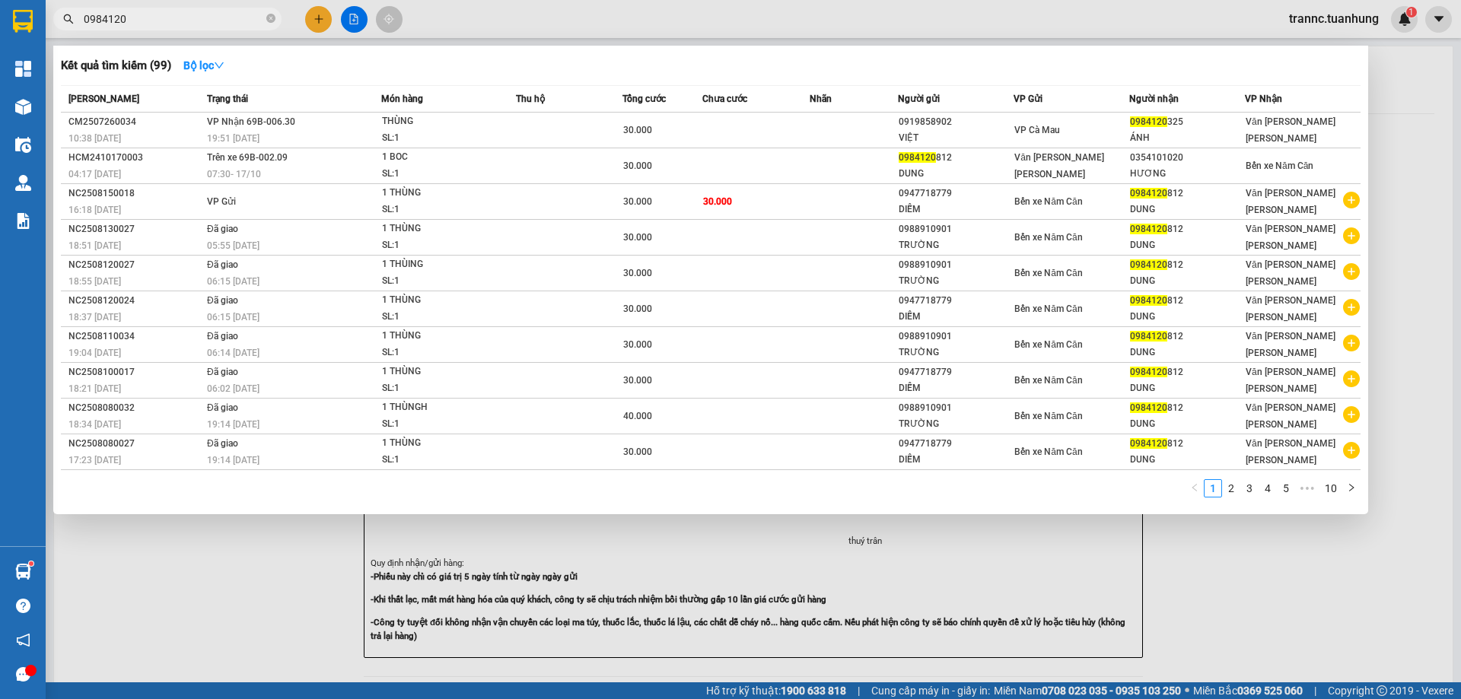
drag, startPoint x: 1274, startPoint y: 612, endPoint x: 989, endPoint y: 396, distance: 357.8
click at [1241, 595] on div at bounding box center [730, 349] width 1461 height 699
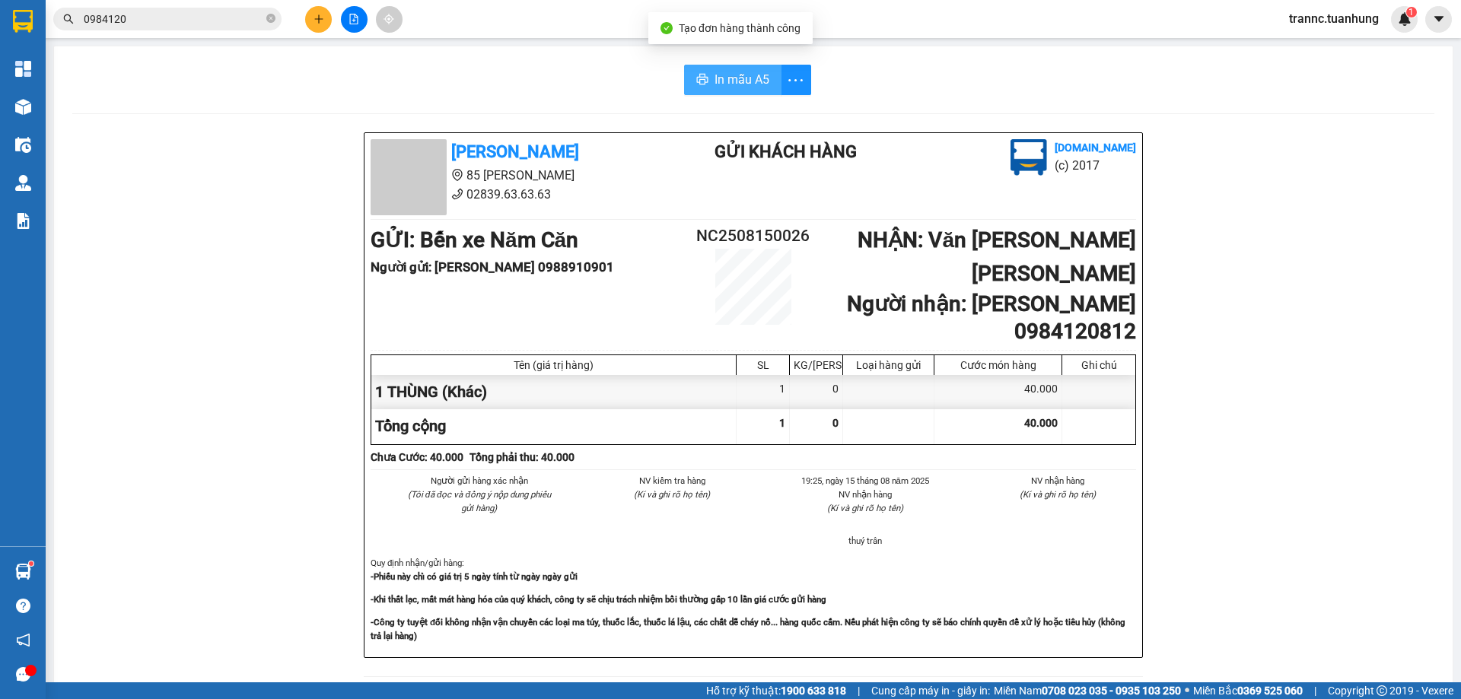
click at [701, 68] on button "In mẫu A5" at bounding box center [732, 80] width 97 height 30
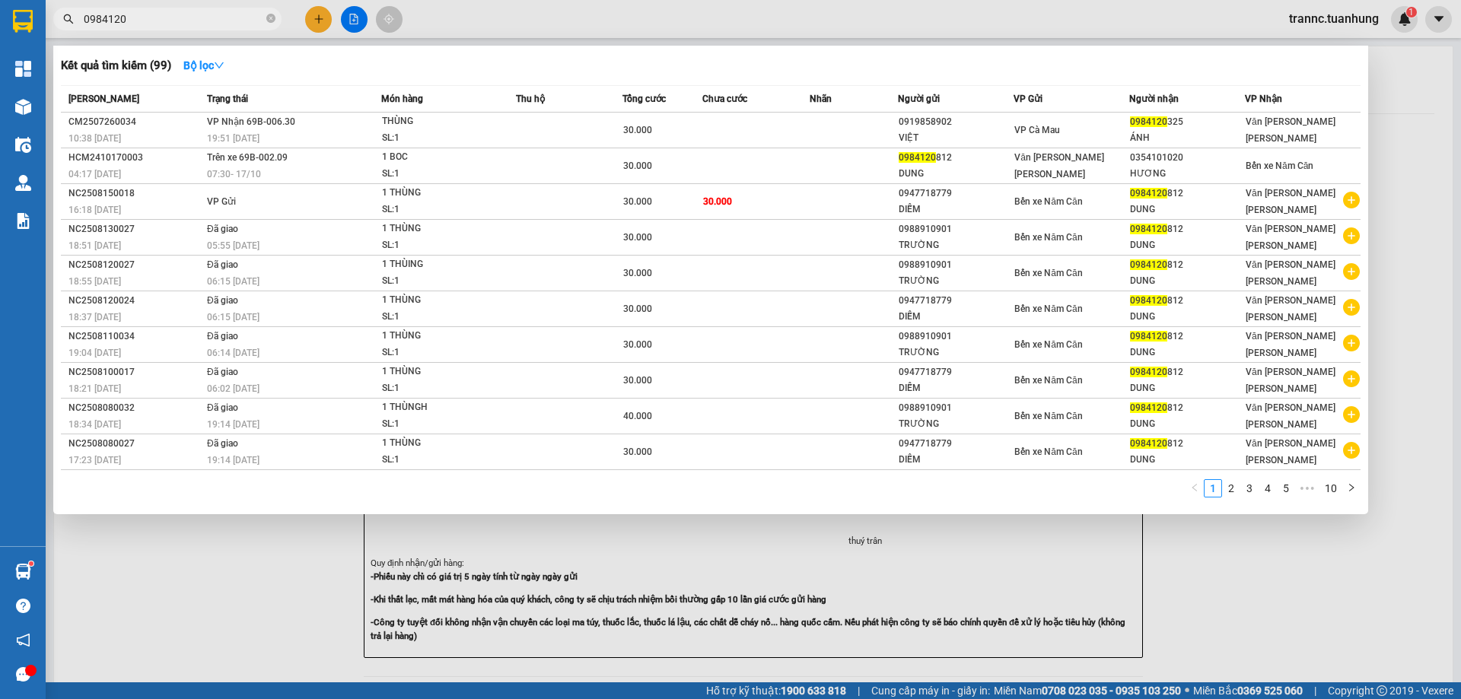
click at [272, 14] on span at bounding box center [270, 19] width 9 height 14
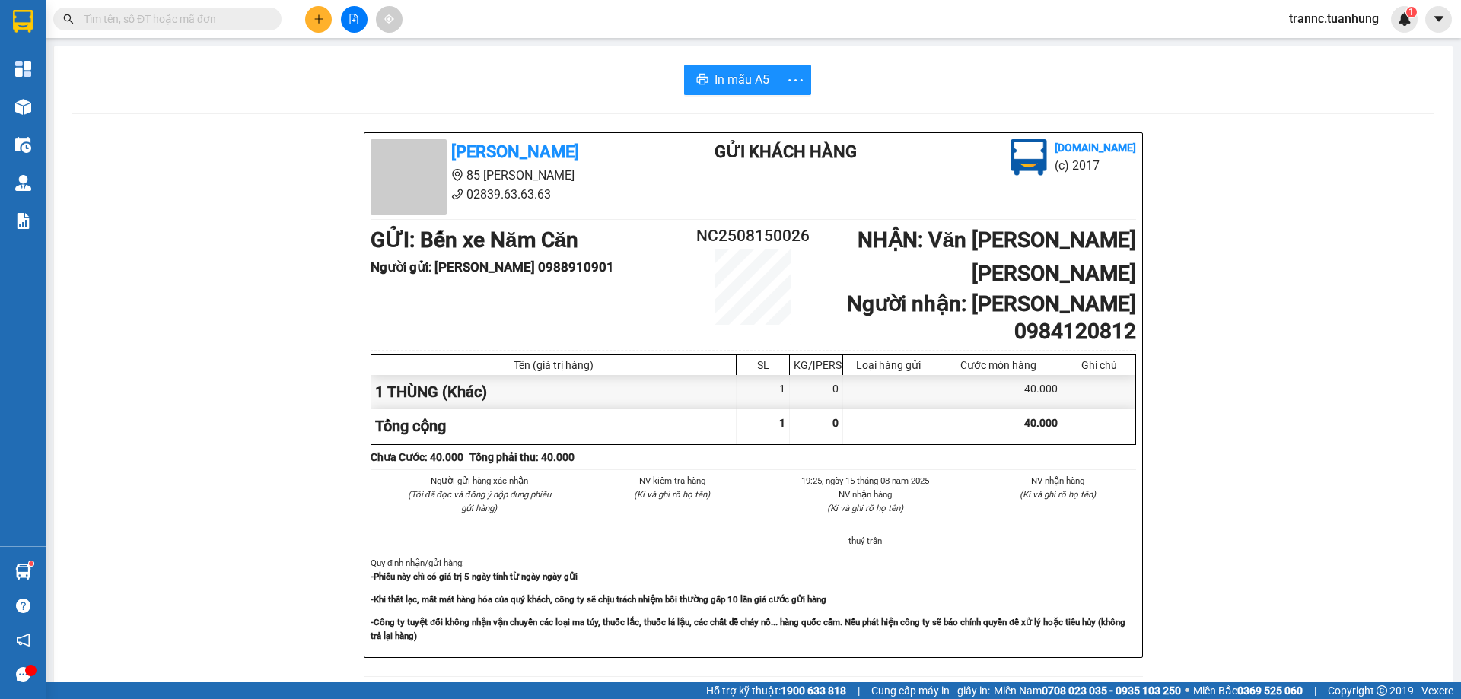
click at [246, 16] on input "text" at bounding box center [174, 19] width 180 height 17
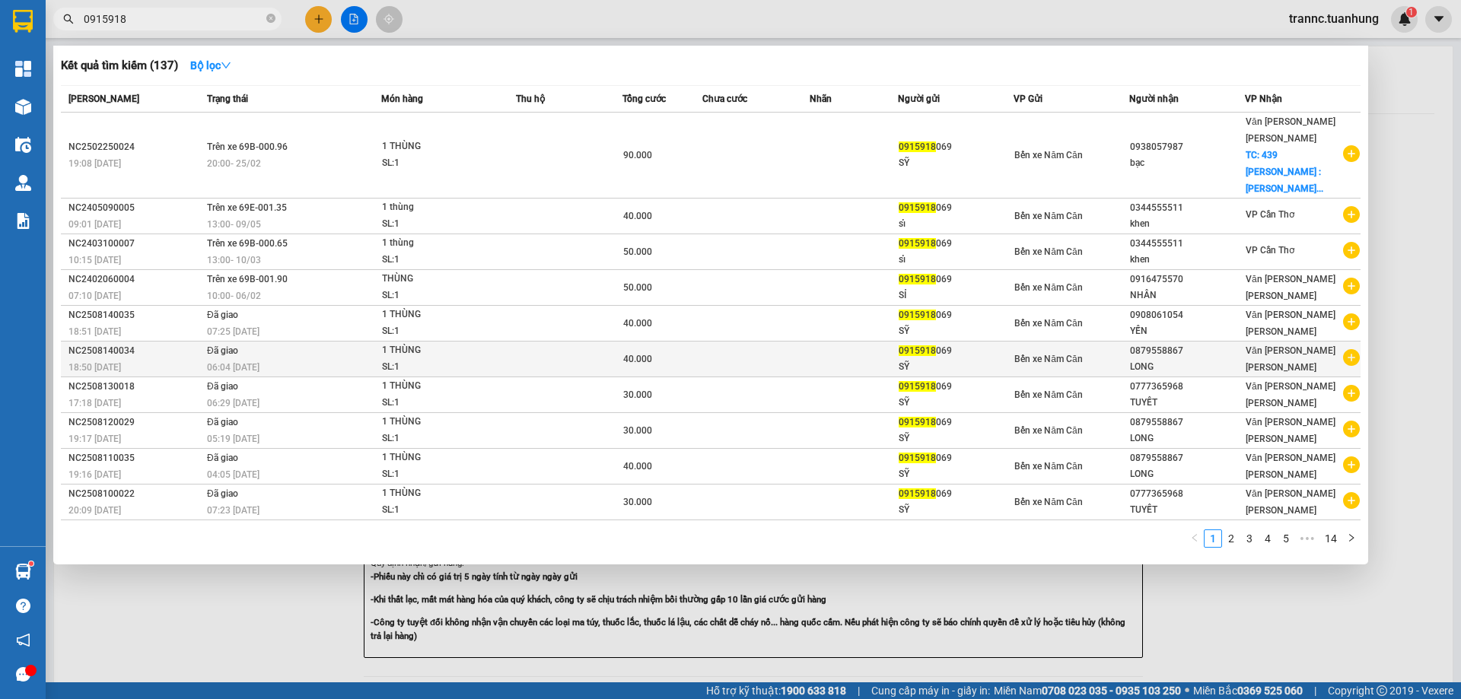
type input "0915918"
click at [1350, 349] on icon "plus-circle" at bounding box center [1351, 357] width 17 height 17
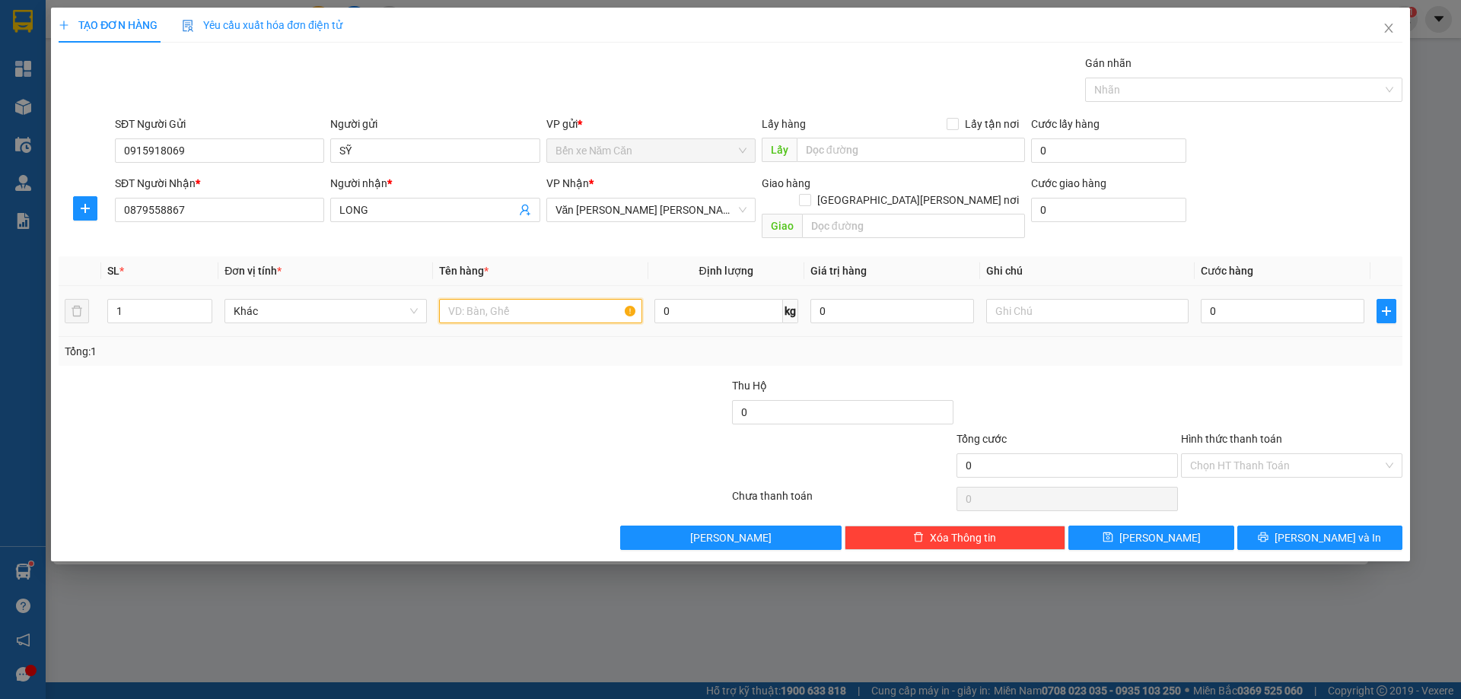
click at [548, 299] on input "text" at bounding box center [540, 311] width 202 height 24
type input "1 THÙNG"
click at [1334, 302] on input "0" at bounding box center [1282, 311] width 164 height 24
type input "4"
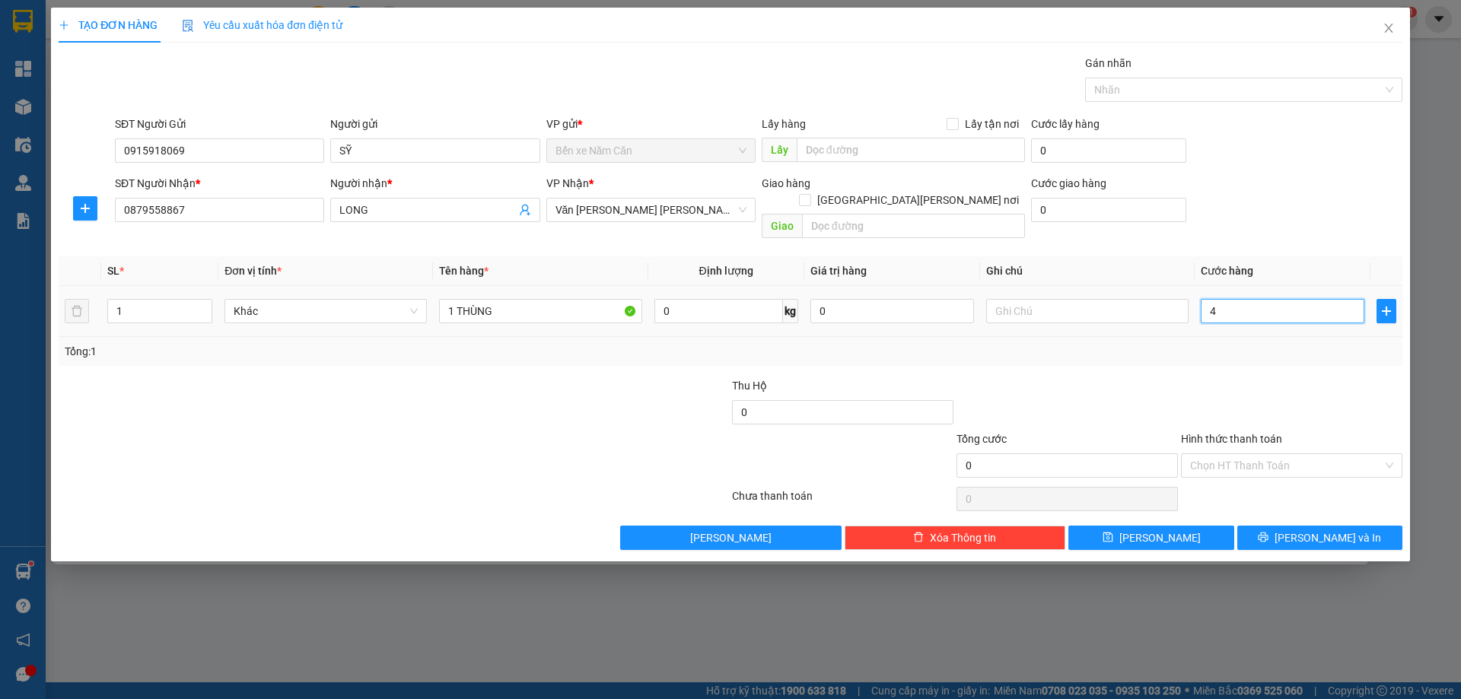
type input "4"
type input "40"
type input "40.000"
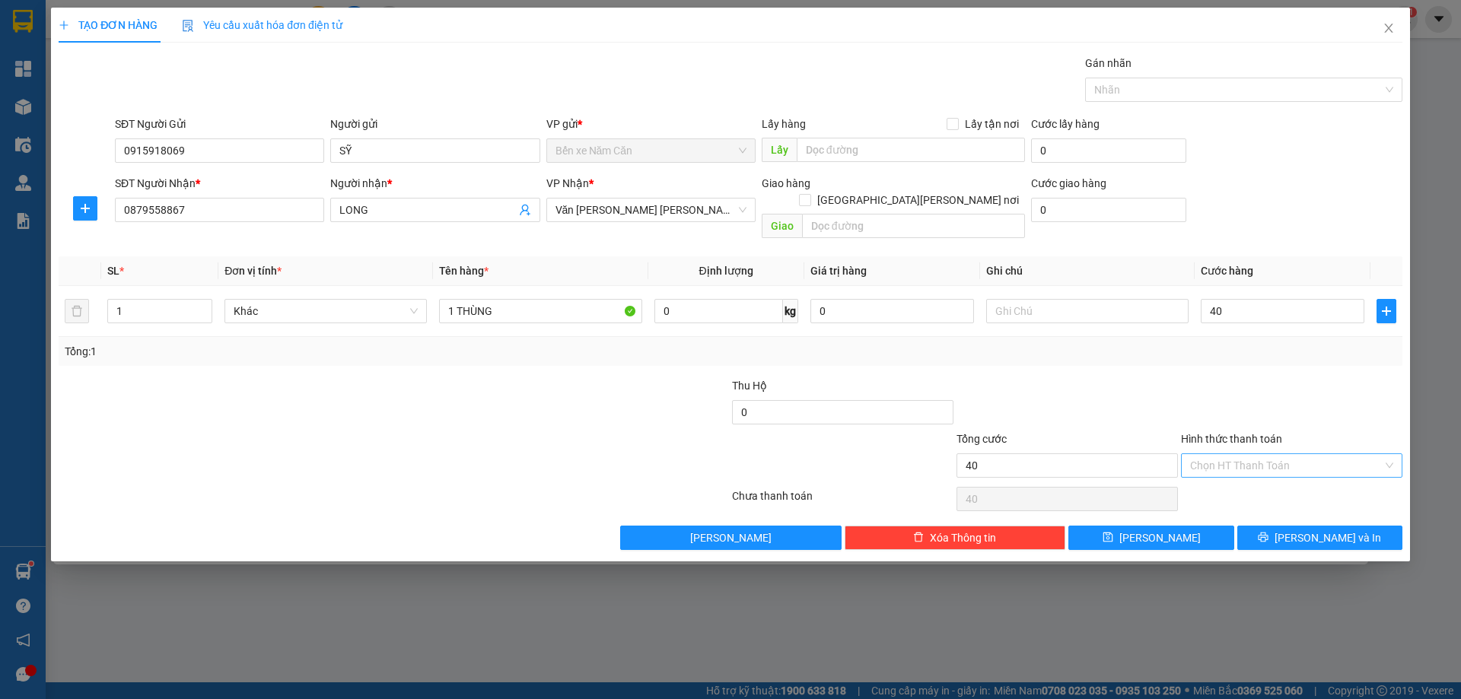
type input "40.000"
click at [1232, 456] on input "Hình thức thanh toán" at bounding box center [1286, 465] width 192 height 23
click at [1234, 486] on div "Tại văn phòng" at bounding box center [1291, 479] width 203 height 17
type input "0"
click at [1268, 532] on icon "printer" at bounding box center [1262, 537] width 11 height 11
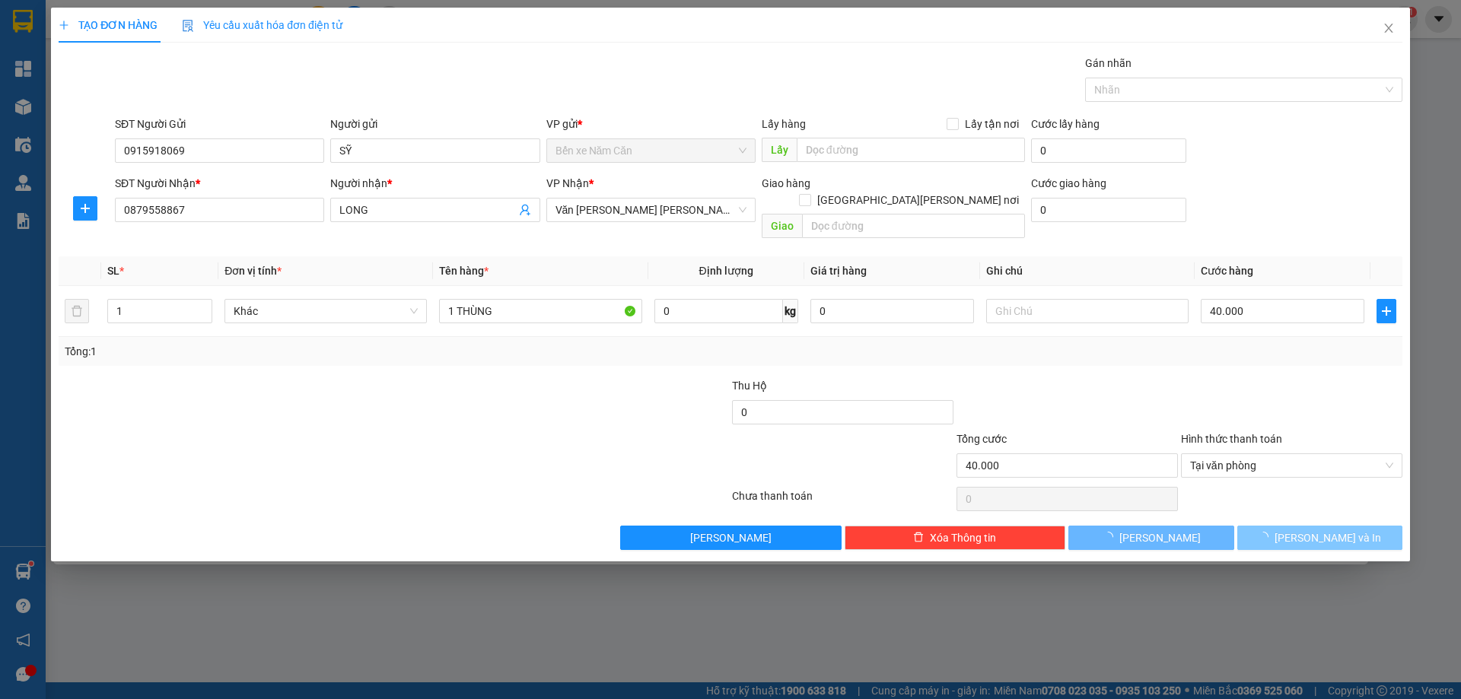
click at [1336, 667] on div at bounding box center [730, 349] width 1461 height 699
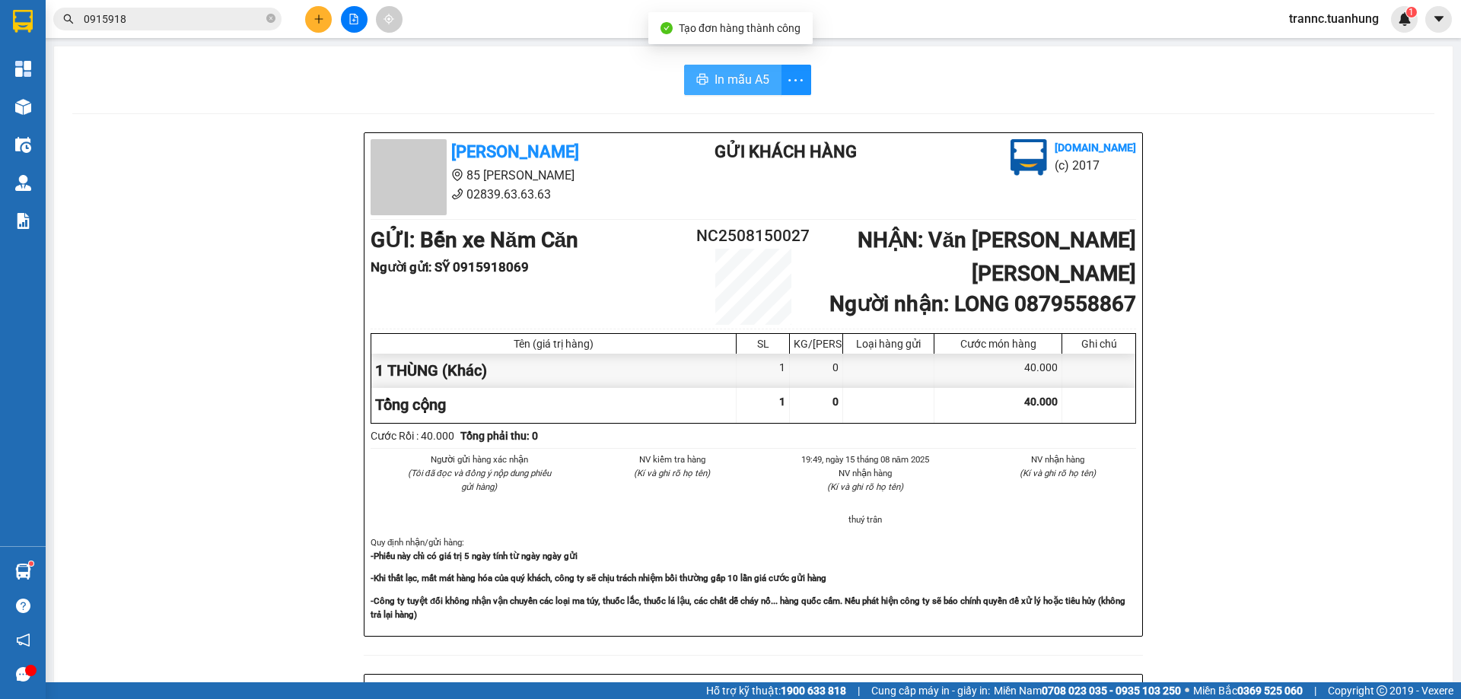
click at [744, 87] on span "In mẫu A5" at bounding box center [741, 79] width 55 height 19
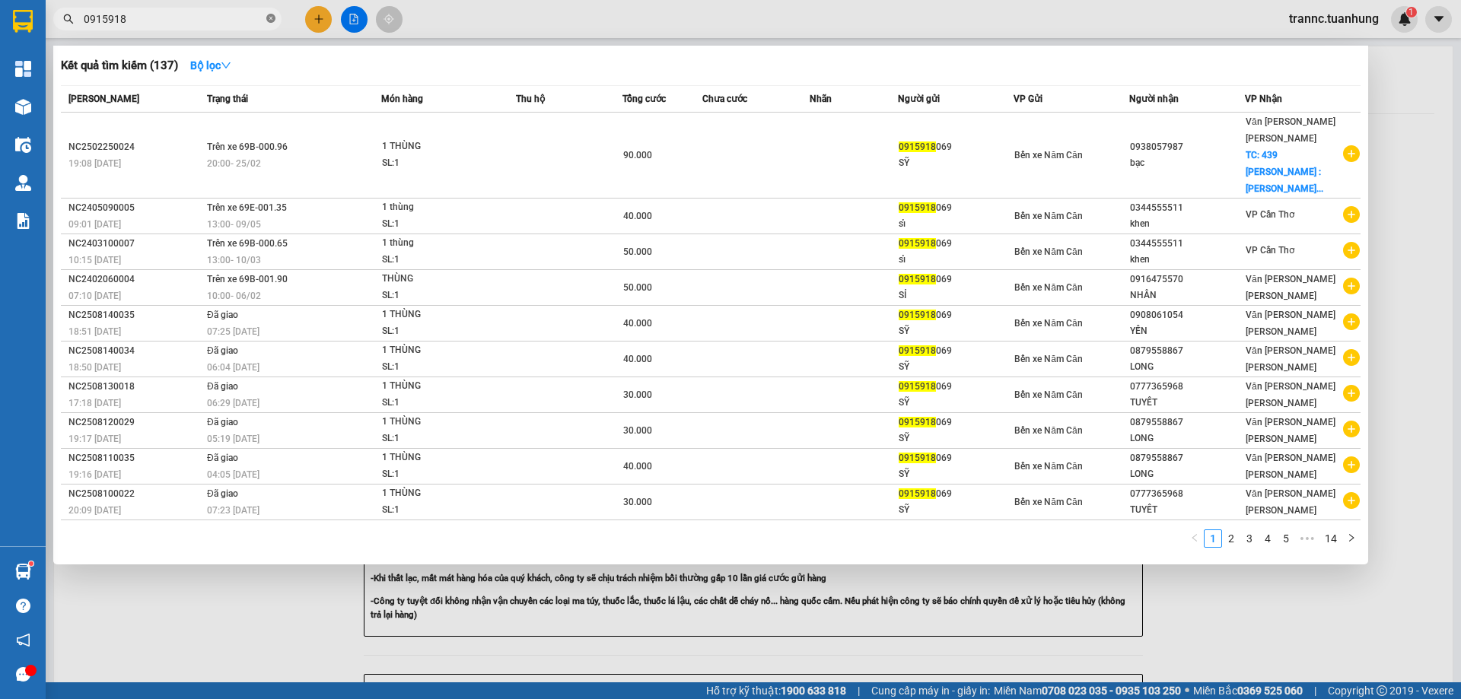
click at [269, 17] on icon "close-circle" at bounding box center [270, 18] width 9 height 9
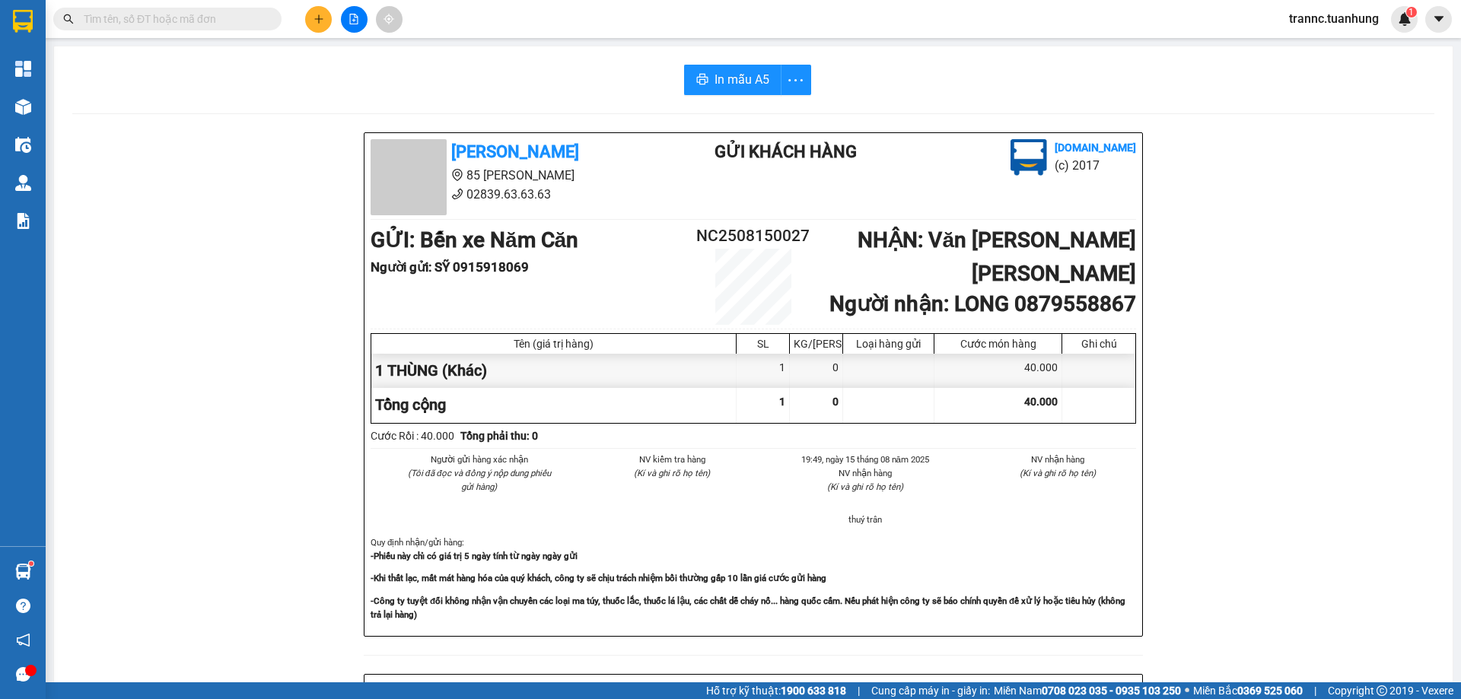
click at [257, 17] on input "text" at bounding box center [174, 19] width 180 height 17
click at [256, 17] on input "text" at bounding box center [174, 19] width 180 height 17
click at [150, 24] on input "text" at bounding box center [174, 19] width 180 height 17
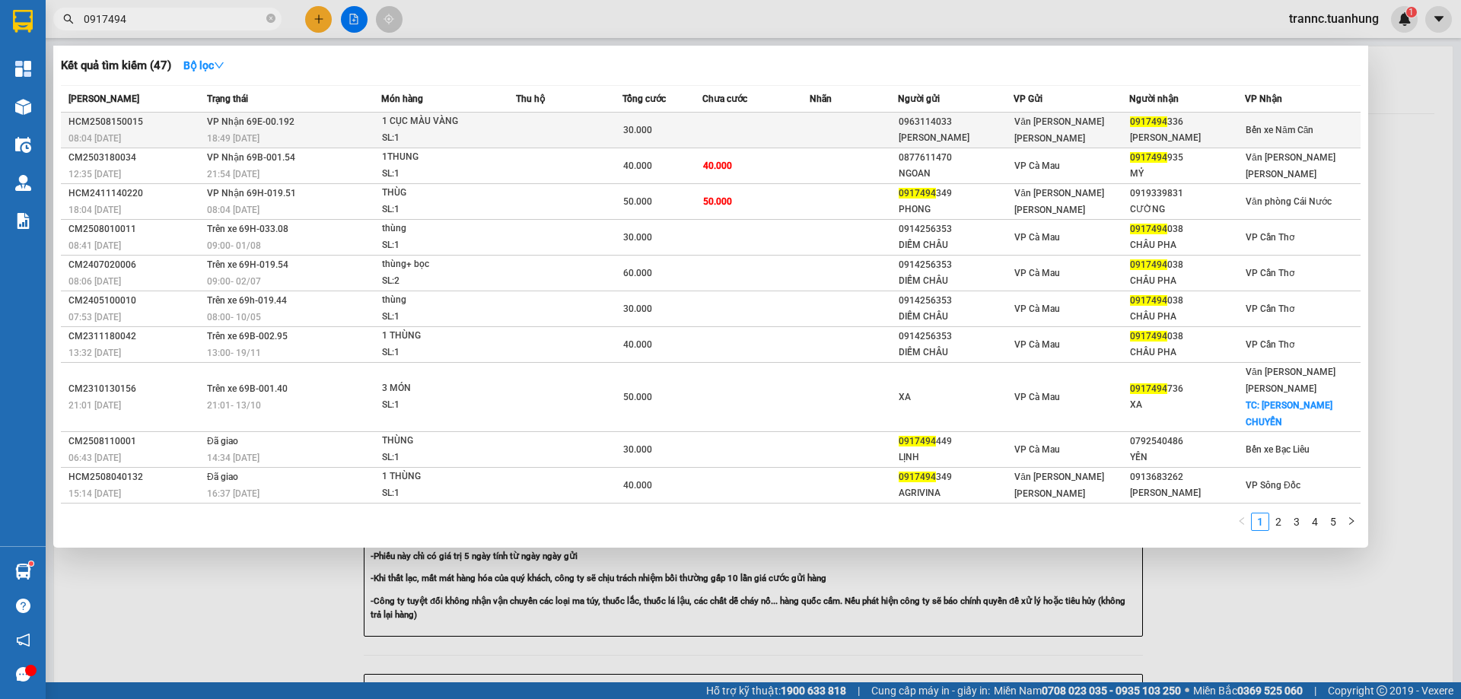
type input "0917494"
click at [964, 130] on div "[PERSON_NAME]" at bounding box center [955, 138] width 114 height 16
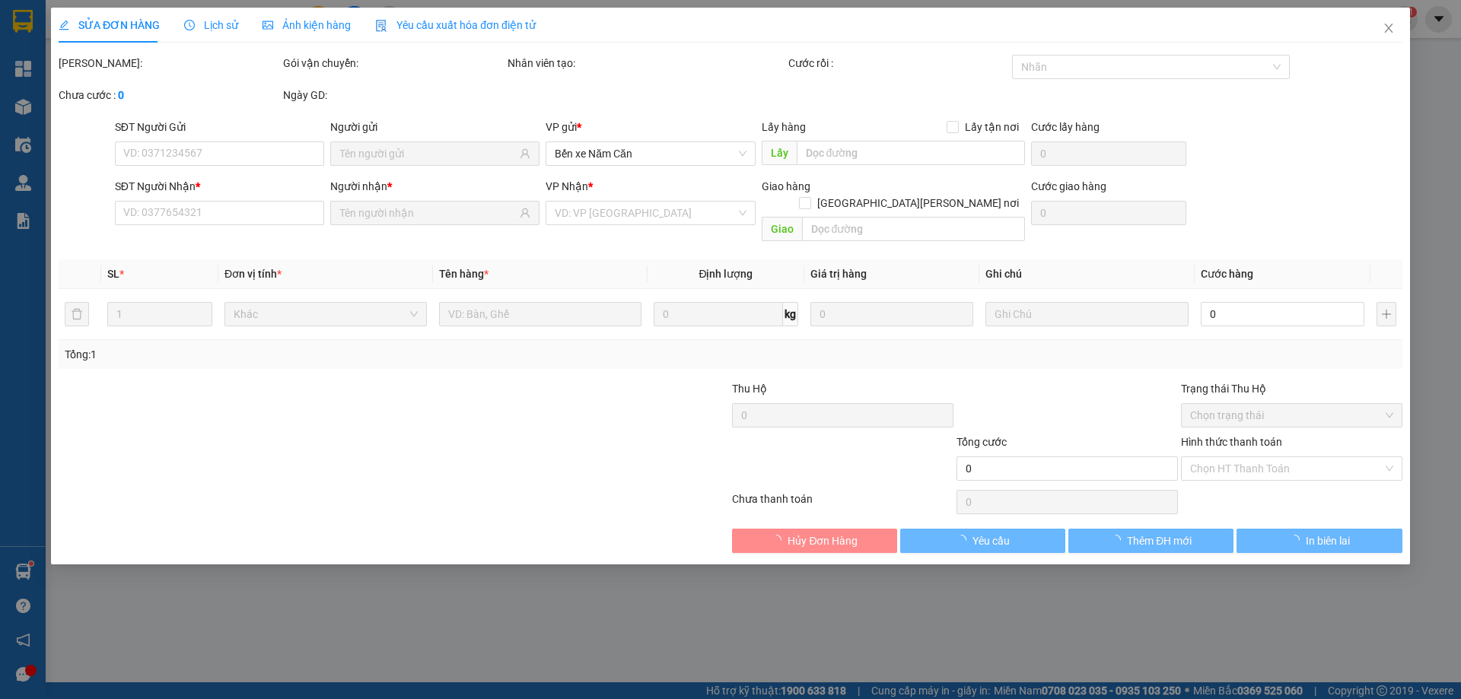
type input "0963114033"
type input "[PERSON_NAME]"
type input "0917494336"
type input "[PERSON_NAME]"
type input "30.000"
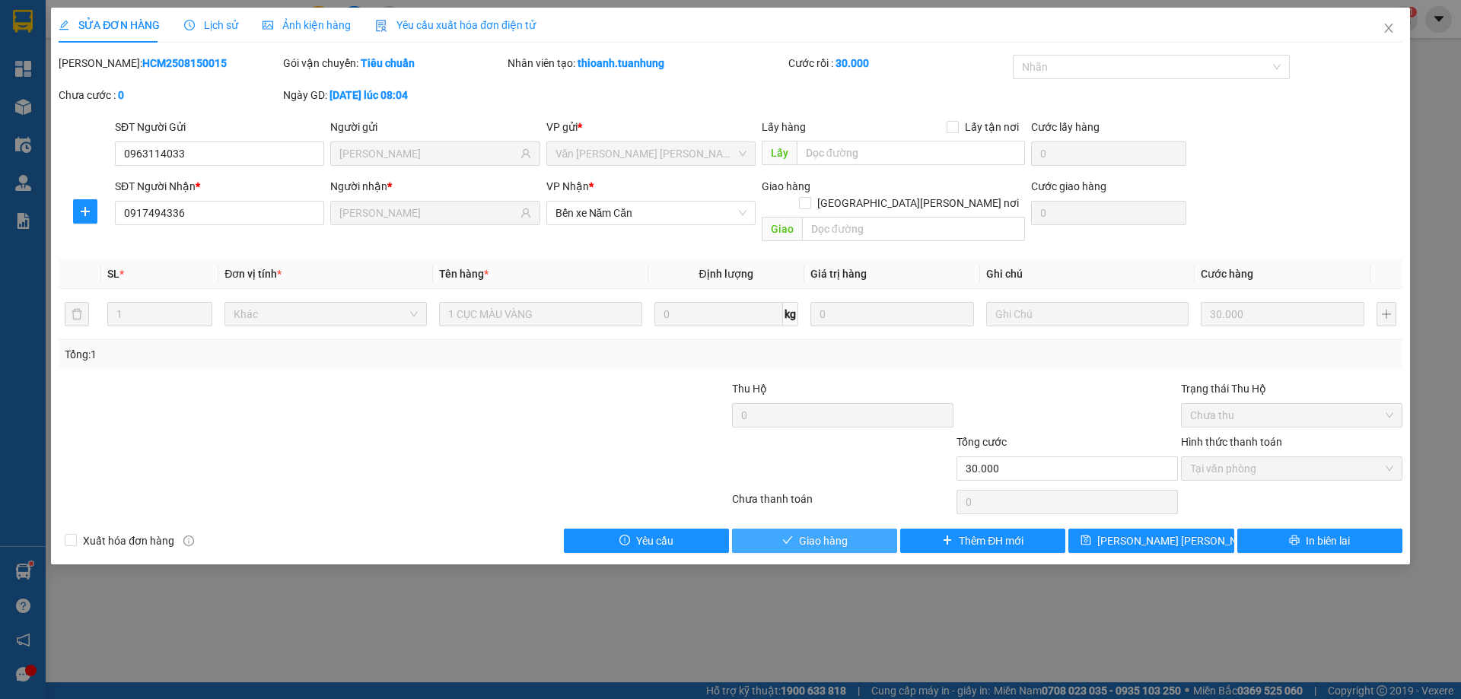
click at [854, 529] on button "Giao hàng" at bounding box center [814, 541] width 165 height 24
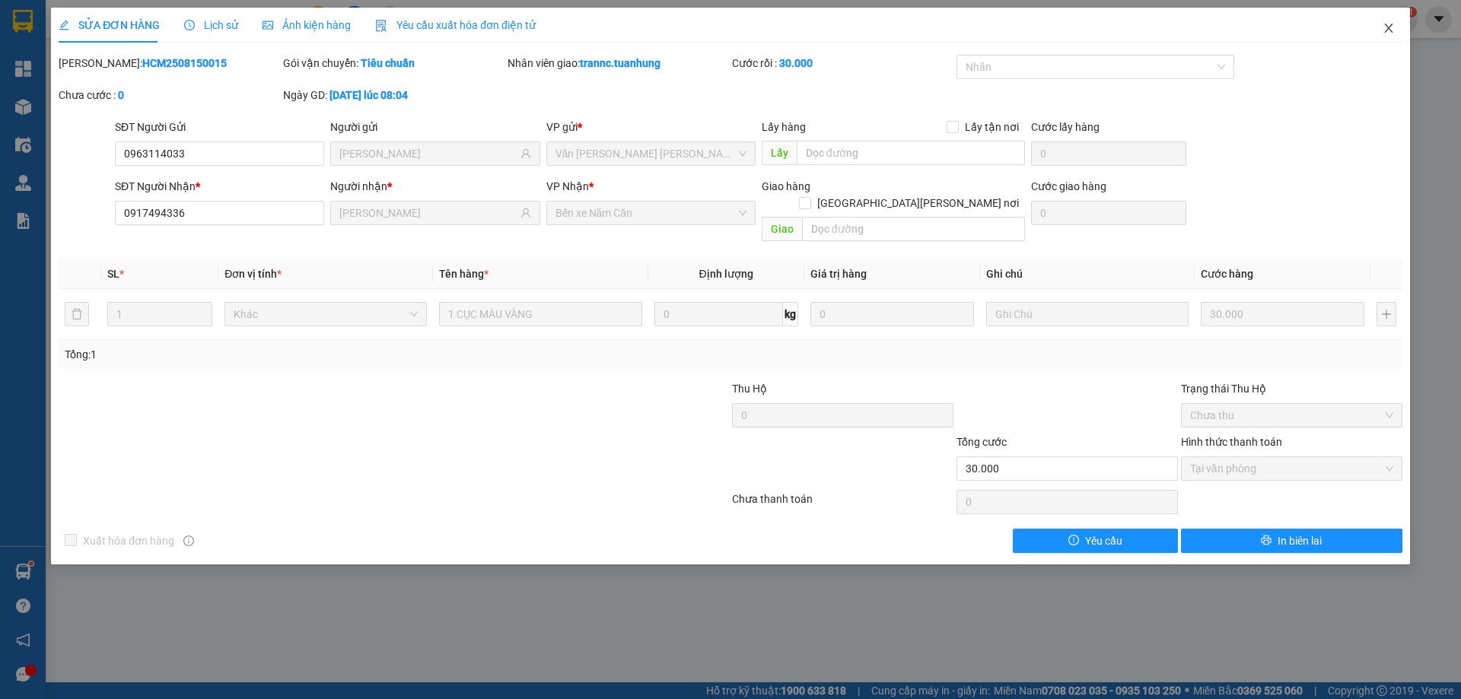
click at [1389, 33] on icon "close" at bounding box center [1388, 28] width 12 height 12
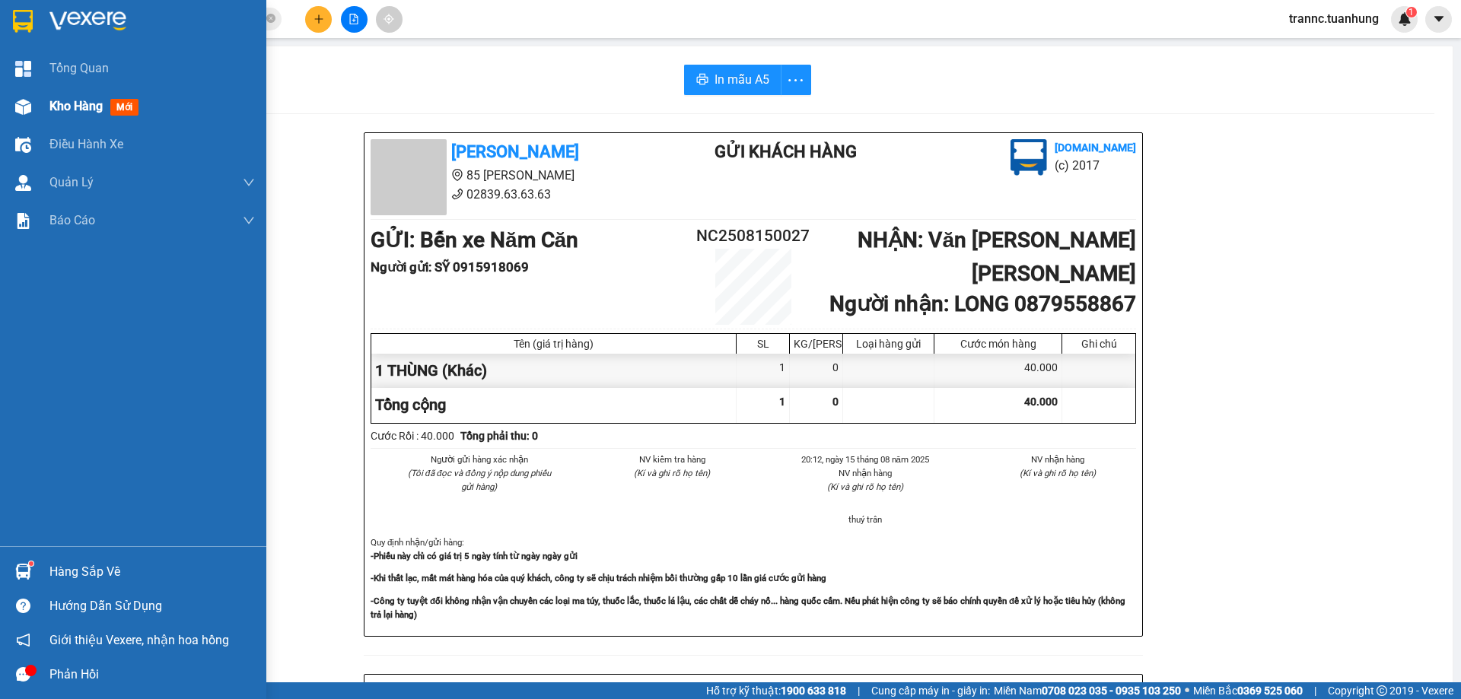
click at [62, 105] on span "Kho hàng" at bounding box center [75, 106] width 53 height 14
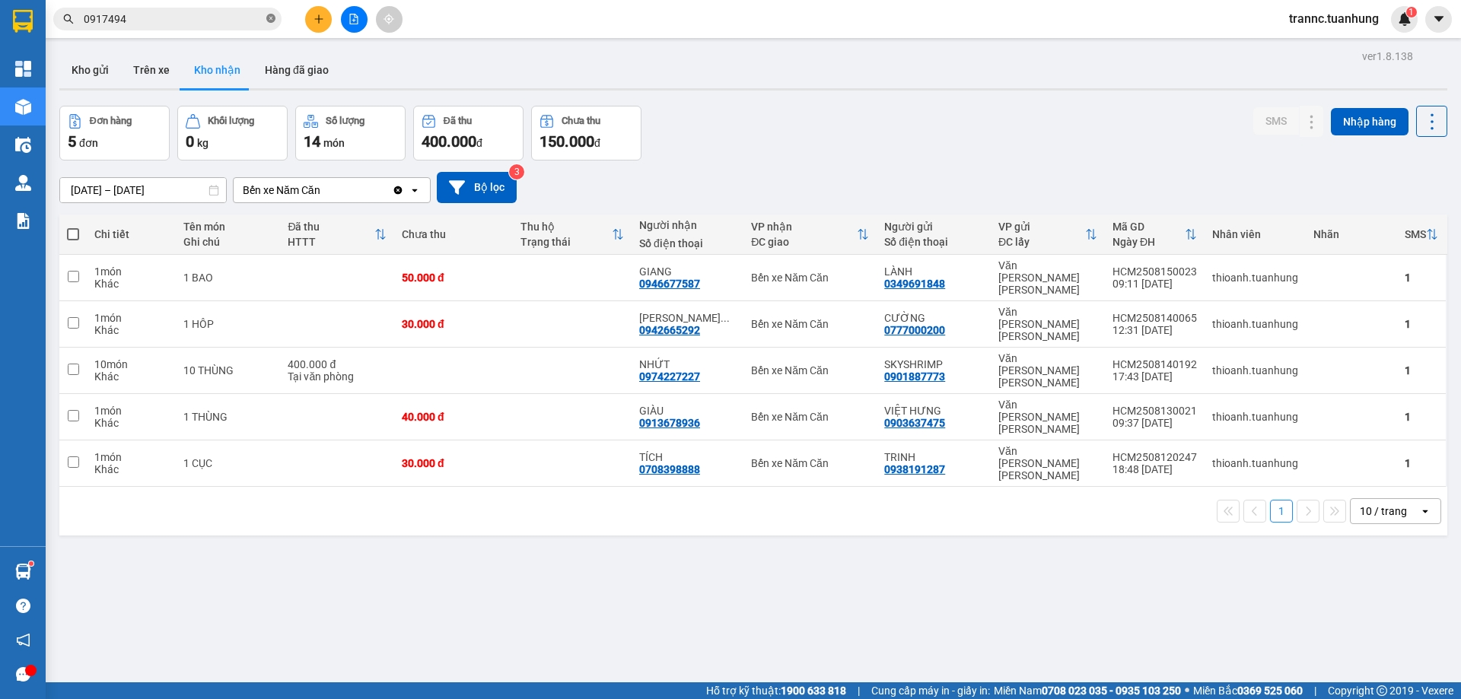
click at [268, 17] on icon "close-circle" at bounding box center [270, 18] width 9 height 9
click at [239, 16] on input "text" at bounding box center [174, 19] width 180 height 17
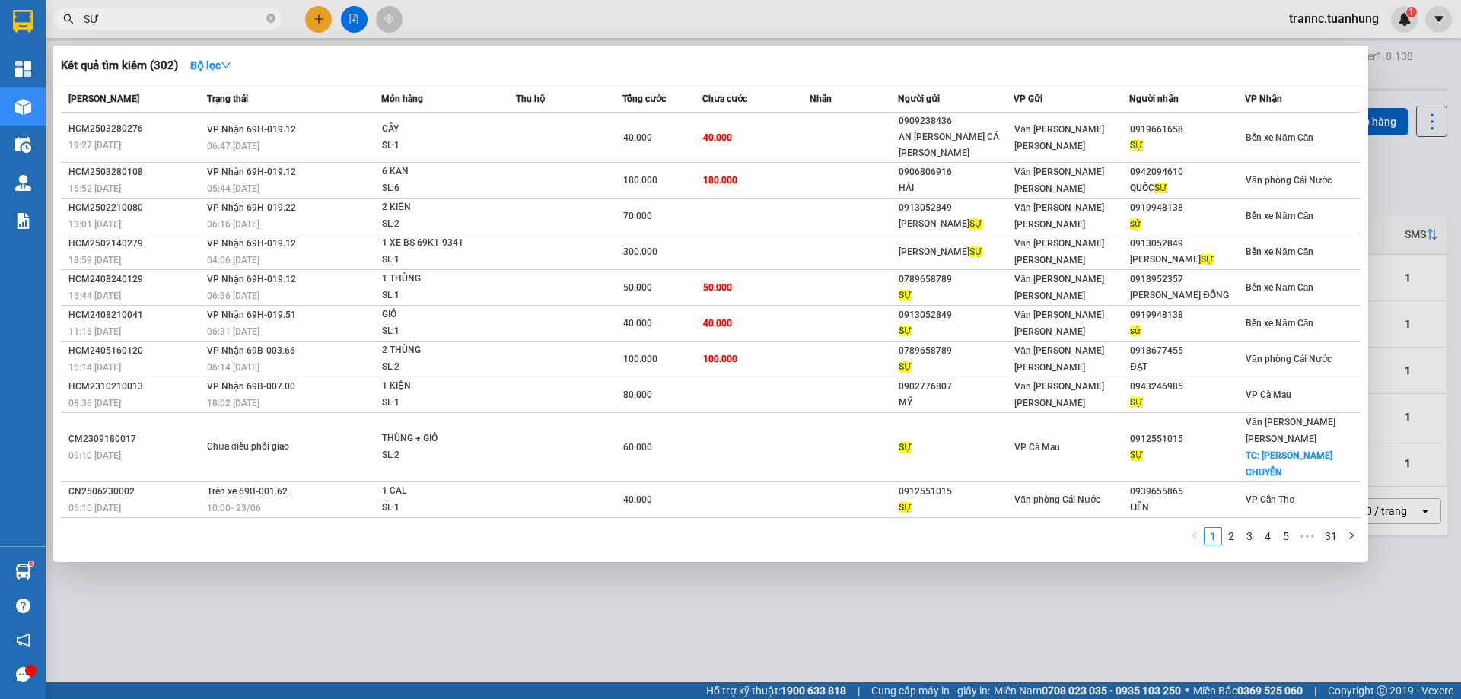
type input "SỰ"
click at [272, 14] on icon "close-circle" at bounding box center [270, 18] width 9 height 9
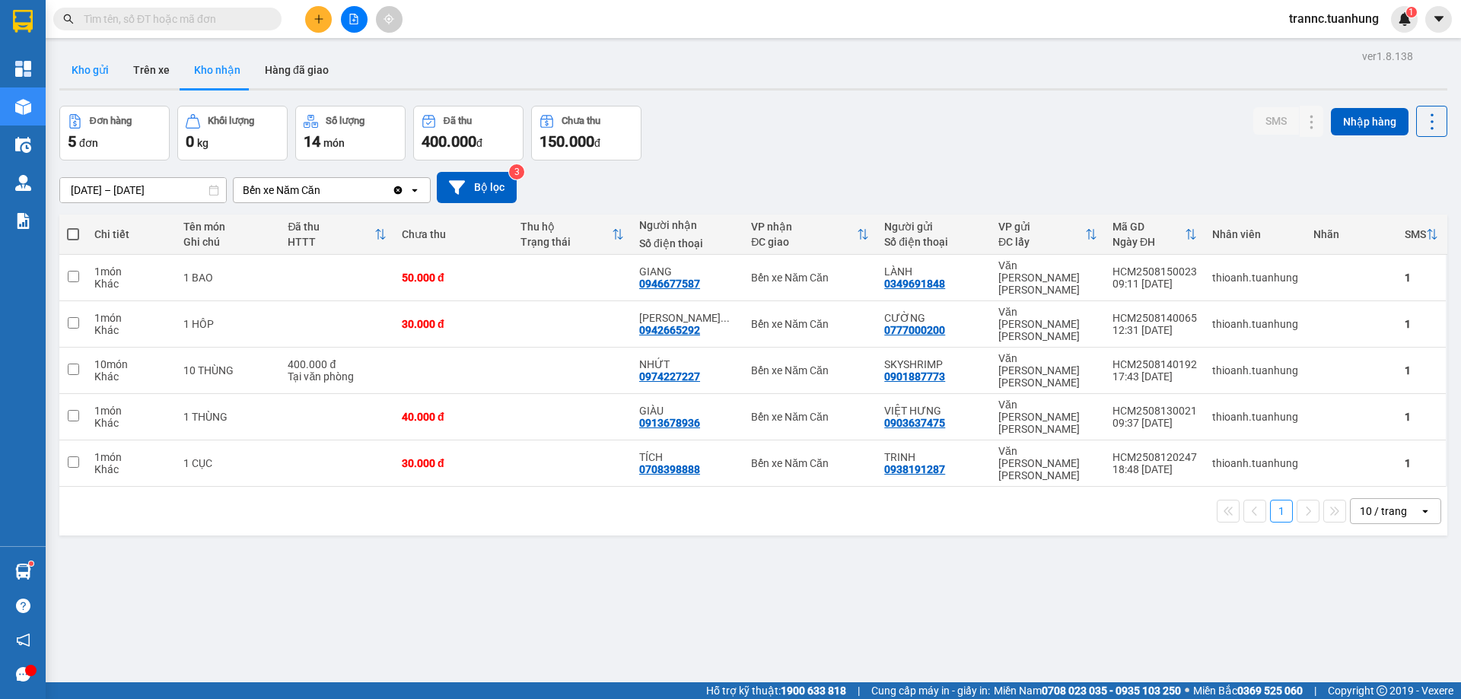
click at [101, 80] on button "Kho gửi" at bounding box center [90, 70] width 62 height 37
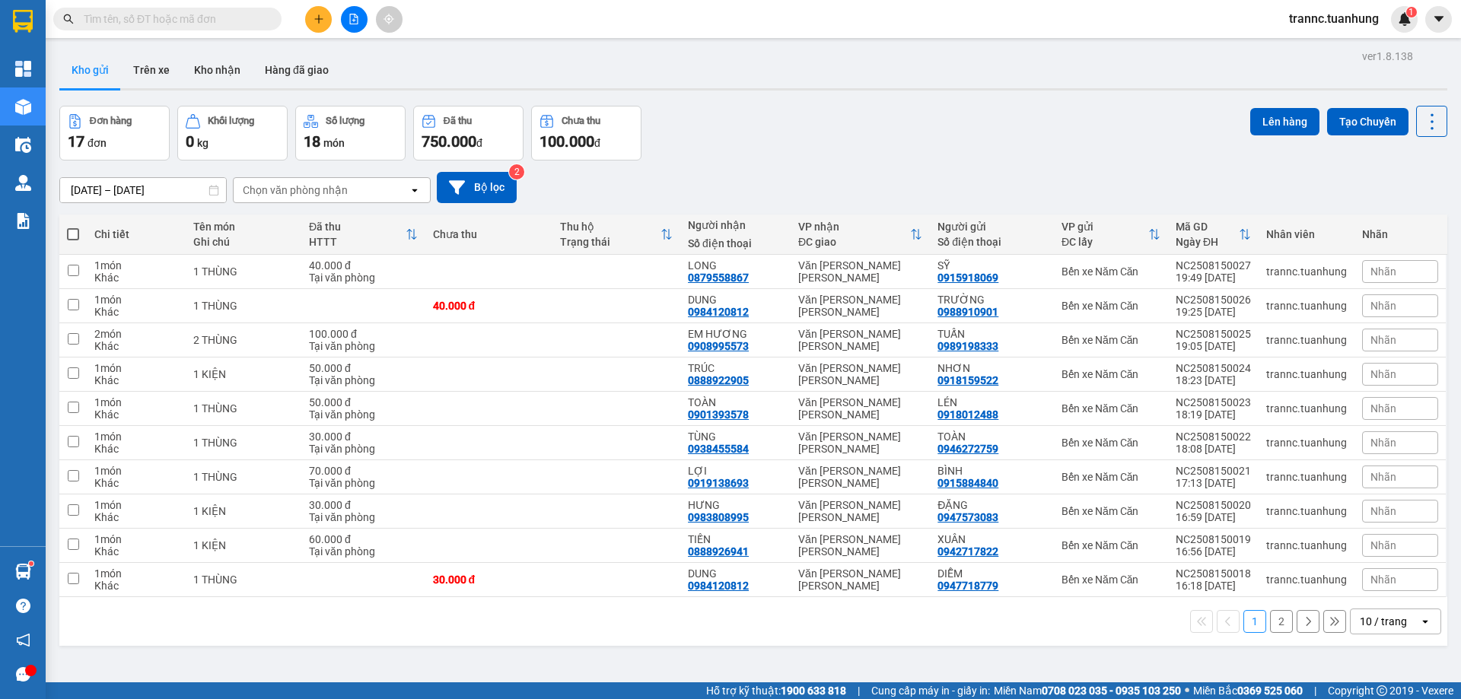
click at [70, 230] on span at bounding box center [73, 234] width 12 height 12
click at [73, 227] on input "checkbox" at bounding box center [73, 227] width 0 height 0
checkbox input "true"
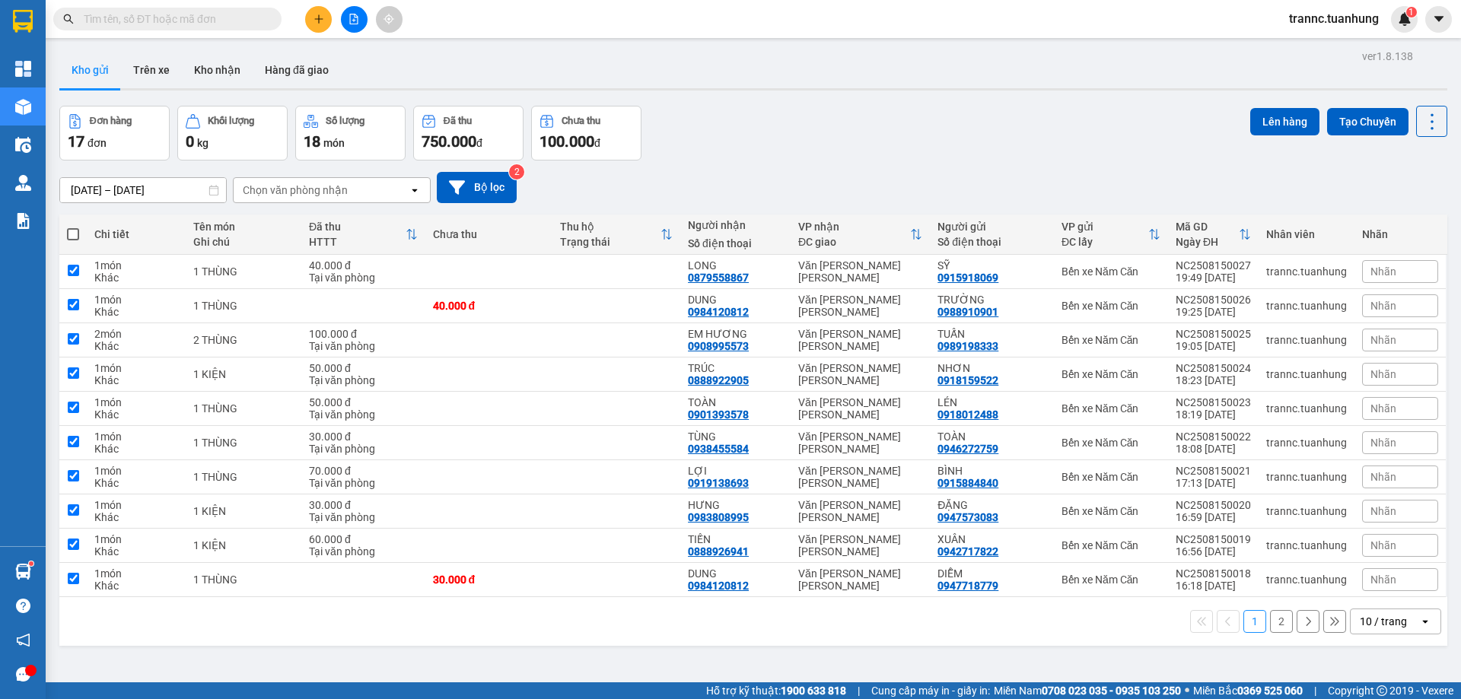
checkbox input "true"
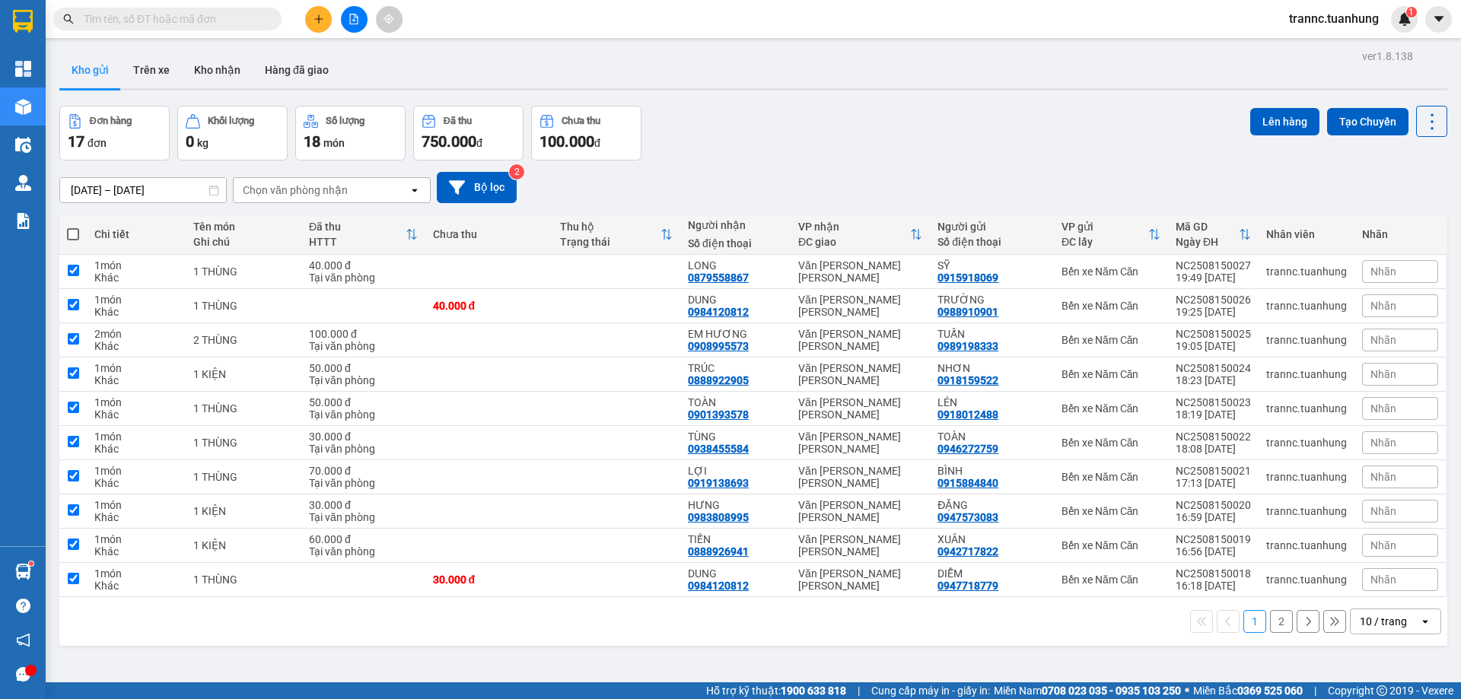
checkbox input "true"
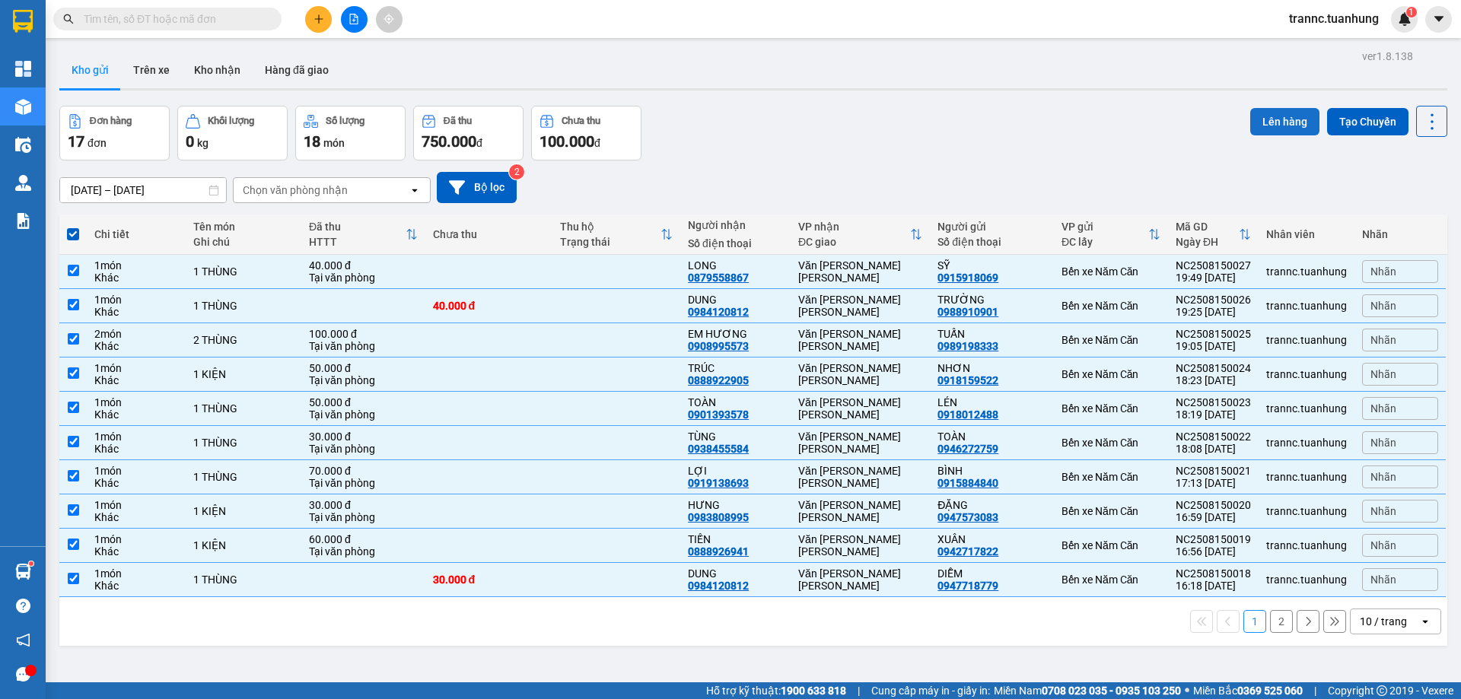
click at [1280, 118] on button "Lên hàng" at bounding box center [1284, 121] width 69 height 27
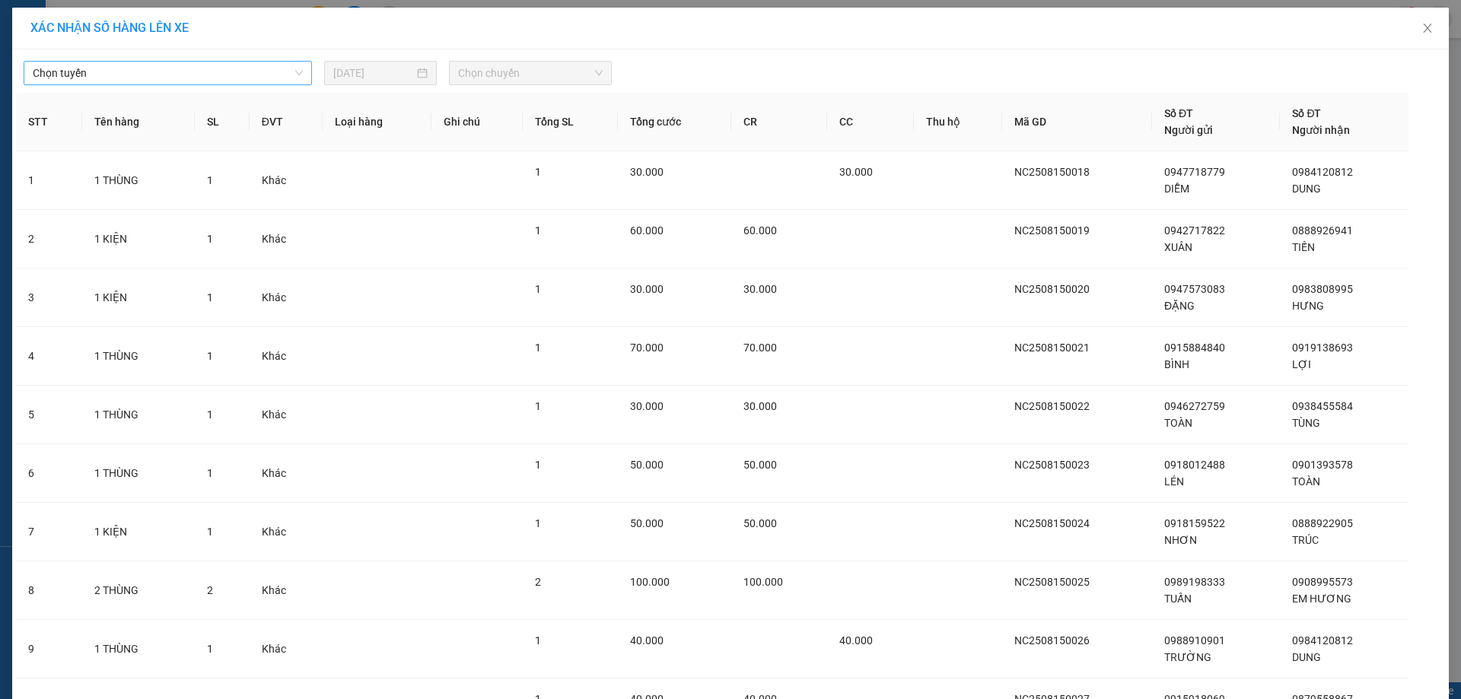
click at [129, 78] on span "Chọn tuyến" at bounding box center [168, 73] width 270 height 23
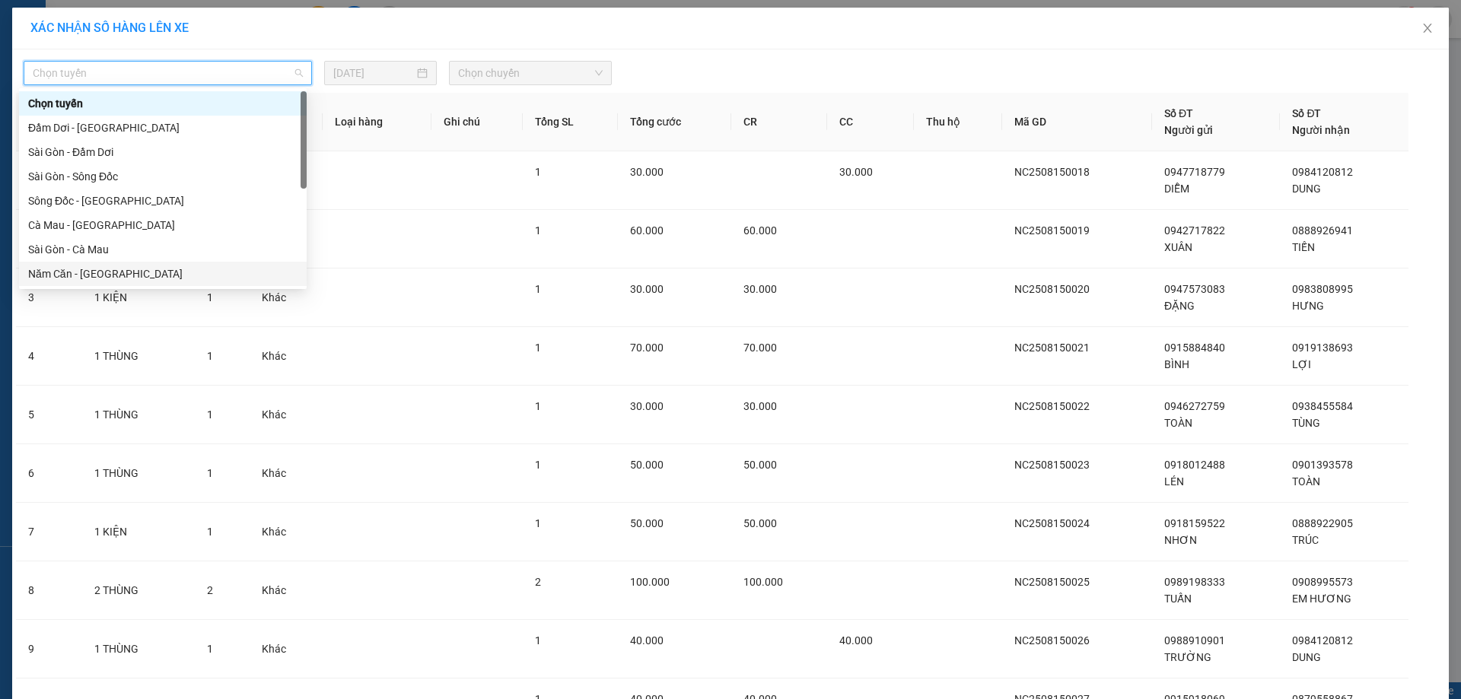
click at [72, 271] on div "Năm Căn - [GEOGRAPHIC_DATA]" at bounding box center [162, 273] width 269 height 17
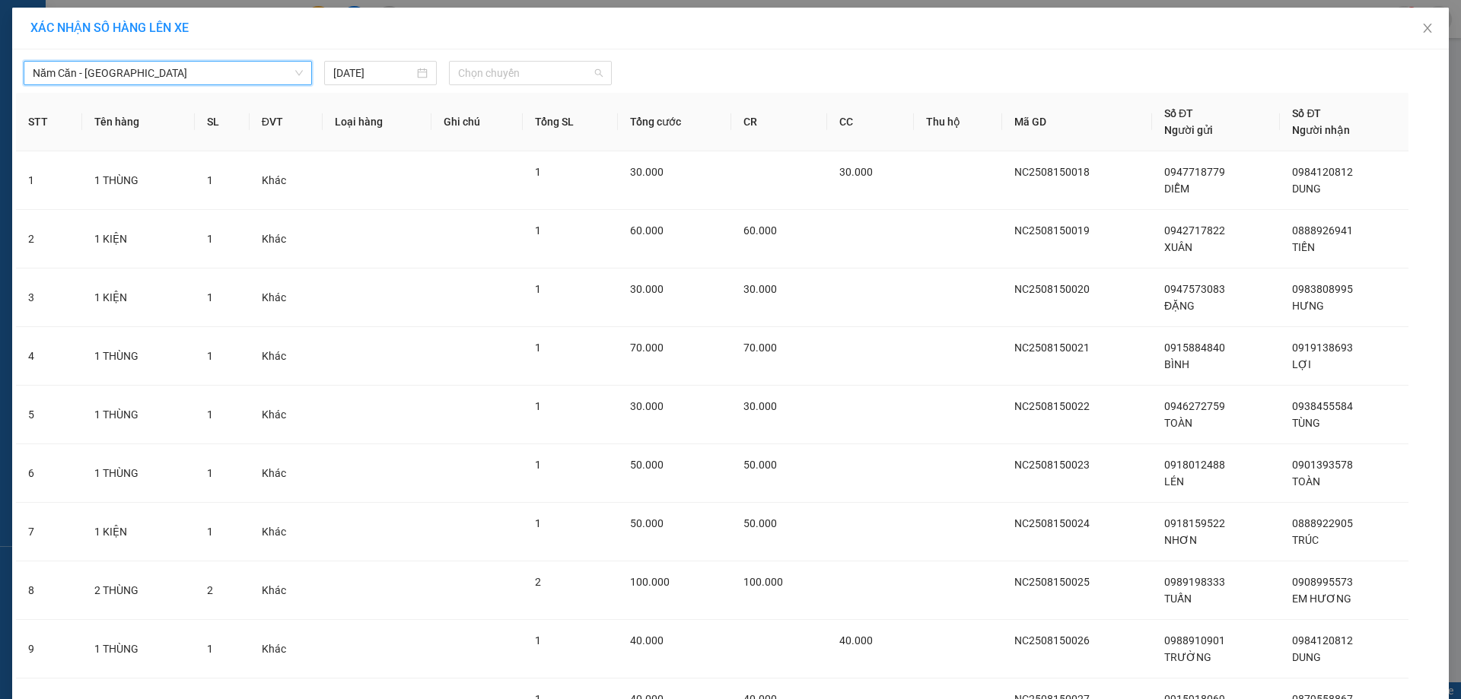
drag, startPoint x: 572, startPoint y: 72, endPoint x: 543, endPoint y: 91, distance: 34.6
click at [571, 73] on span "Chọn chuyến" at bounding box center [530, 73] width 145 height 23
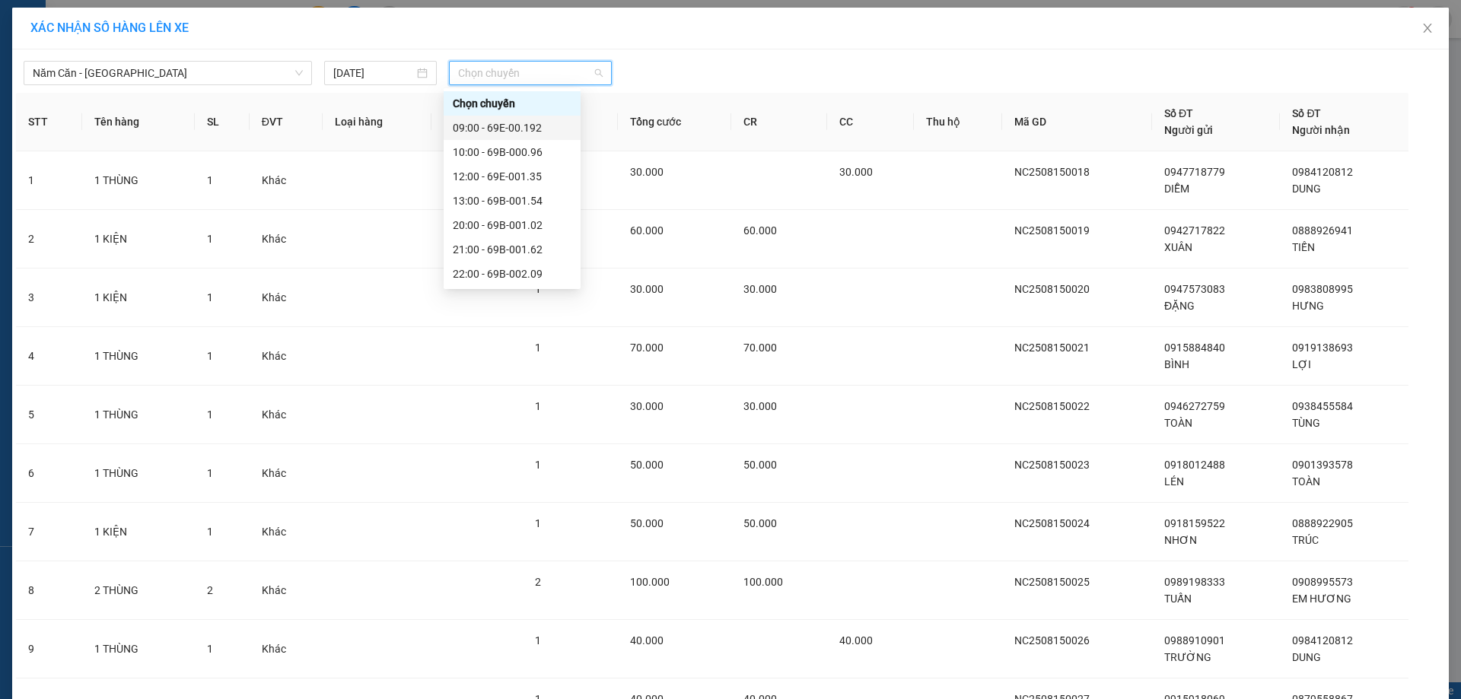
scroll to position [97, 0]
click at [505, 172] on div "22:00 - 69B-002.09" at bounding box center [512, 176] width 119 height 17
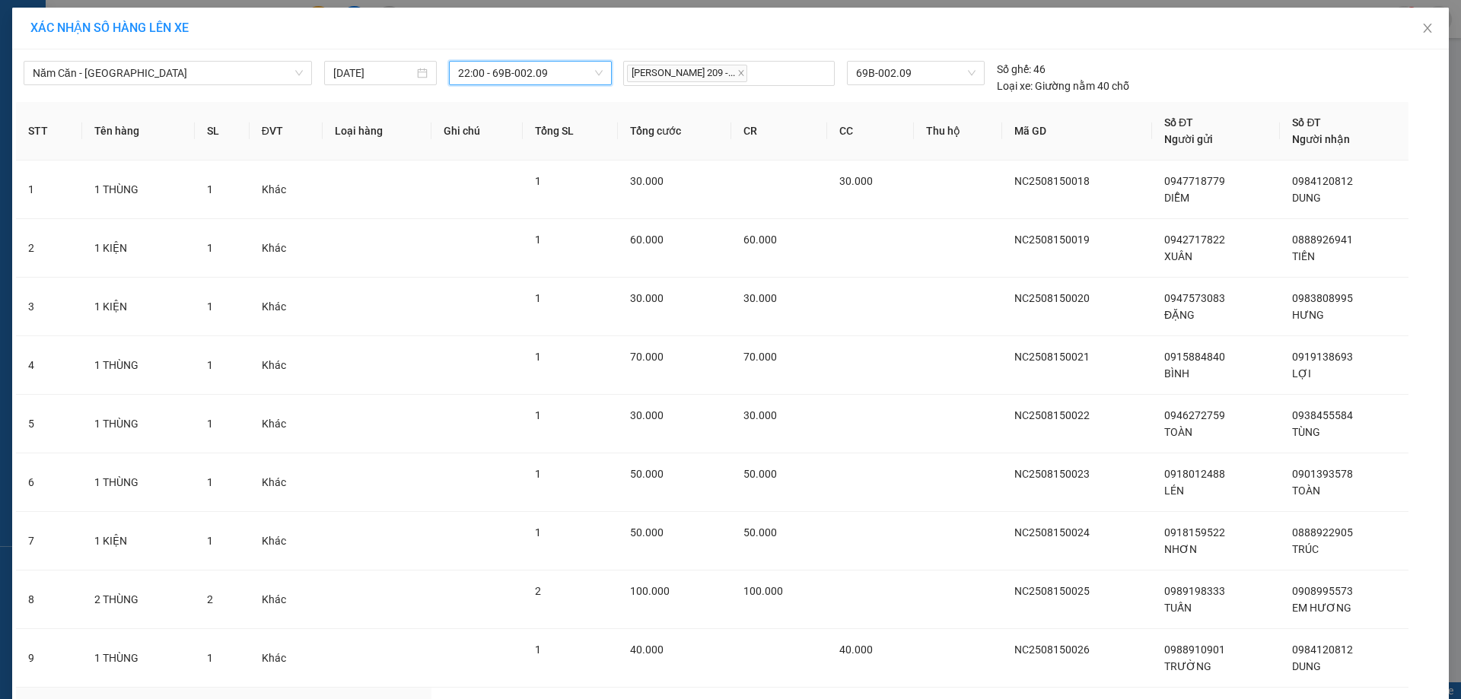
scroll to position [158, 0]
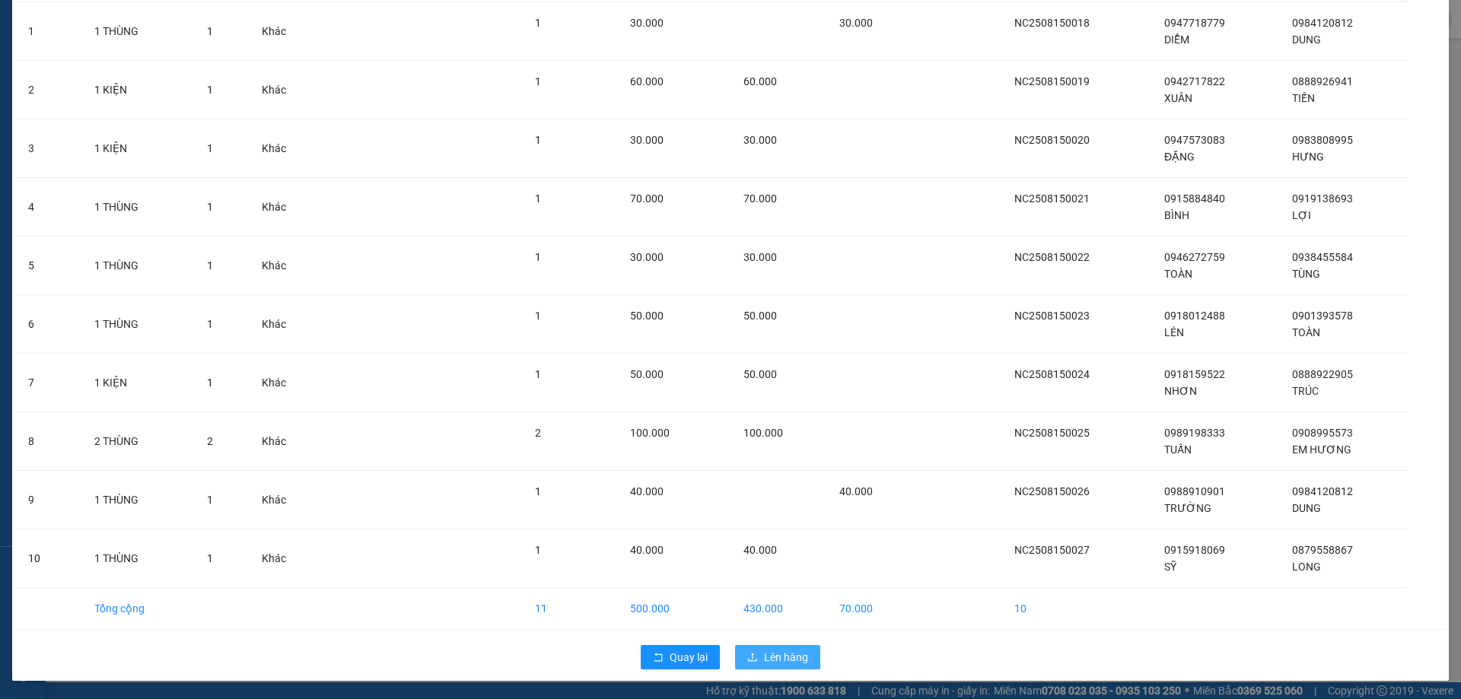
click at [771, 665] on span "Lên hàng" at bounding box center [786, 657] width 44 height 17
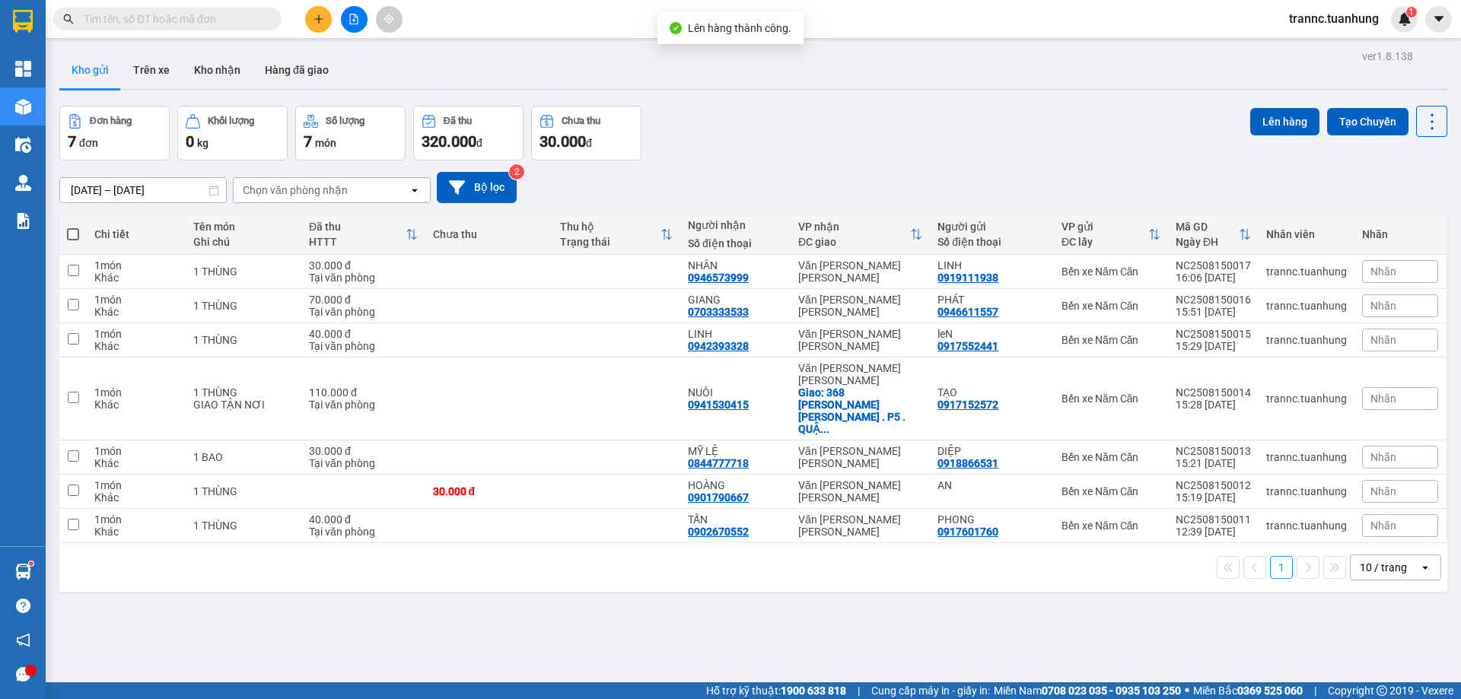
click at [76, 235] on span at bounding box center [73, 234] width 12 height 12
click at [73, 227] on input "checkbox" at bounding box center [73, 227] width 0 height 0
checkbox input "true"
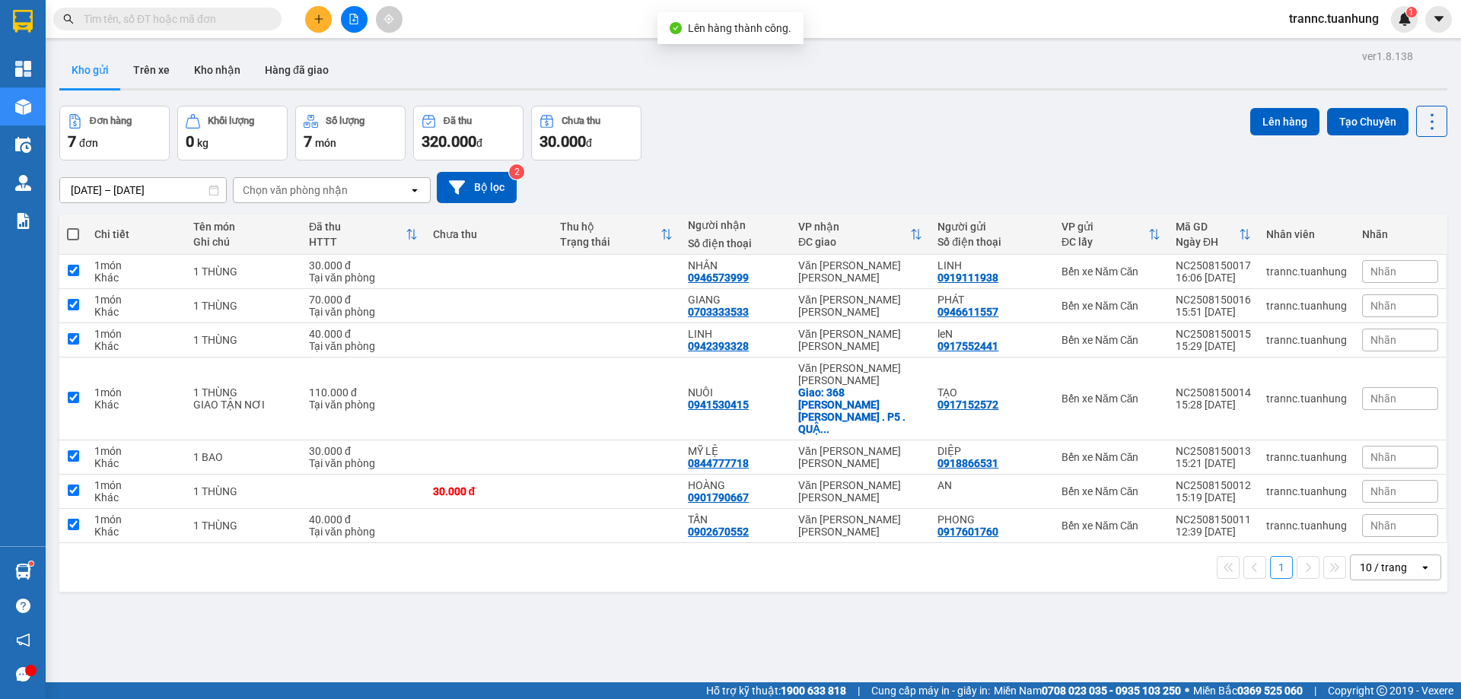
checkbox input "true"
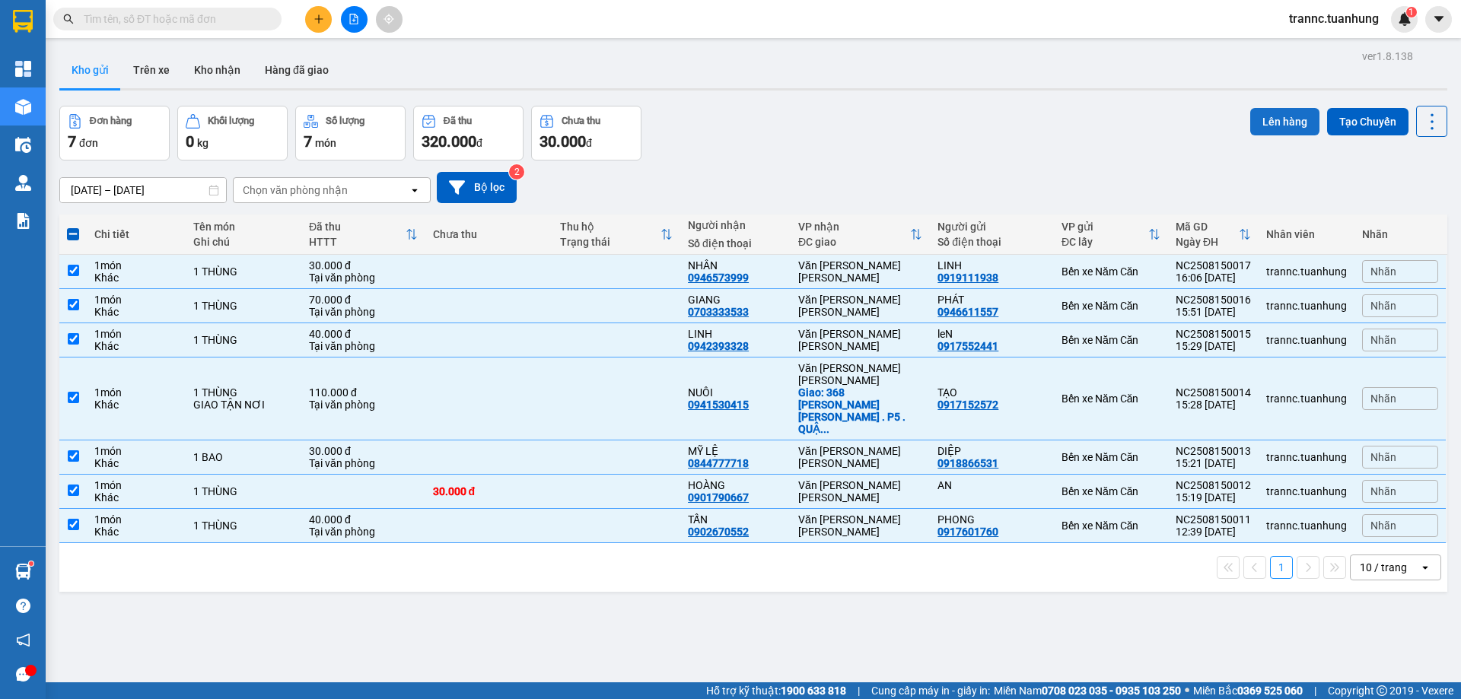
click at [1275, 117] on button "Lên hàng" at bounding box center [1284, 121] width 69 height 27
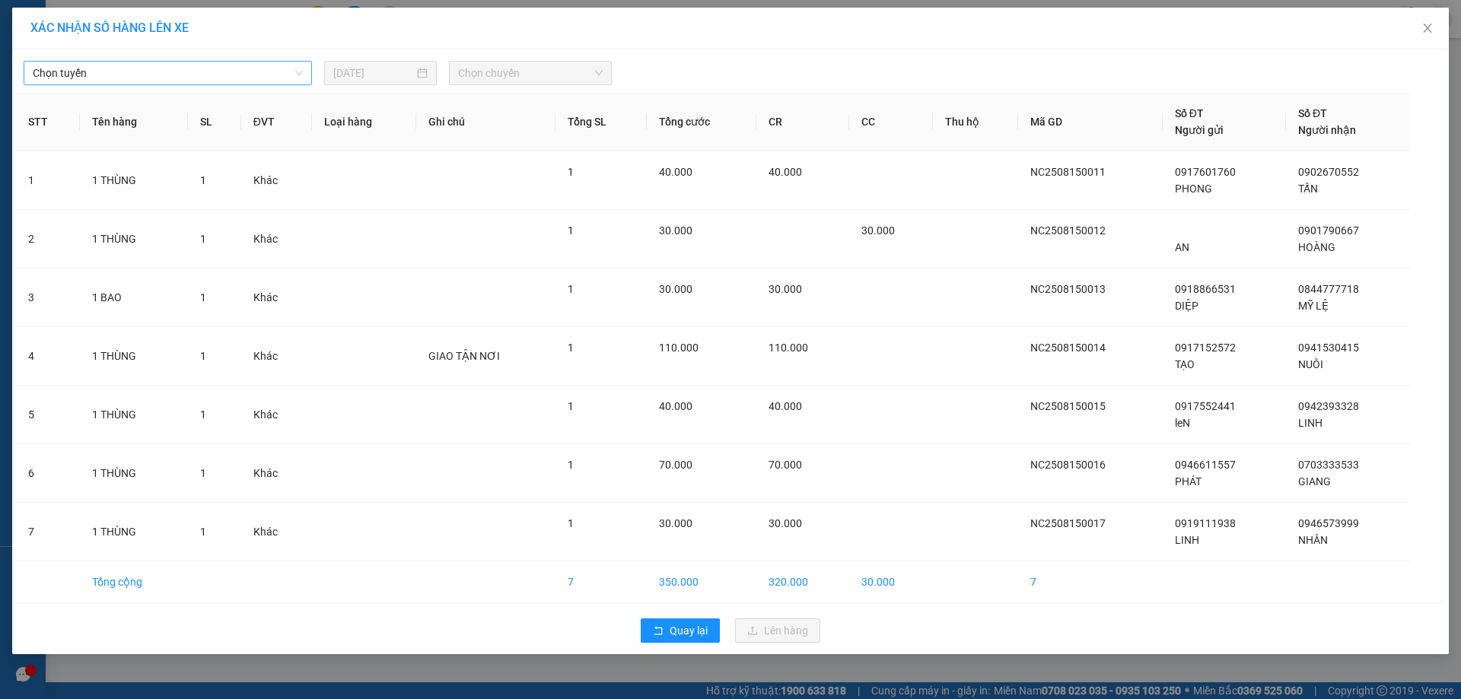
click at [146, 74] on span "Chọn tuyến" at bounding box center [168, 73] width 270 height 23
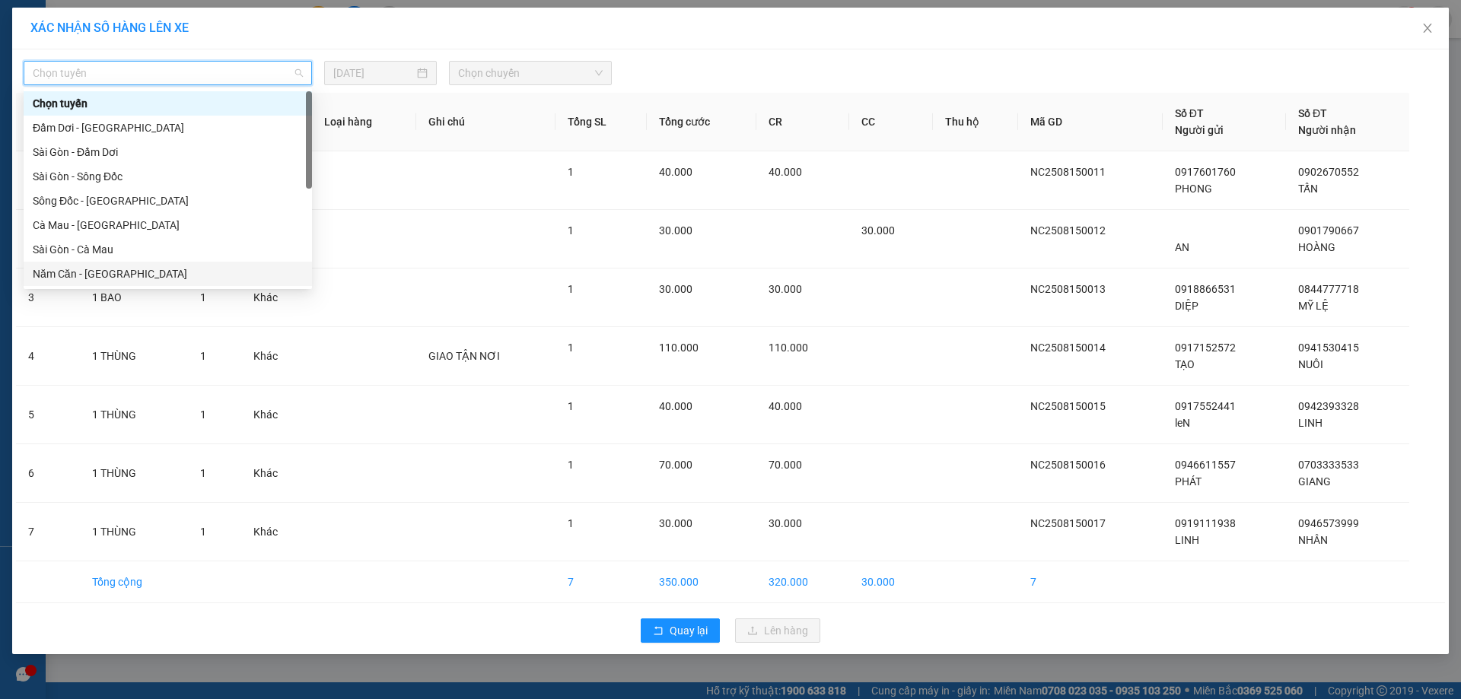
click at [84, 272] on div "Năm Căn - [GEOGRAPHIC_DATA]" at bounding box center [168, 273] width 270 height 17
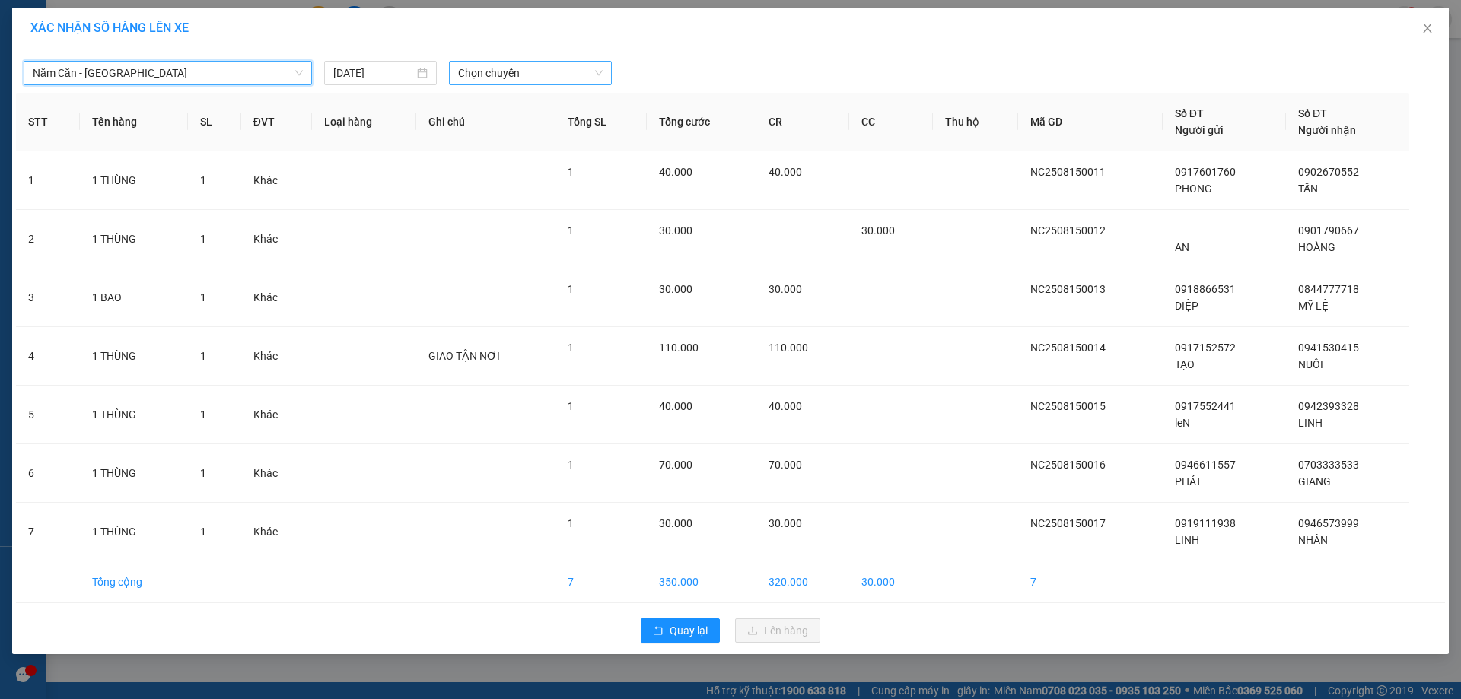
click at [517, 72] on span "Chọn chuyến" at bounding box center [530, 73] width 145 height 23
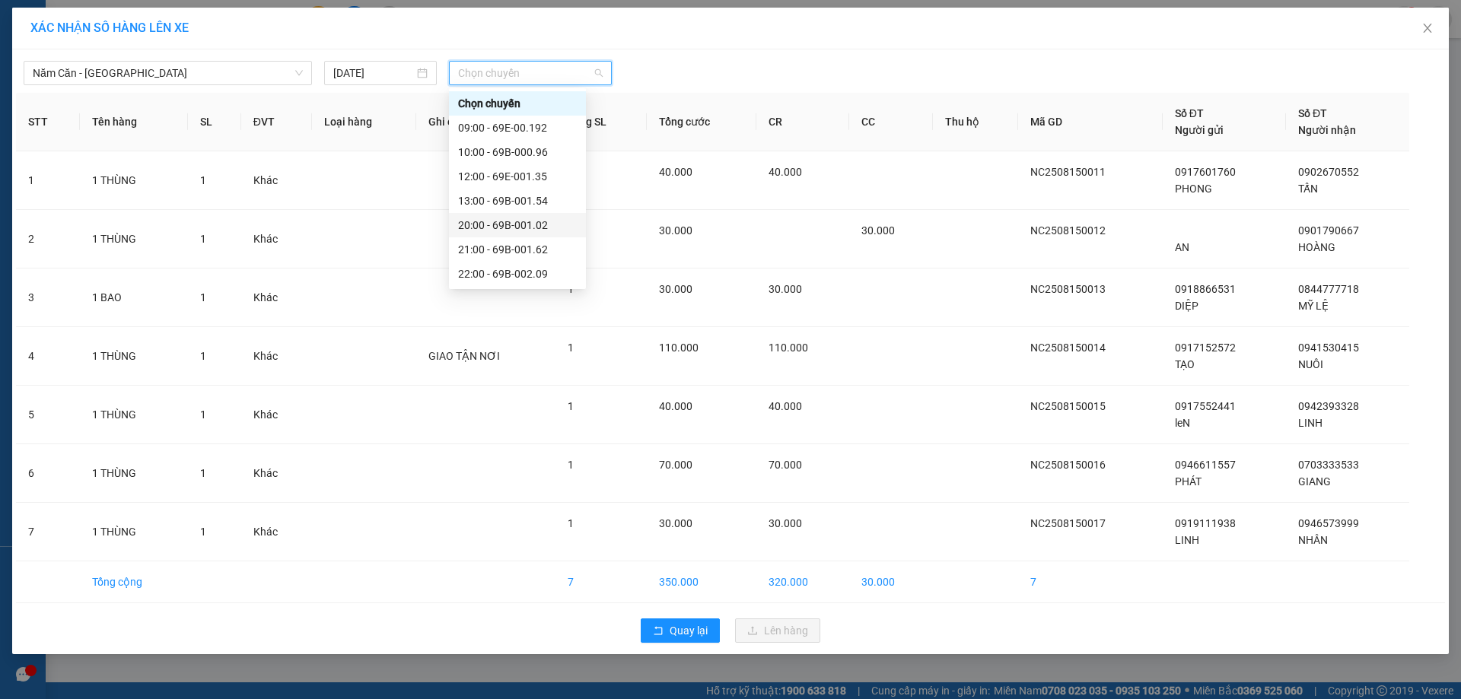
scroll to position [97, 0]
click at [533, 178] on div "22:00 - 69B-002.09" at bounding box center [517, 176] width 119 height 17
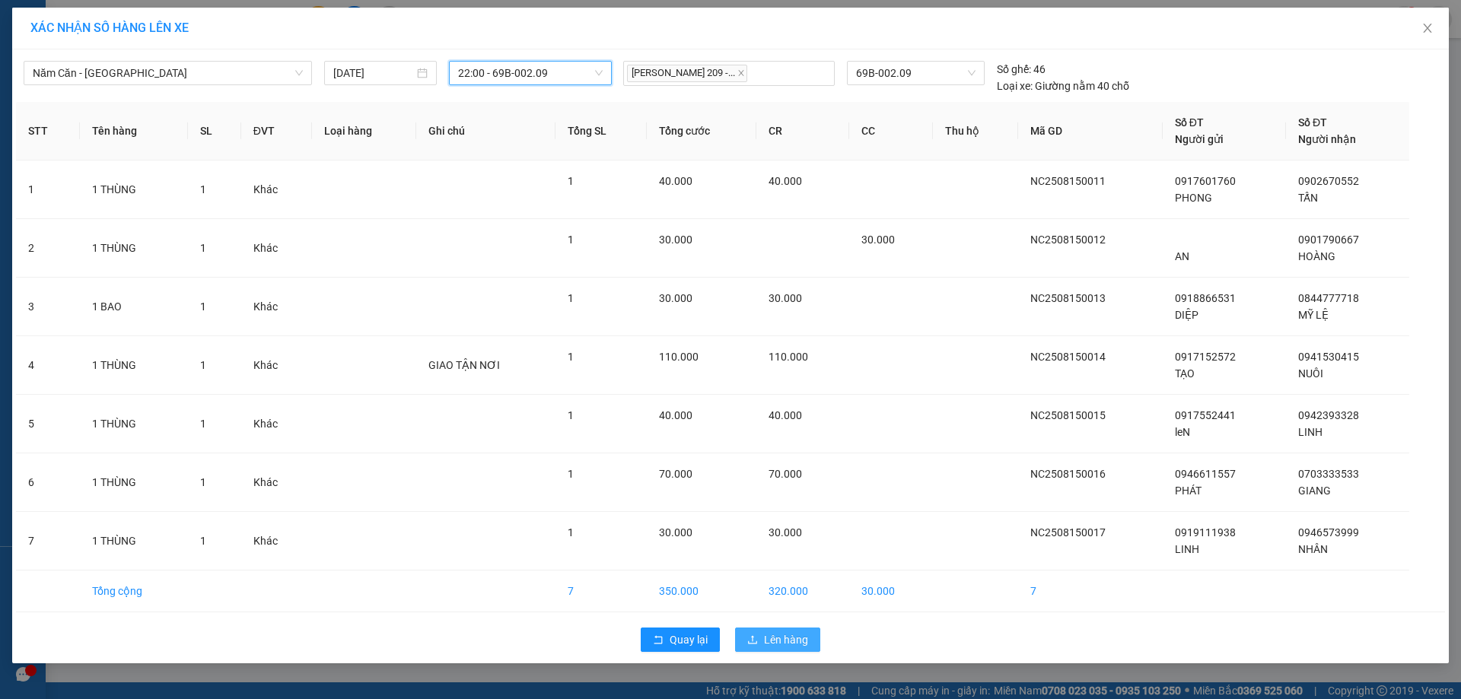
click at [778, 646] on span "Lên hàng" at bounding box center [786, 639] width 44 height 17
